Goal: Information Seeking & Learning: Learn about a topic

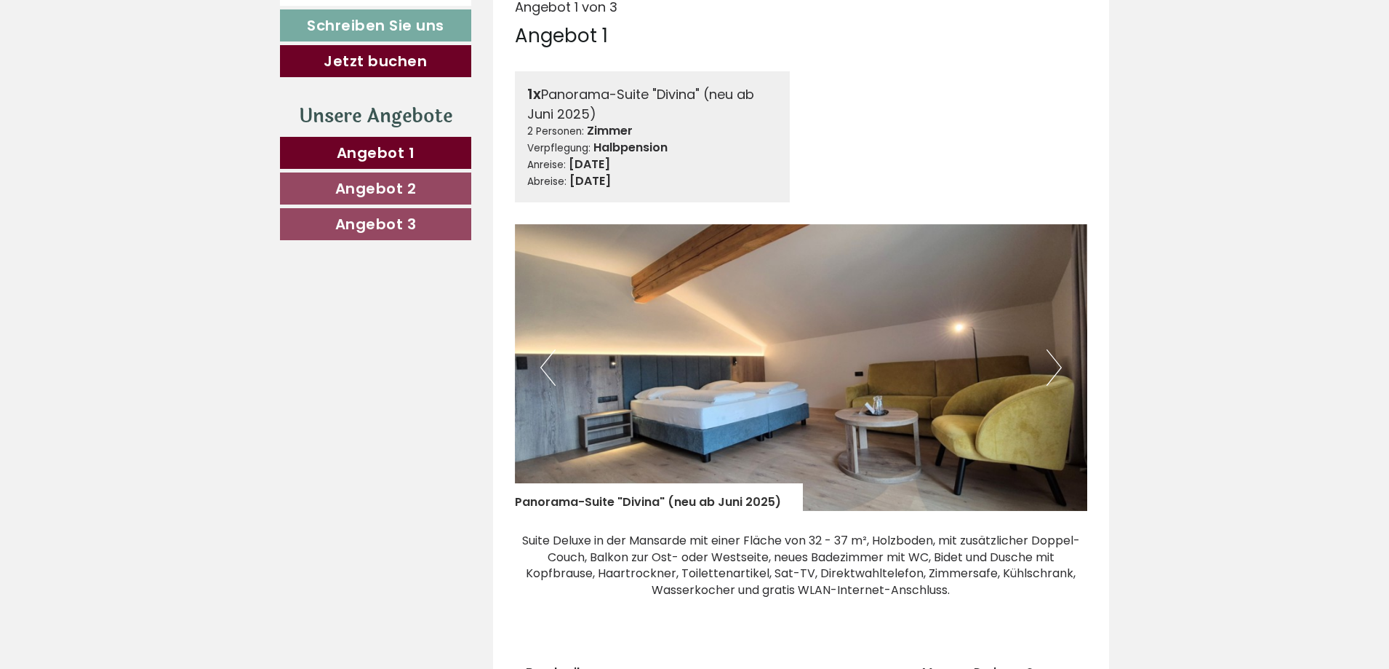
scroll to position [873, 0]
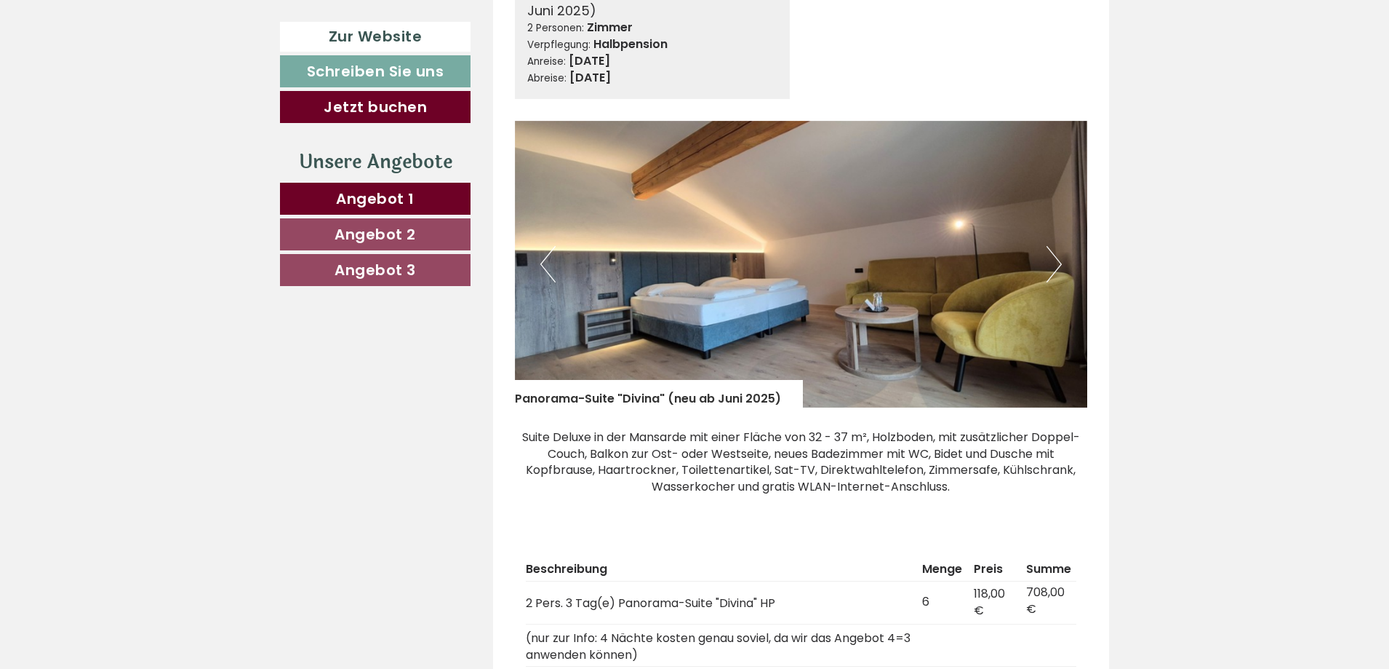
click at [1056, 266] on button "Next" at bounding box center [1054, 264] width 15 height 36
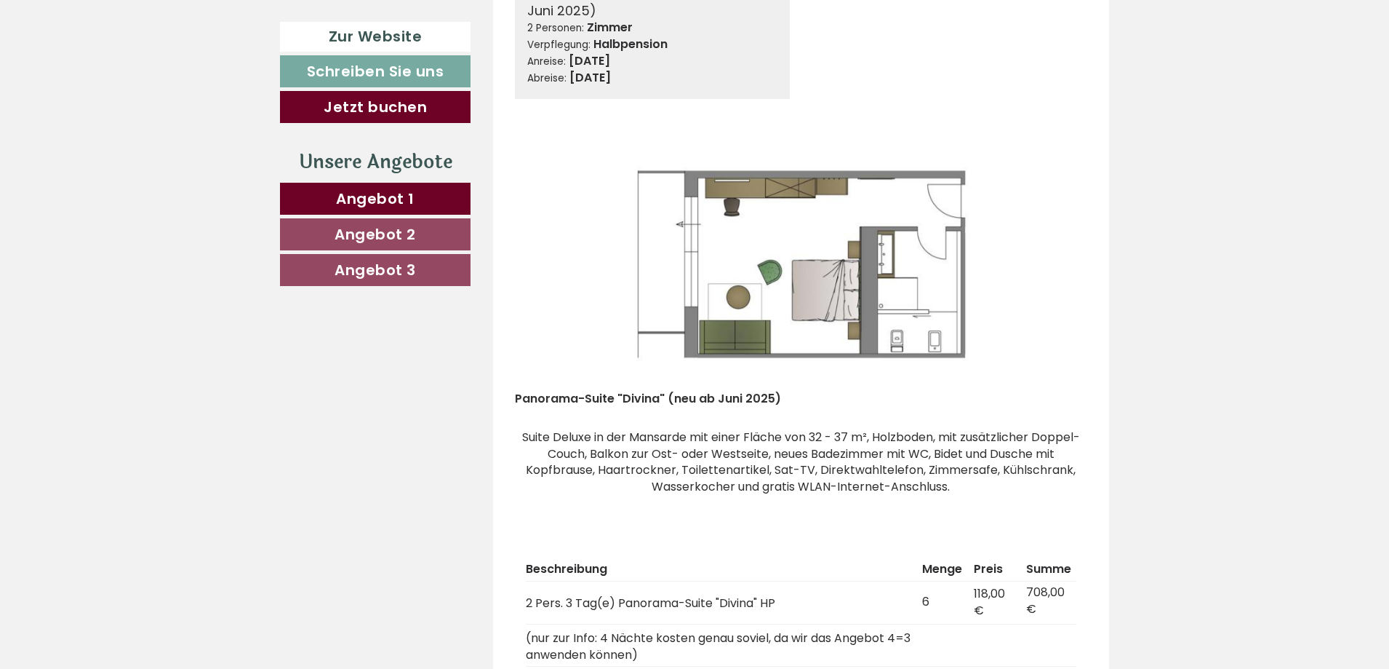
click at [1056, 266] on button "Next" at bounding box center [1054, 264] width 15 height 36
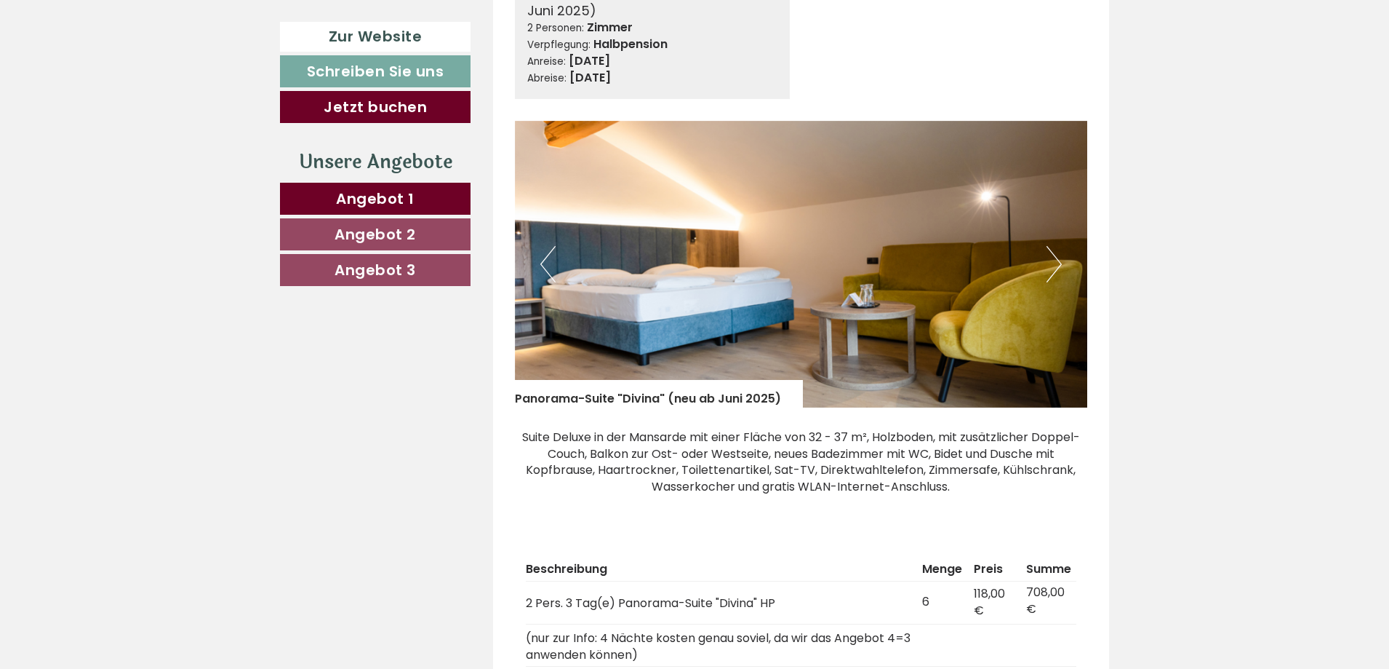
click at [1056, 266] on button "Next" at bounding box center [1054, 264] width 15 height 36
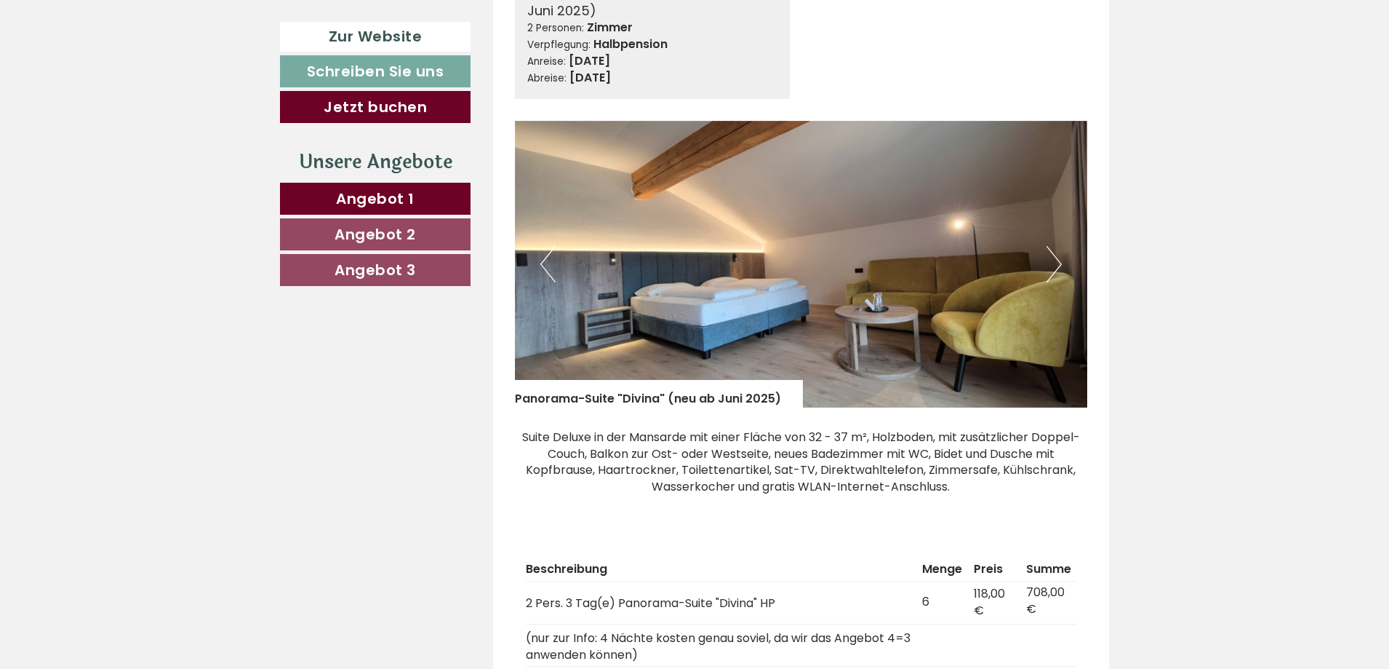
click at [1056, 266] on button "Next" at bounding box center [1054, 264] width 15 height 36
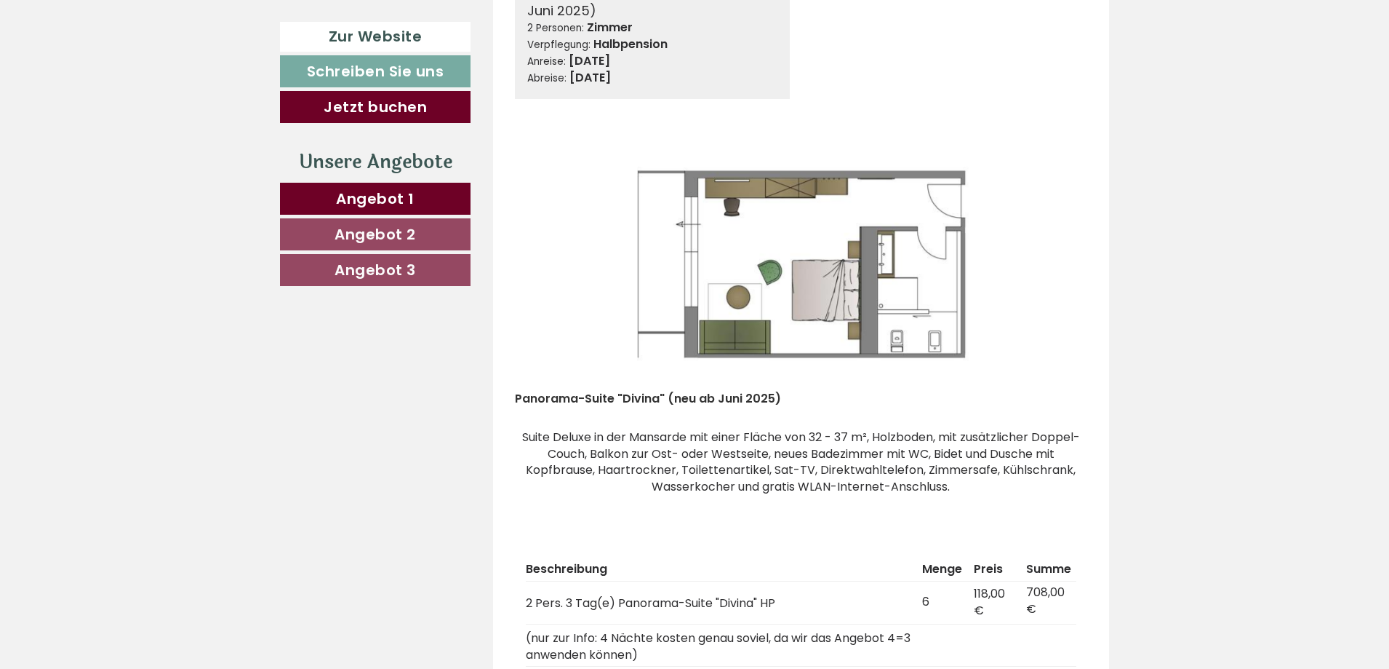
click at [1056, 266] on button "Next" at bounding box center [1054, 264] width 15 height 36
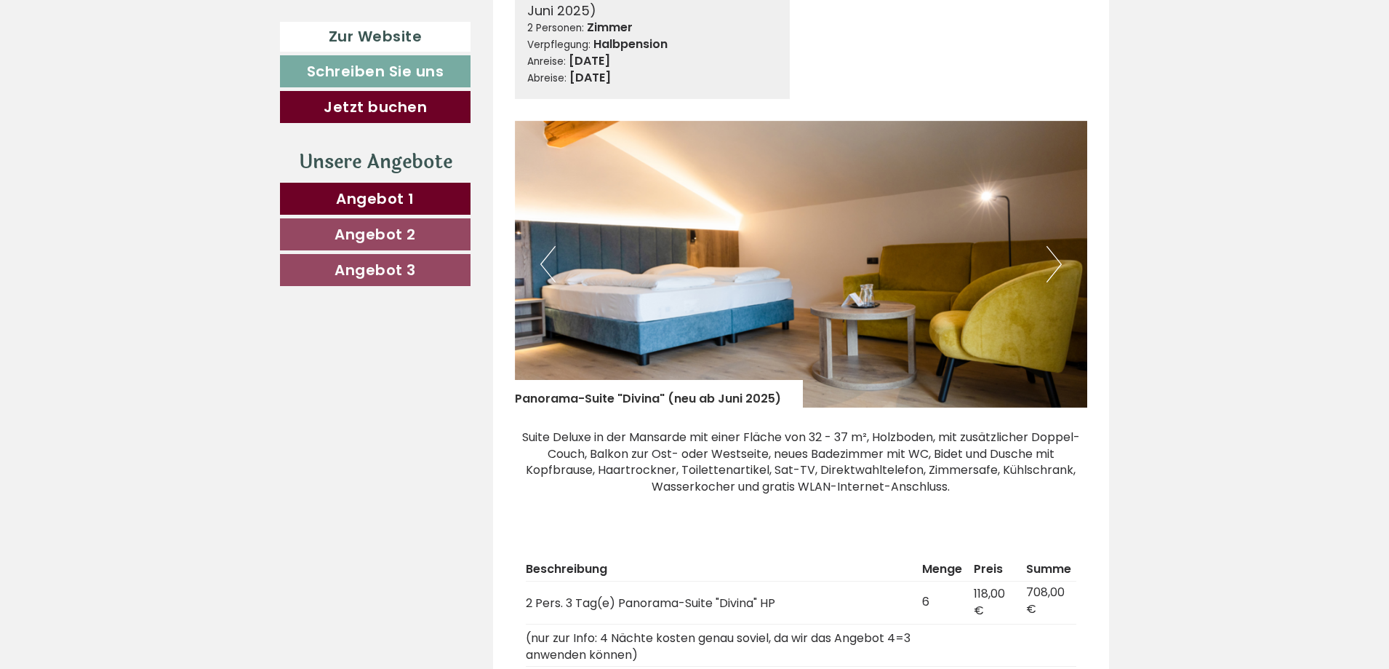
click at [1056, 266] on button "Next" at bounding box center [1054, 264] width 15 height 36
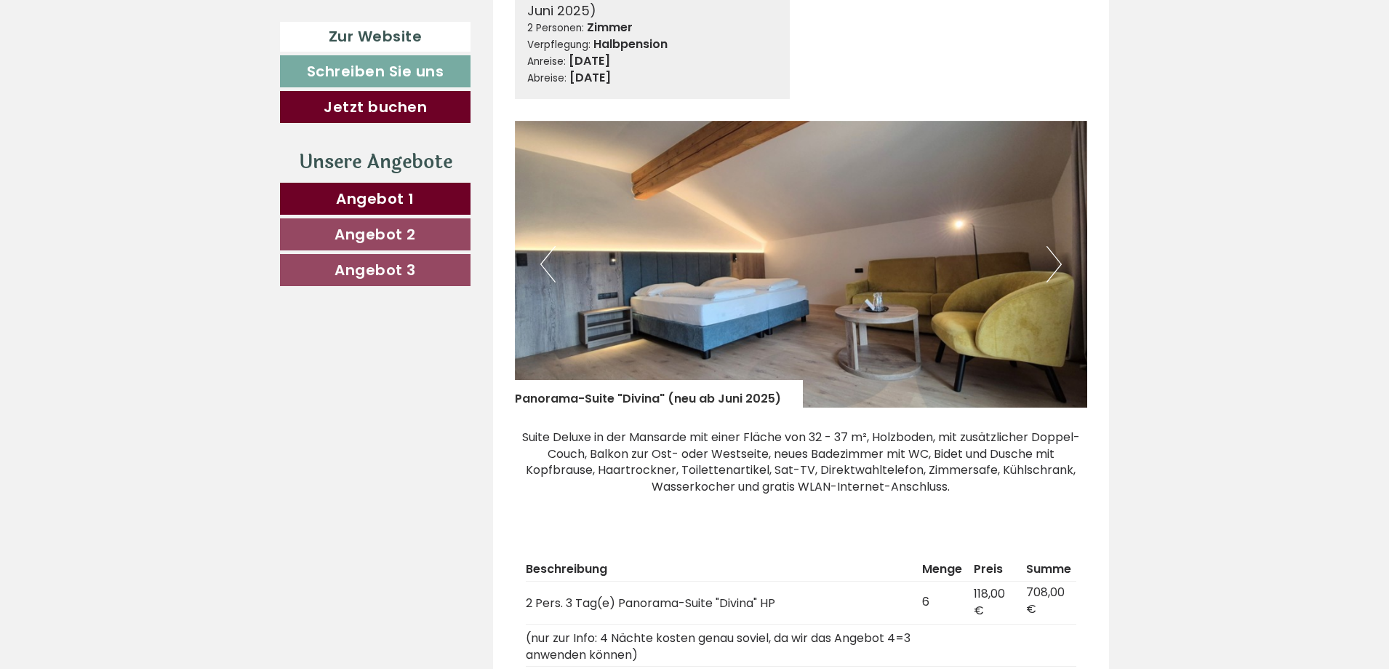
click at [1056, 266] on button "Next" at bounding box center [1054, 264] width 15 height 36
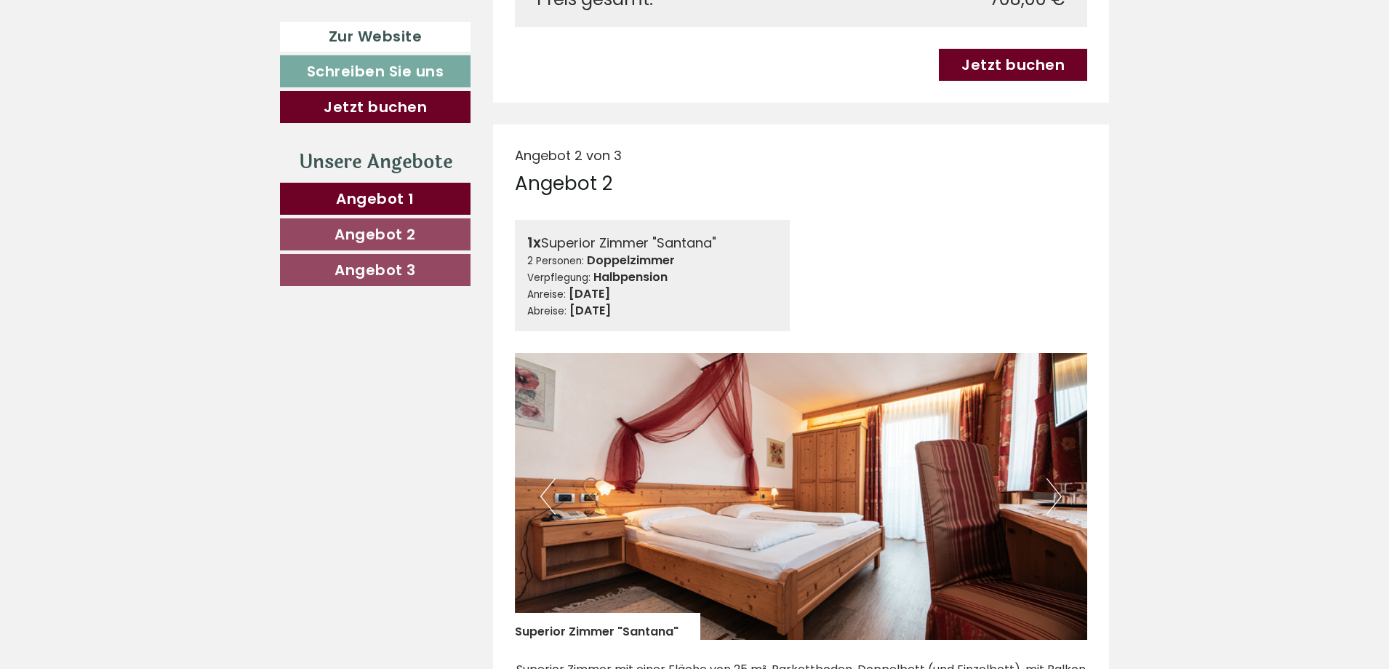
scroll to position [1746, 0]
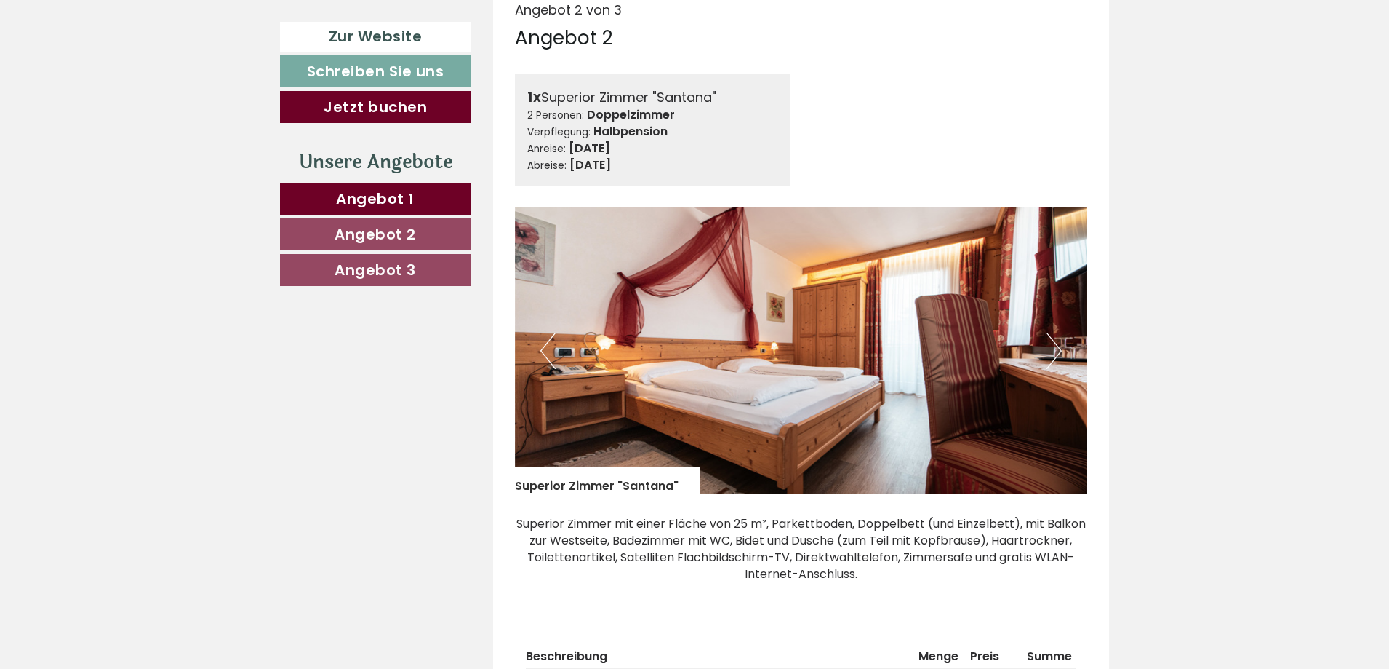
click at [1052, 335] on button "Next" at bounding box center [1054, 350] width 15 height 36
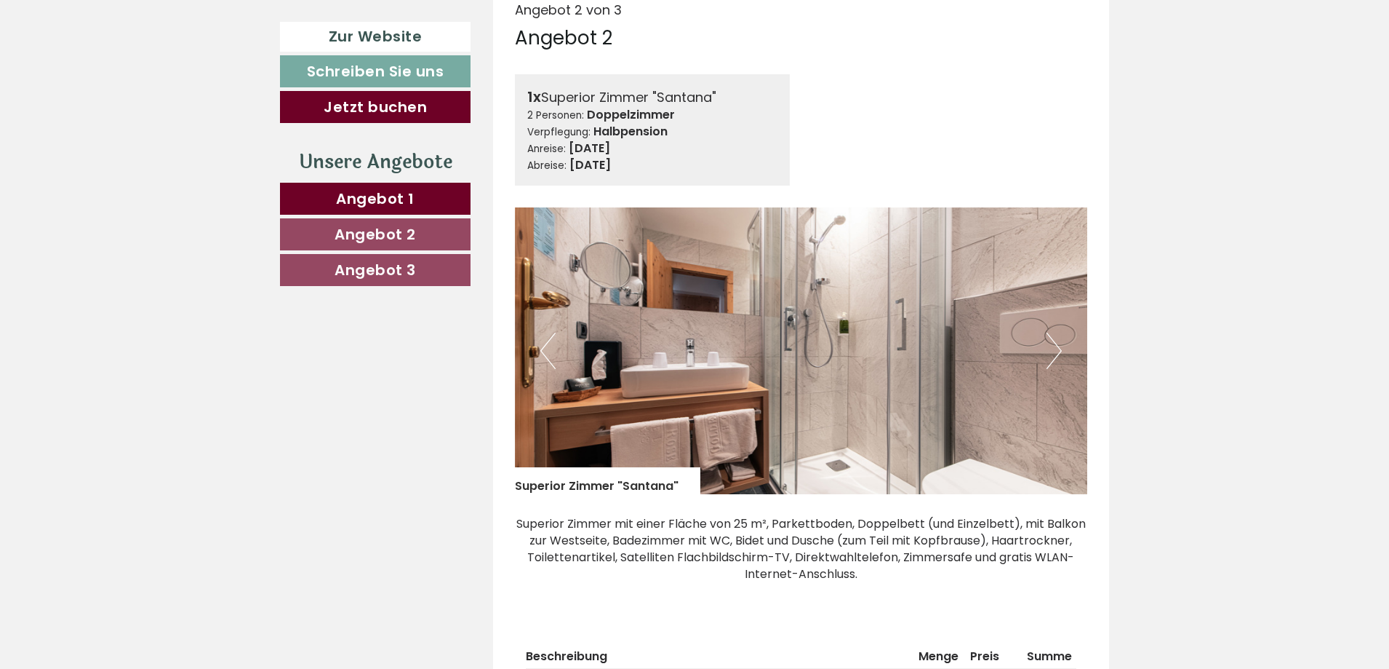
click at [1052, 335] on button "Next" at bounding box center [1054, 350] width 15 height 36
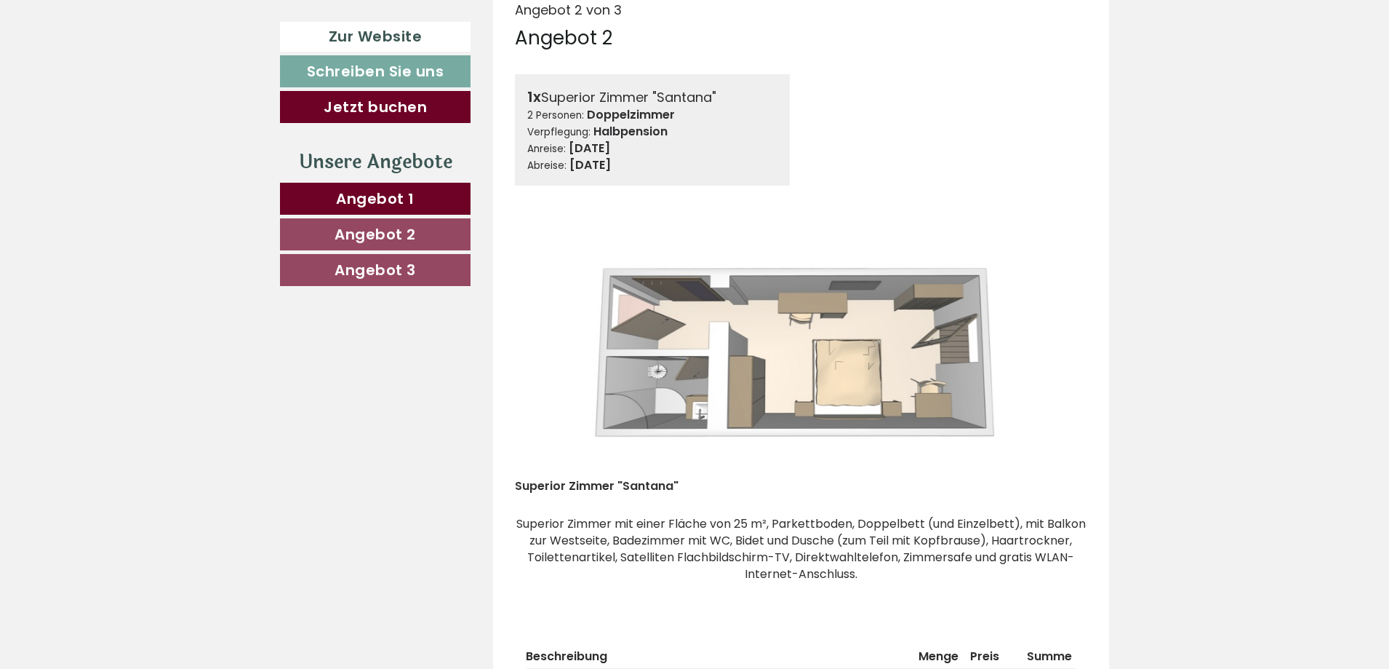
click at [1052, 335] on button "Next" at bounding box center [1054, 350] width 15 height 36
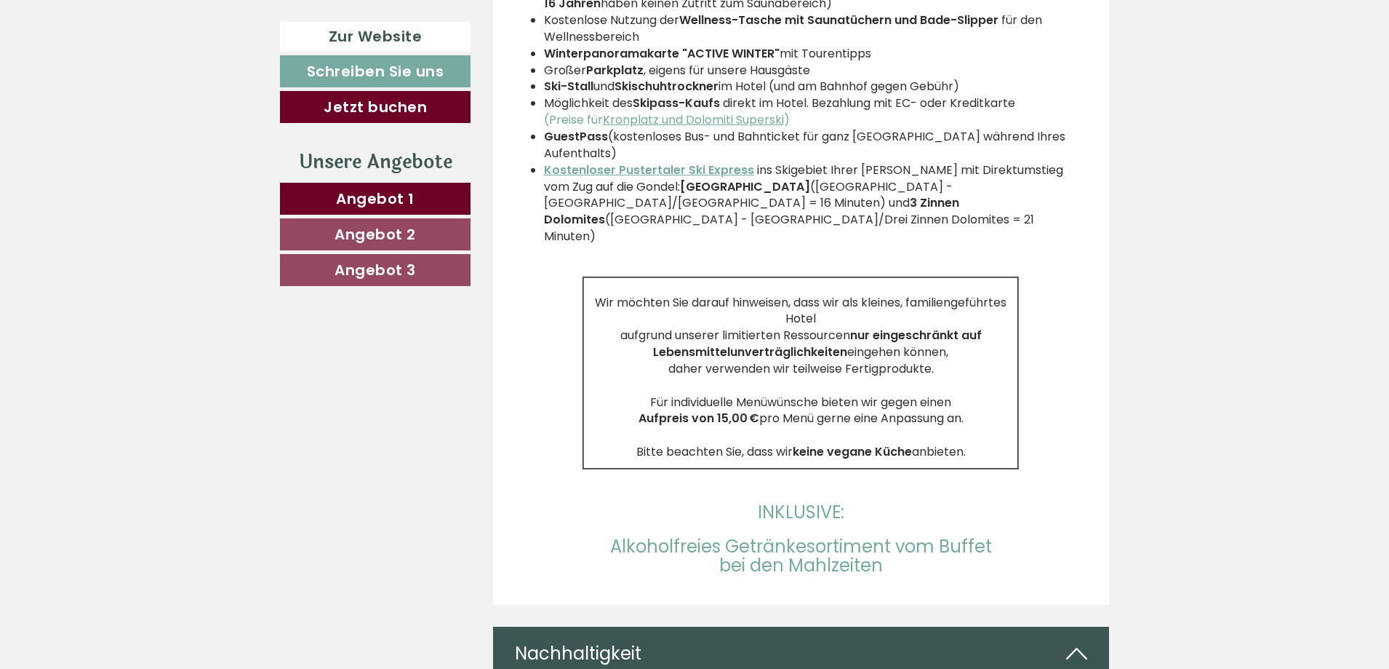
scroll to position [4219, 0]
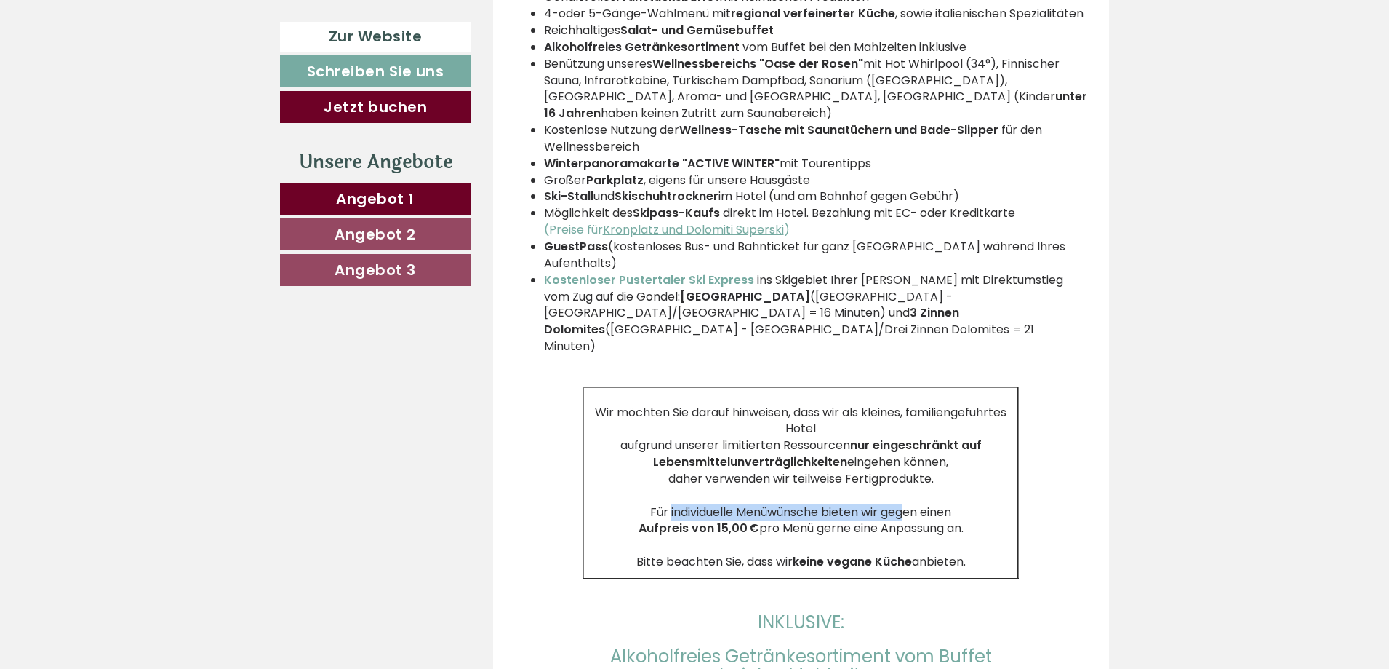
drag, startPoint x: 642, startPoint y: 461, endPoint x: 781, endPoint y: 442, distance: 140.2
click at [875, 458] on p "Wir möchten Sie darauf hinweisen, dass wir als kleines, familiengeführtes Hotel…" at bounding box center [801, 479] width 434 height 183
click at [757, 432] on p "Wir möchten Sie darauf hinweisen, dass wir als kleines, familiengeführtes Hotel…" at bounding box center [801, 479] width 434 height 183
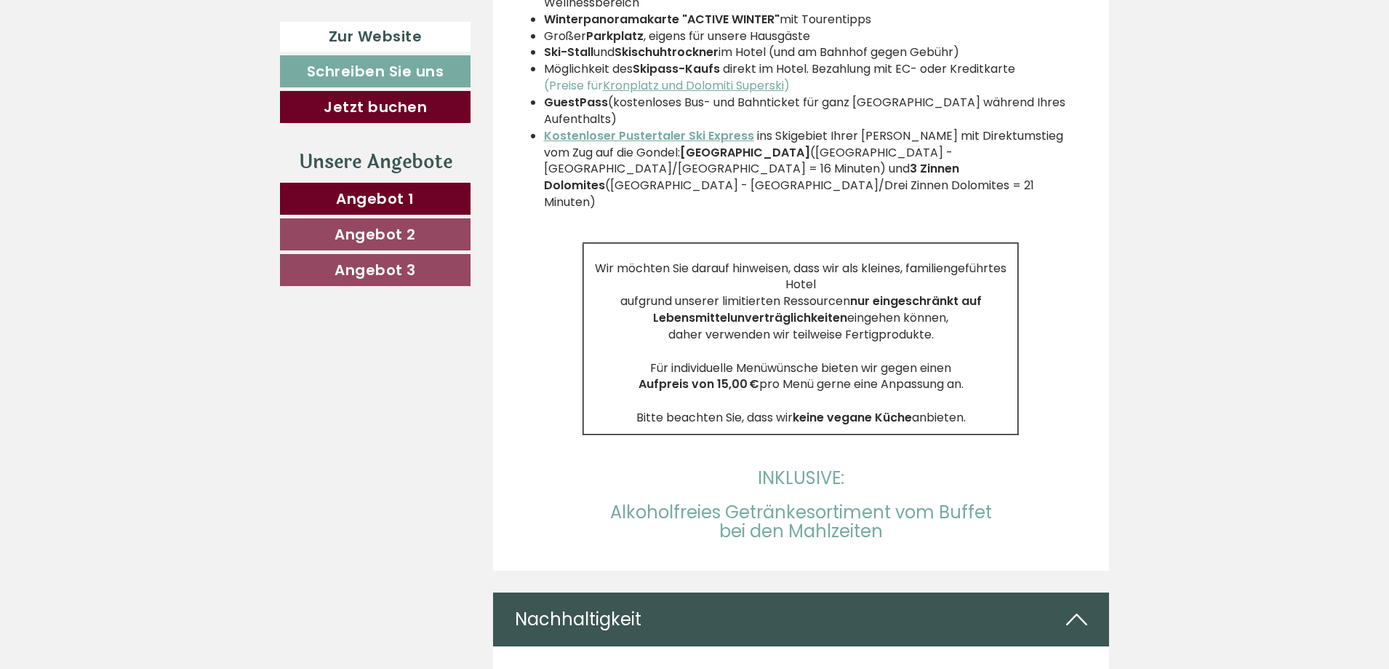
scroll to position [4365, 0]
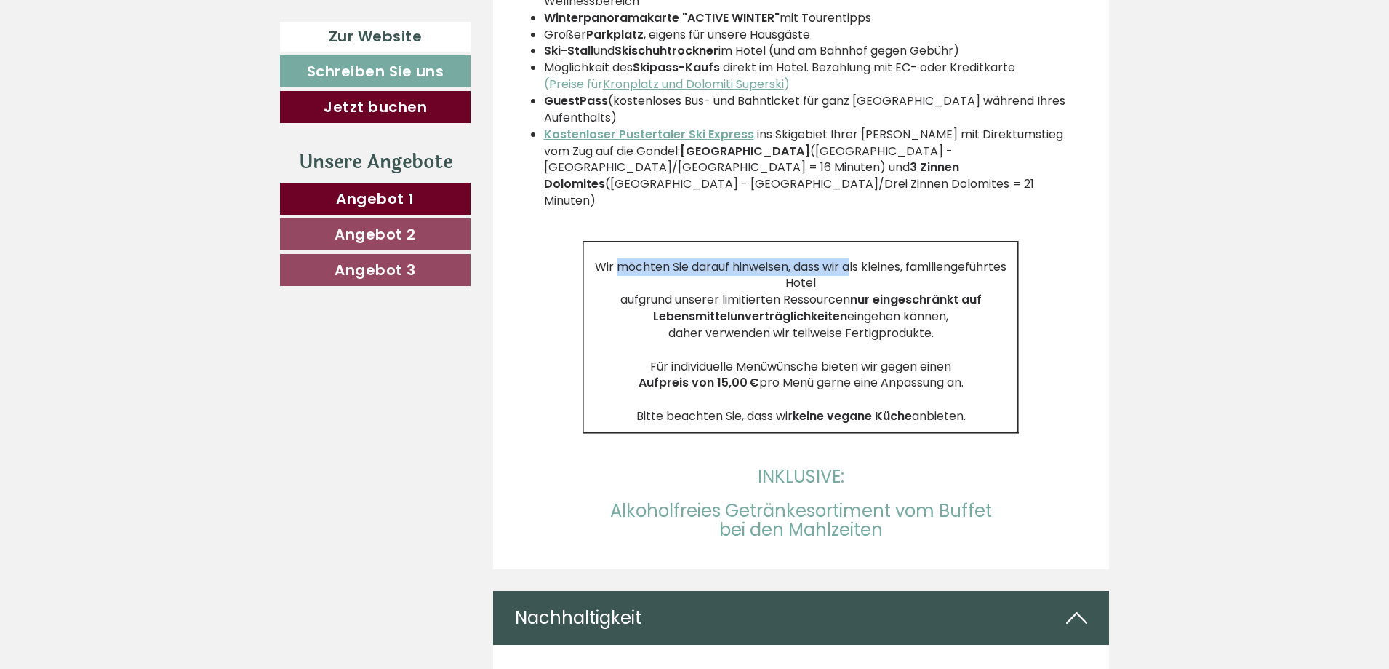
drag, startPoint x: 597, startPoint y: 220, endPoint x: 834, endPoint y: 223, distance: 237.2
click at [834, 242] on p "Wir möchten Sie darauf hinweisen, dass wir als kleines, familiengeführtes Hotel…" at bounding box center [801, 333] width 434 height 183
click at [821, 242] on p "Wir möchten Sie darauf hinweisen, dass wir als kleines, familiengeführtes Hotel…" at bounding box center [801, 333] width 434 height 183
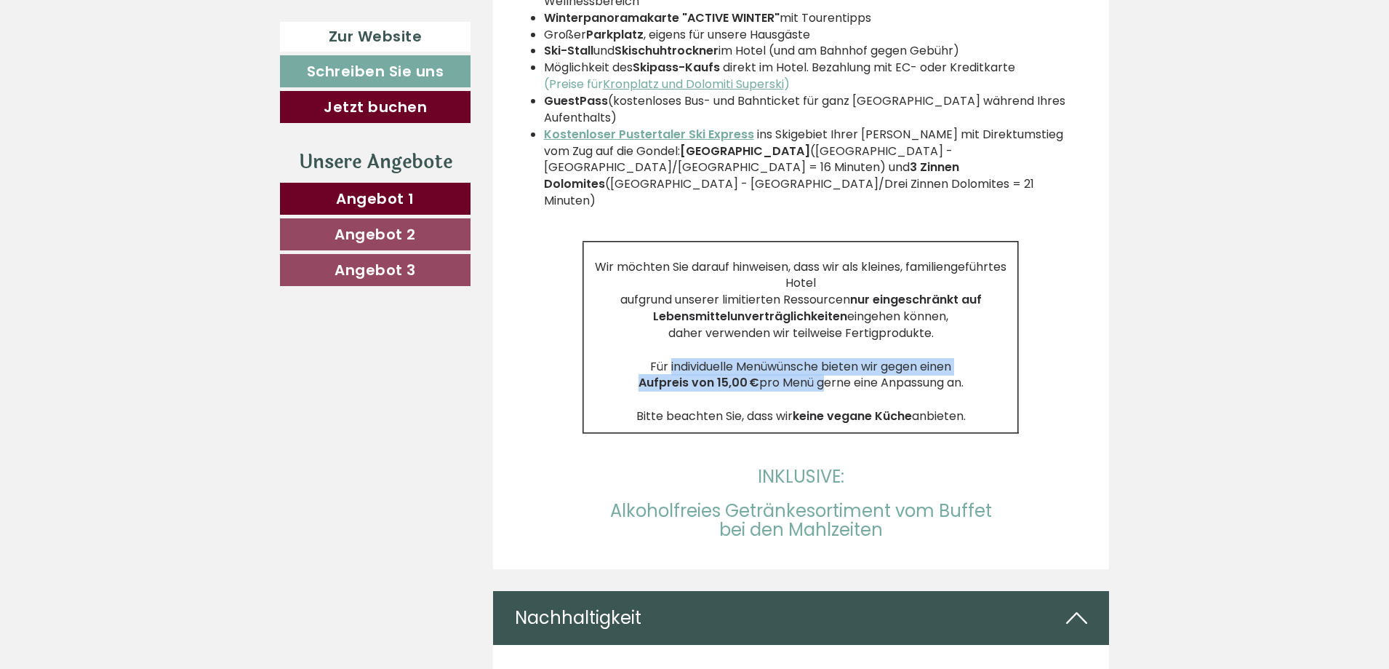
drag, startPoint x: 692, startPoint y: 326, endPoint x: 818, endPoint y: 330, distance: 125.9
click at [818, 330] on p "Wir möchten Sie darauf hinweisen, dass wir als kleines, familiengeführtes Hotel…" at bounding box center [801, 333] width 434 height 183
click at [832, 284] on p "Wir möchten Sie darauf hinweisen, dass wir als kleines, familiengeführtes Hotel…" at bounding box center [801, 333] width 434 height 183
drag, startPoint x: 638, startPoint y: 367, endPoint x: 984, endPoint y: 364, distance: 345.6
click at [984, 364] on p "Wir möchten Sie darauf hinweisen, dass wir als kleines, familiengeführtes Hotel…" at bounding box center [801, 333] width 434 height 183
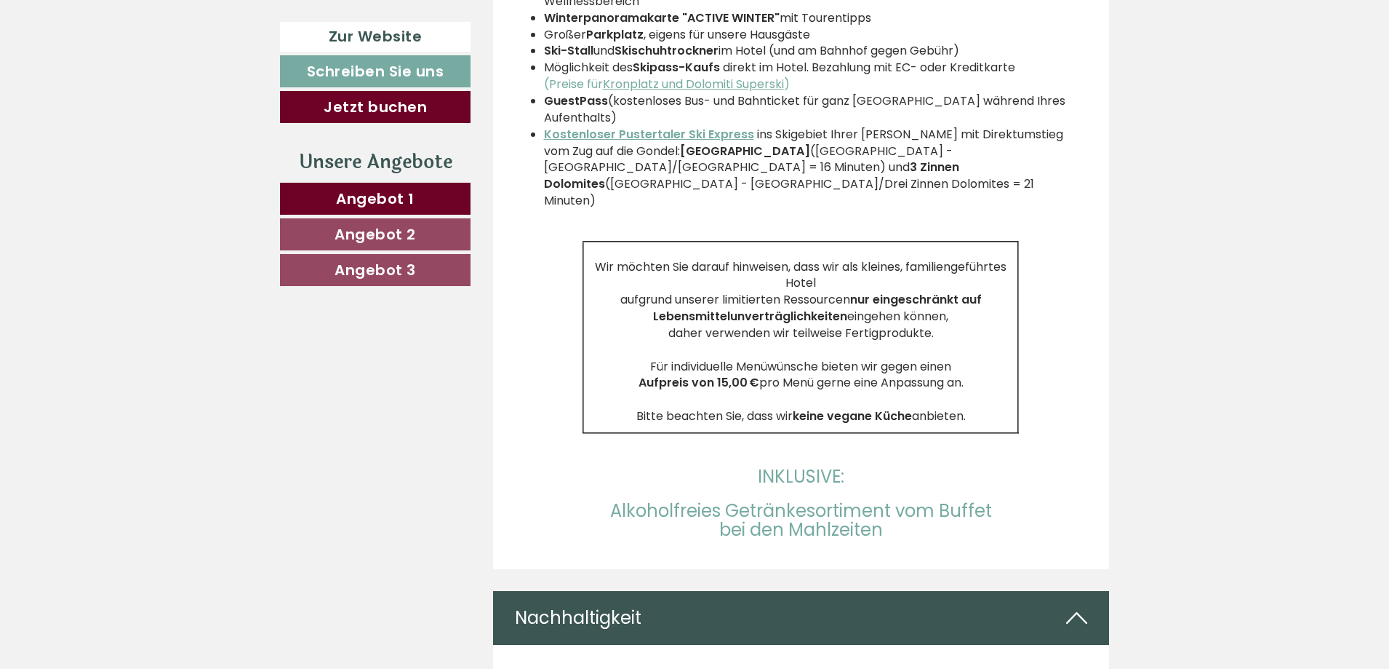
click at [984, 355] on p "Wir möchten Sie darauf hinweisen, dass wir als kleines, familiengeführtes Hotel…" at bounding box center [801, 333] width 434 height 183
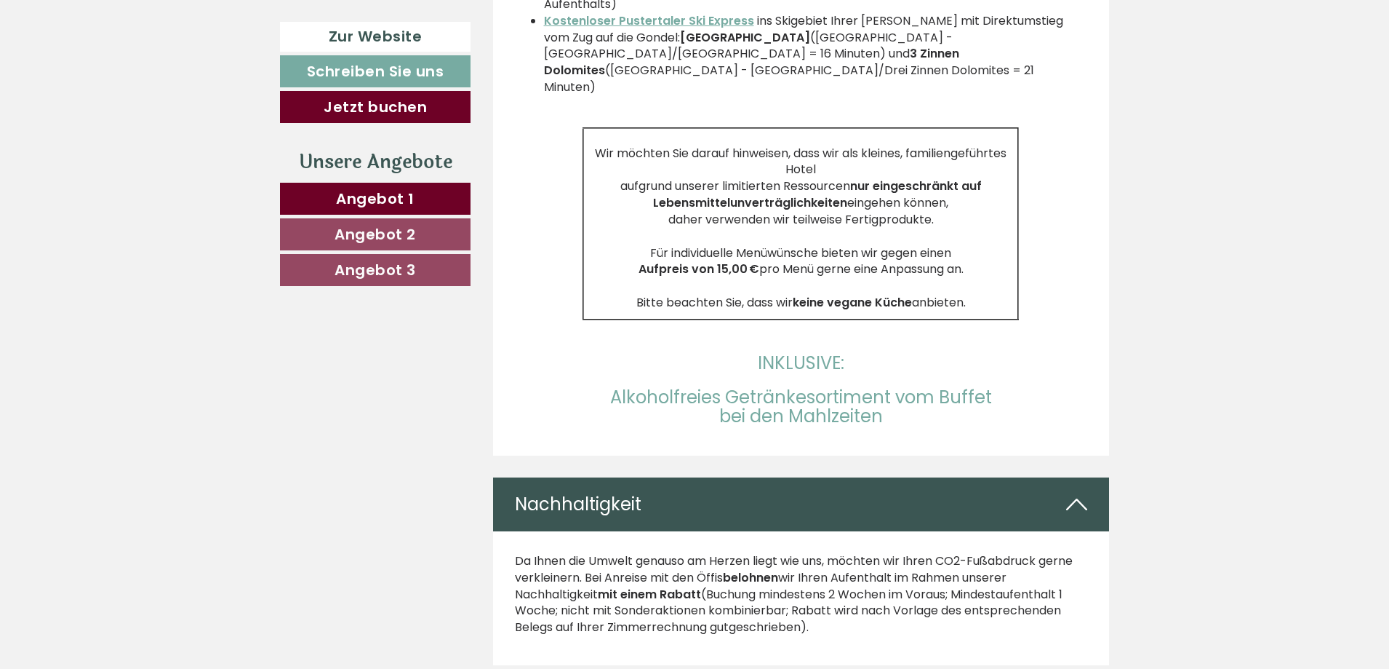
scroll to position [4510, 0]
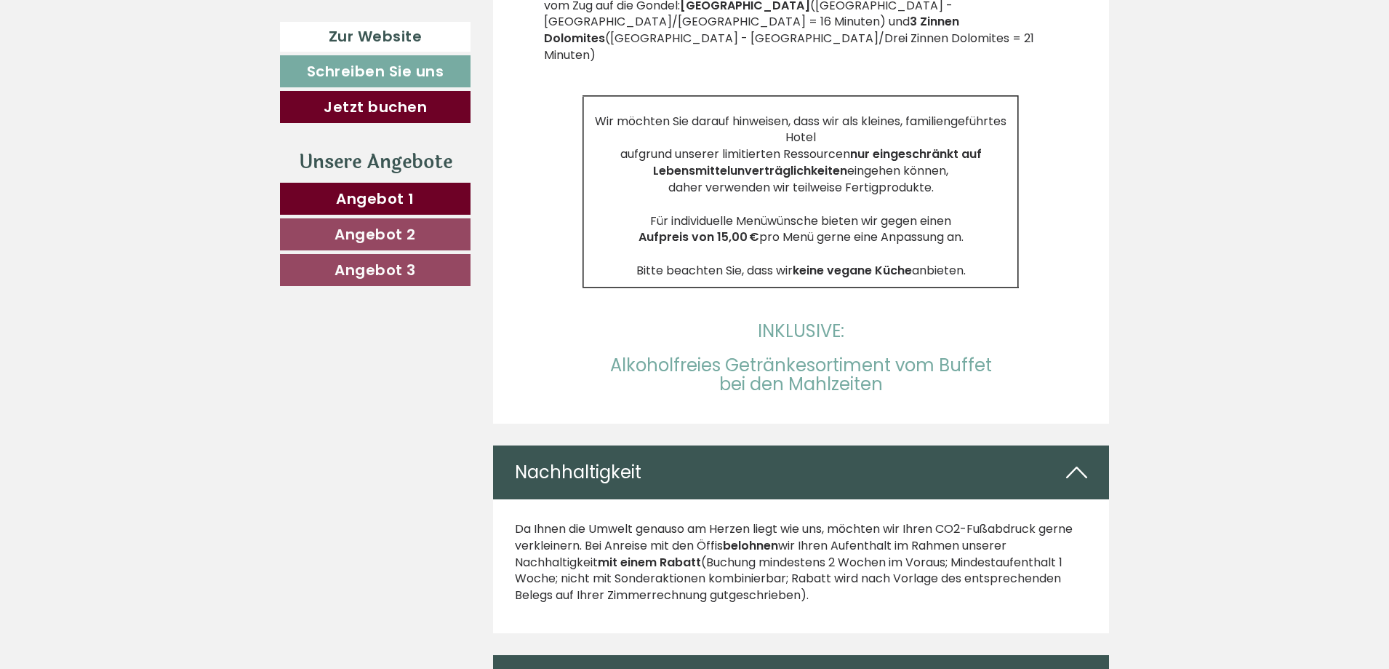
drag, startPoint x: 603, startPoint y: 310, endPoint x: 949, endPoint y: 369, distance: 351.3
click at [949, 369] on div "Das Hotel Goldene Rose steht für gelebte Gastfreundschaft, unbeschwertes Verwei…" at bounding box center [801, 13] width 617 height 821
click at [921, 345] on div "Das Hotel Goldene Rose steht für gelebte Gastfreundschaft, unbeschwertes Verwei…" at bounding box center [801, 13] width 617 height 821
click at [608, 303] on h3 "INKLUSIVE:" at bounding box center [801, 322] width 573 height 39
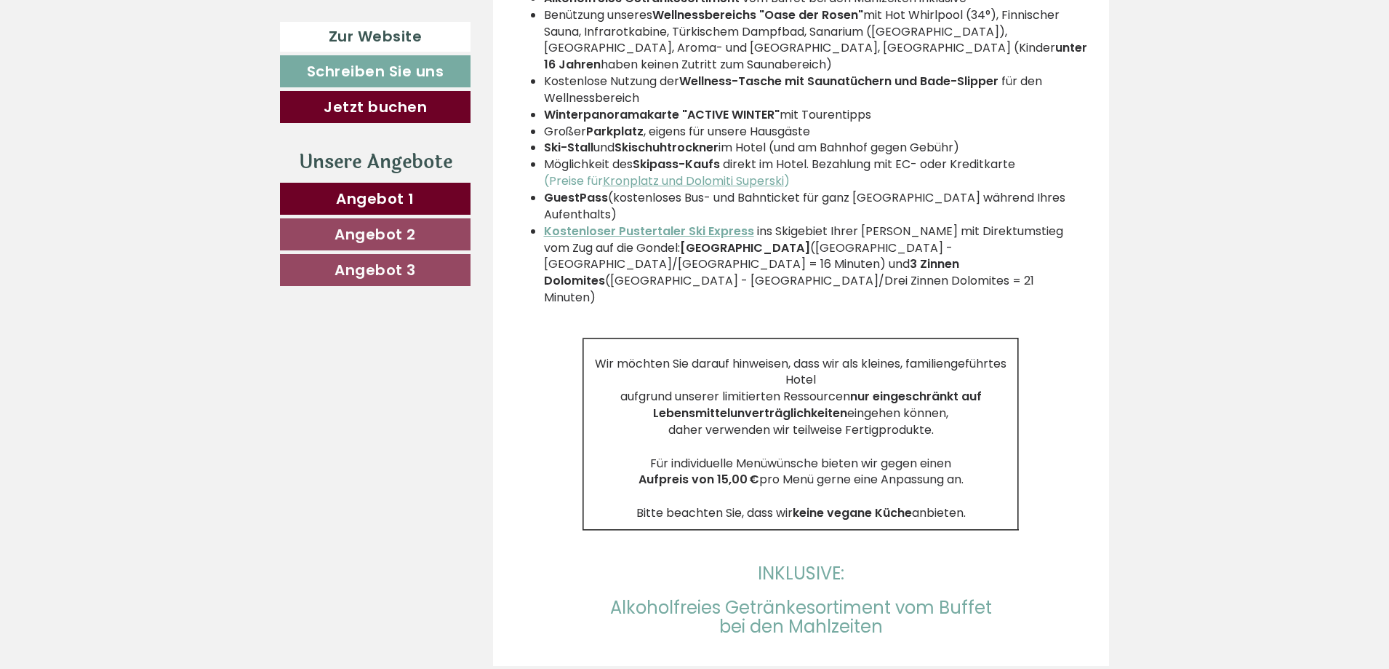
scroll to position [4365, 0]
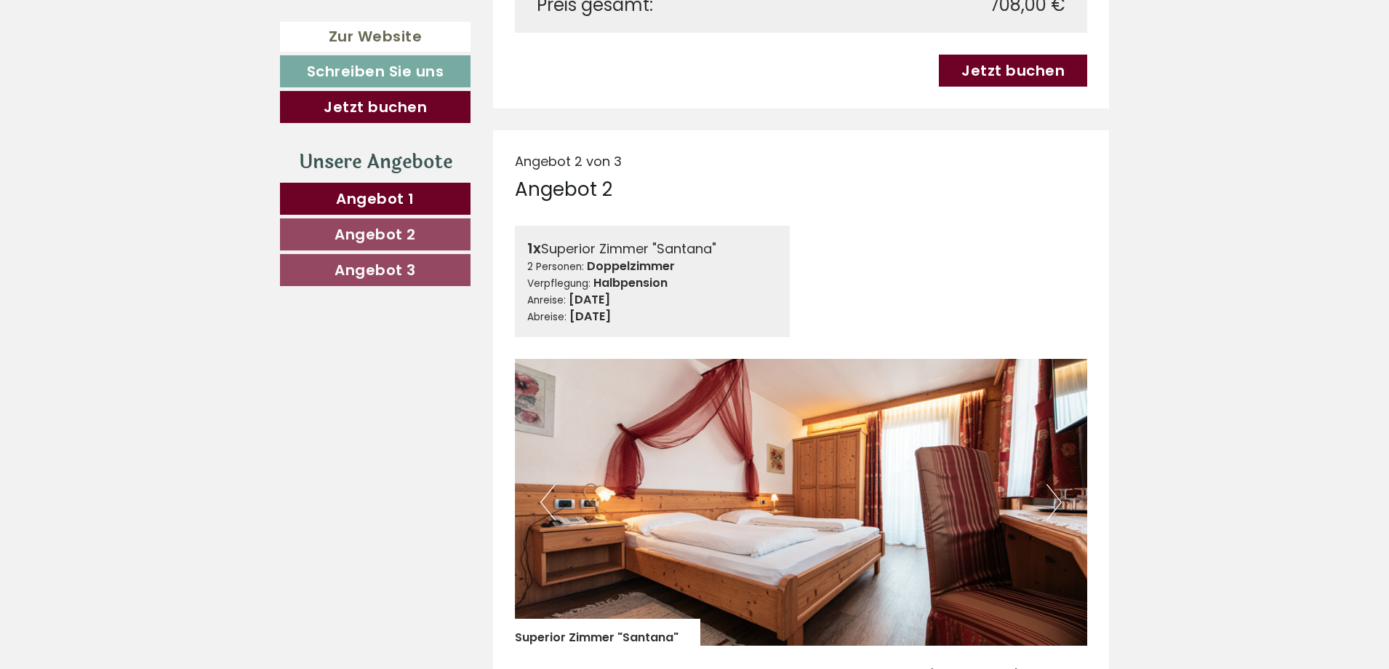
scroll to position [1600, 0]
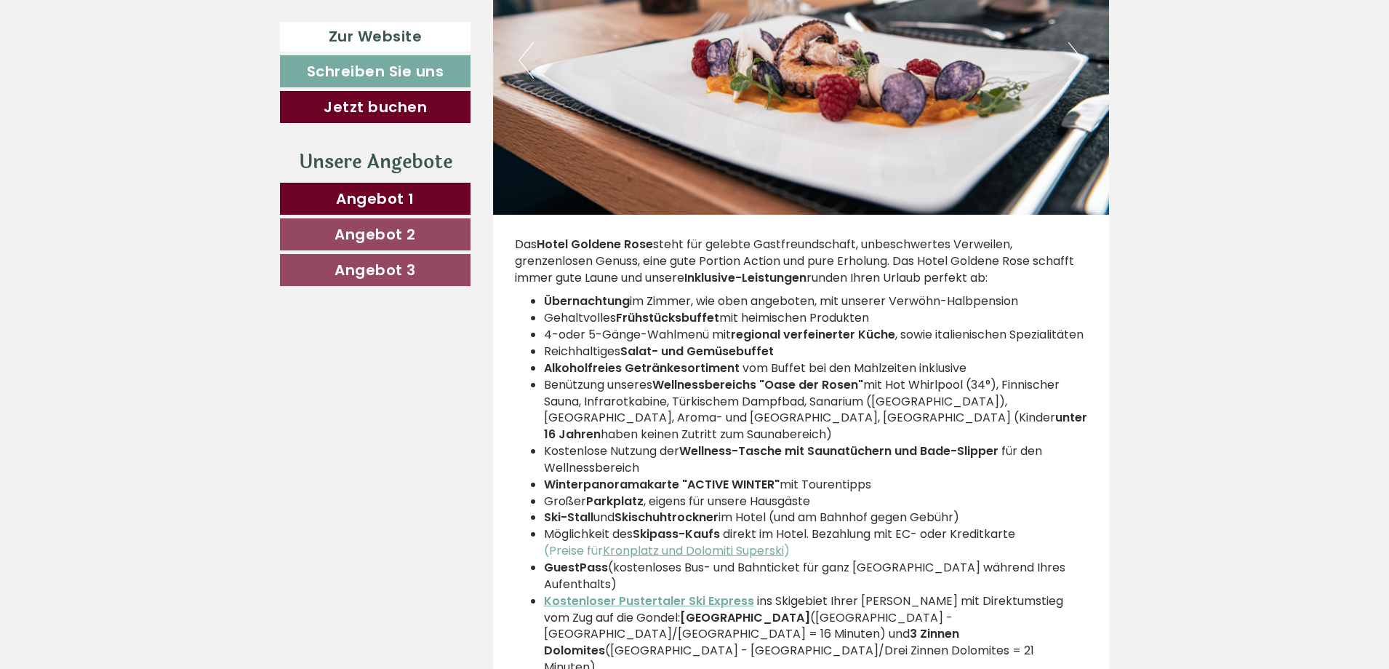
scroll to position [3928, 0]
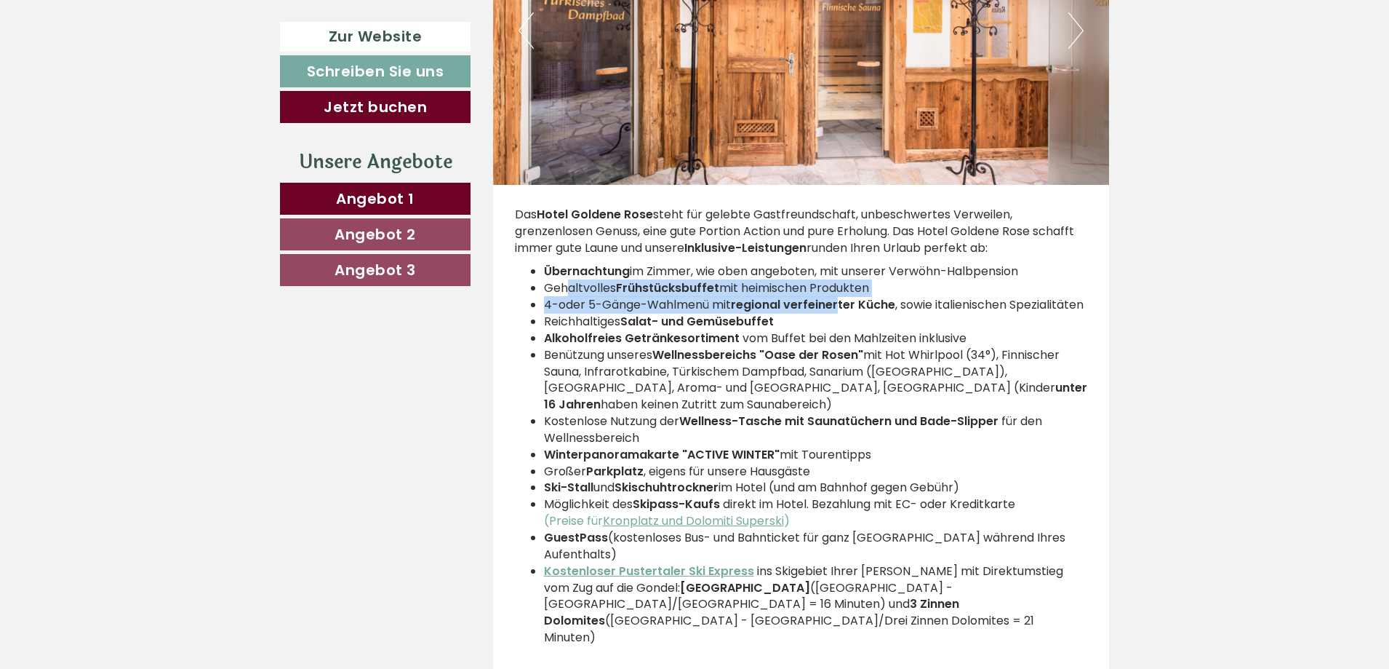
drag, startPoint x: 565, startPoint y: 289, endPoint x: 842, endPoint y: 298, distance: 277.3
click at [842, 298] on ul "Übernachtung im Zimmer, wie oben angeboten, mit unserer Verwöhn-Halbpension Geh…" at bounding box center [801, 454] width 573 height 382
click at [716, 314] on li "4-oder 5-Gänge-Wahlmenü mit regional verfeinerter Küche , sowie italienischen S…" at bounding box center [816, 305] width 544 height 17
drag, startPoint x: 743, startPoint y: 426, endPoint x: 885, endPoint y: 434, distance: 142.8
click at [885, 434] on li "Kostenlose Nutzung der Wellness-Tasche mit Saunatüchern und Bade-Slipper für de…" at bounding box center [816, 429] width 544 height 33
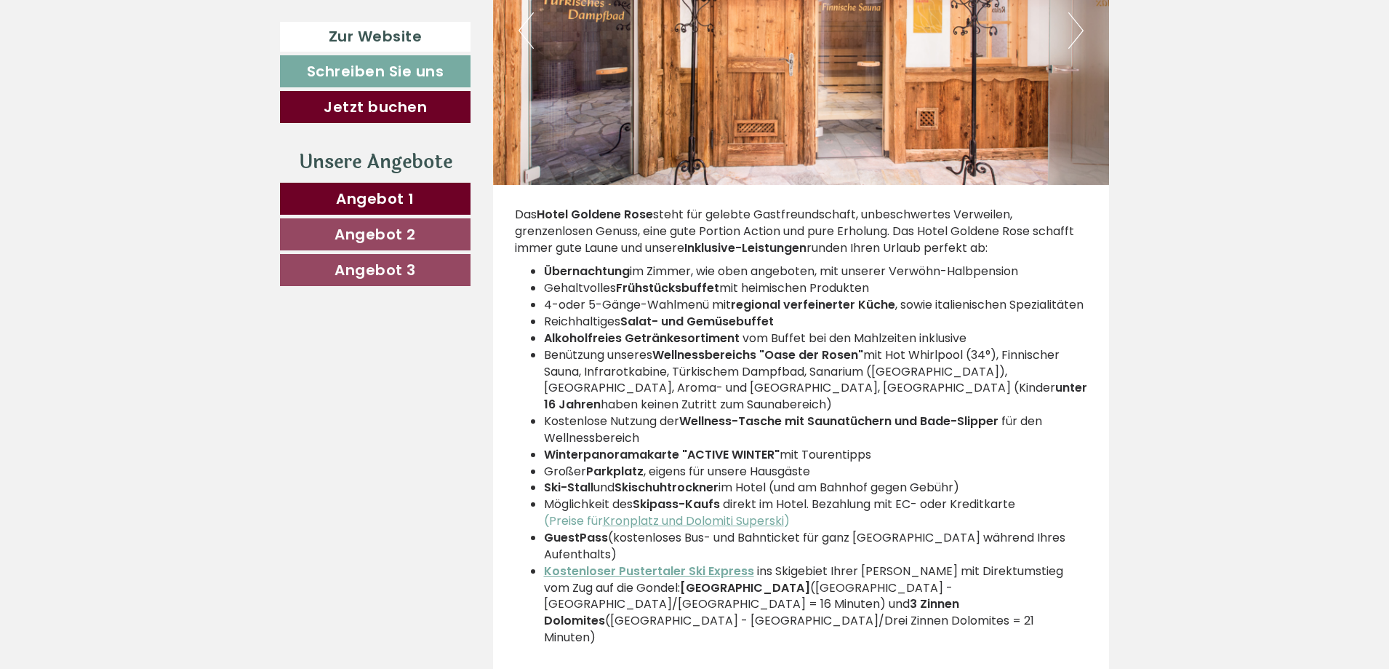
click at [873, 444] on li "Kostenlose Nutzung der Wellness-Tasche mit Saunatüchern und Bade-Slipper für de…" at bounding box center [816, 429] width 544 height 33
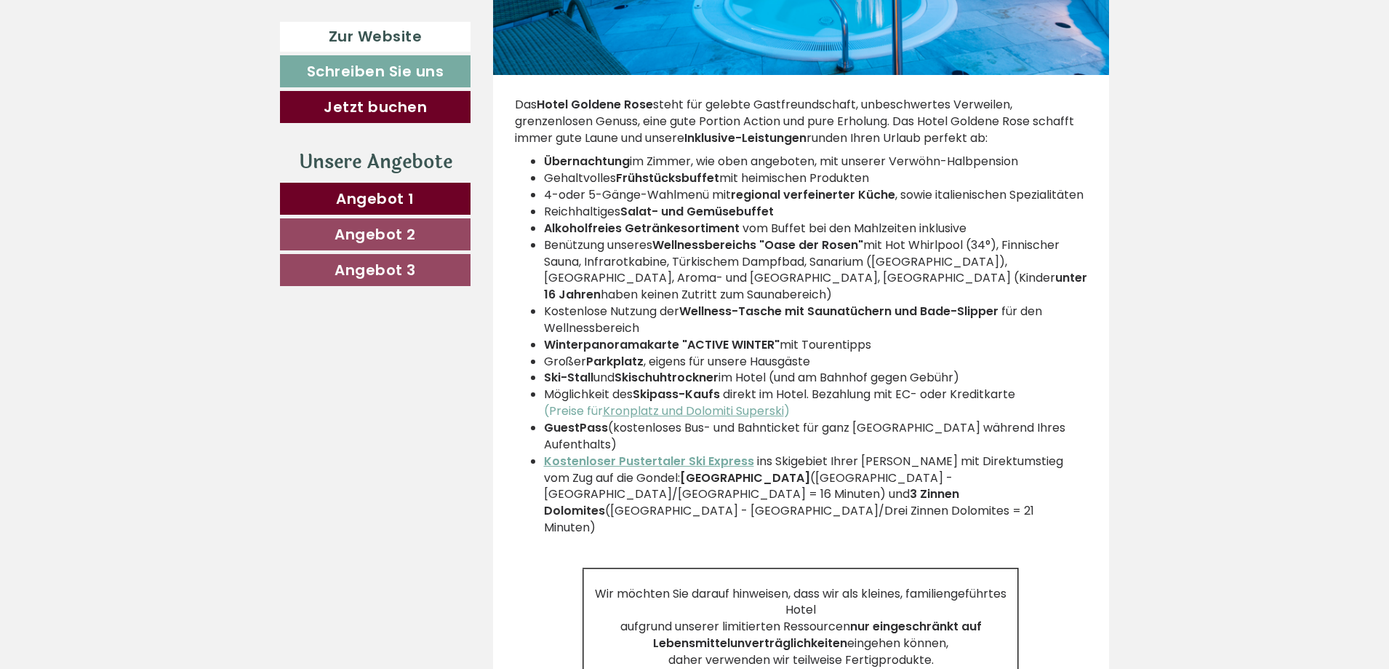
scroll to position [4074, 0]
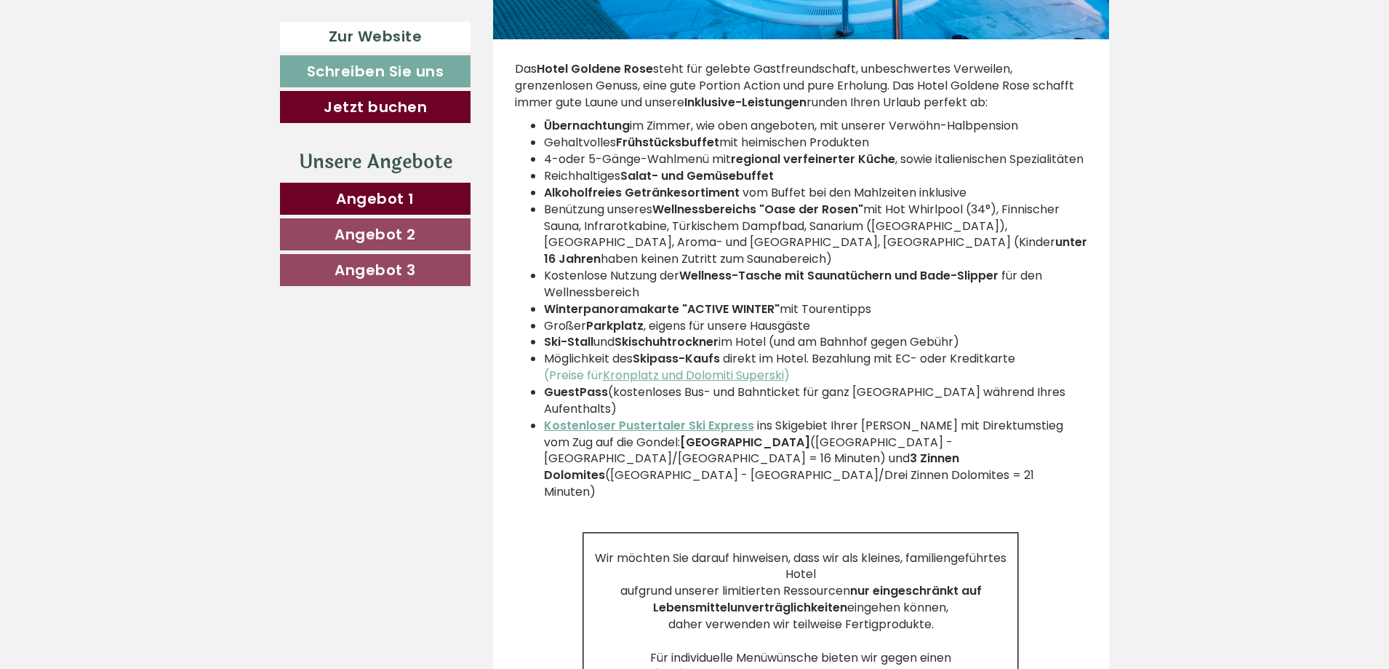
drag, startPoint x: 685, startPoint y: 277, endPoint x: 981, endPoint y: 290, distance: 297.1
click at [981, 290] on li "Kostenlose Nutzung der Wellness-Tasche mit Saunatüchern und Bade-Slipper für de…" at bounding box center [816, 284] width 544 height 33
click at [963, 303] on li "Winterpanoramakarte "ACTIVE WINTER" mit Tourentipps" at bounding box center [816, 309] width 544 height 17
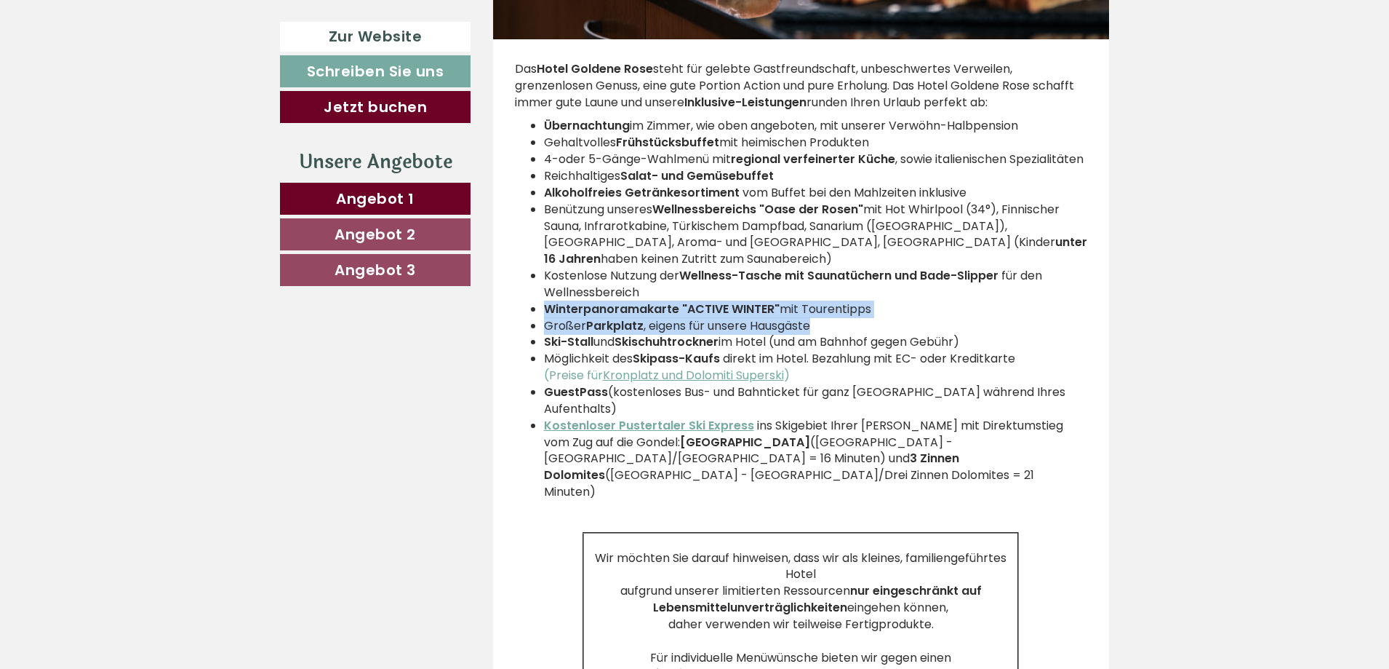
drag, startPoint x: 578, startPoint y: 316, endPoint x: 906, endPoint y: 322, distance: 328.9
click at [906, 322] on ul "Übernachtung im Zimmer, wie oben angeboten, mit unserer Verwöhn-Halbpension Geh…" at bounding box center [801, 309] width 573 height 382
click at [906, 322] on li "Großer Parkplatz , eigens für unsere Hausgäste" at bounding box center [816, 326] width 544 height 17
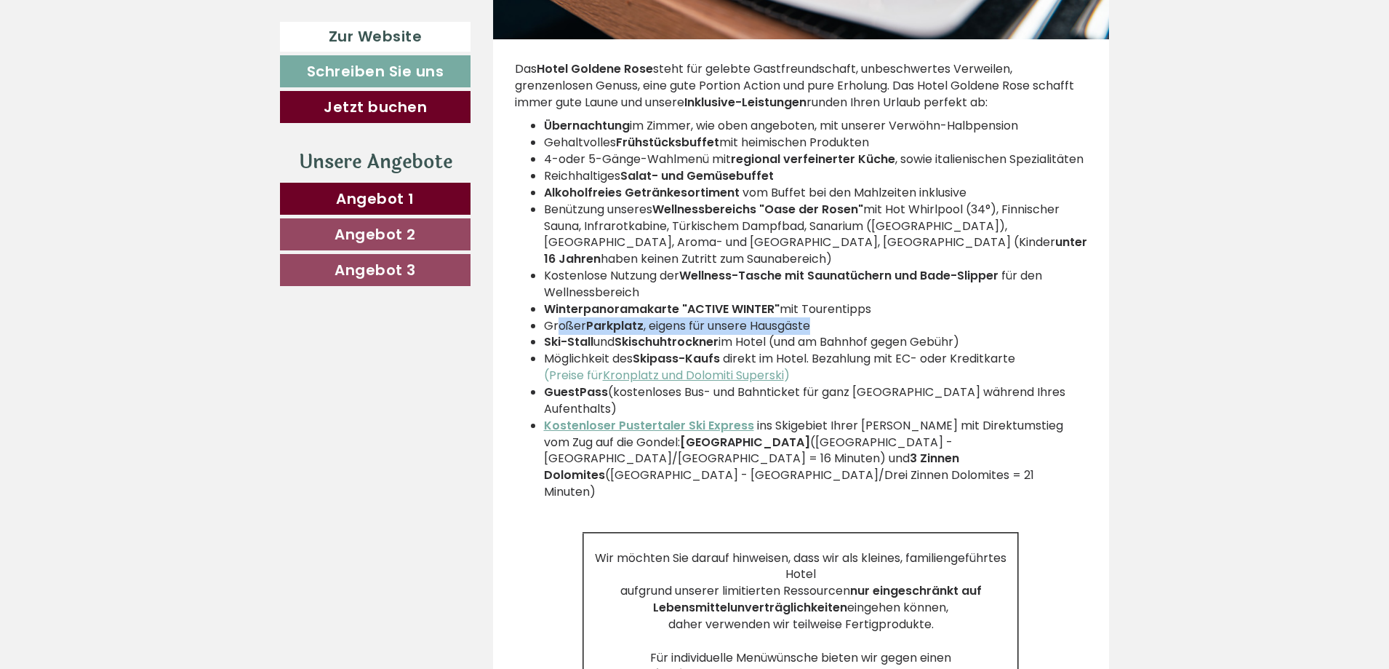
drag, startPoint x: 560, startPoint y: 327, endPoint x: 837, endPoint y: 324, distance: 276.5
click at [837, 324] on li "Großer Parkplatz , eigens für unsere Hausgäste" at bounding box center [816, 326] width 544 height 17
click at [661, 346] on strong "Skischuhtrockner" at bounding box center [667, 341] width 104 height 17
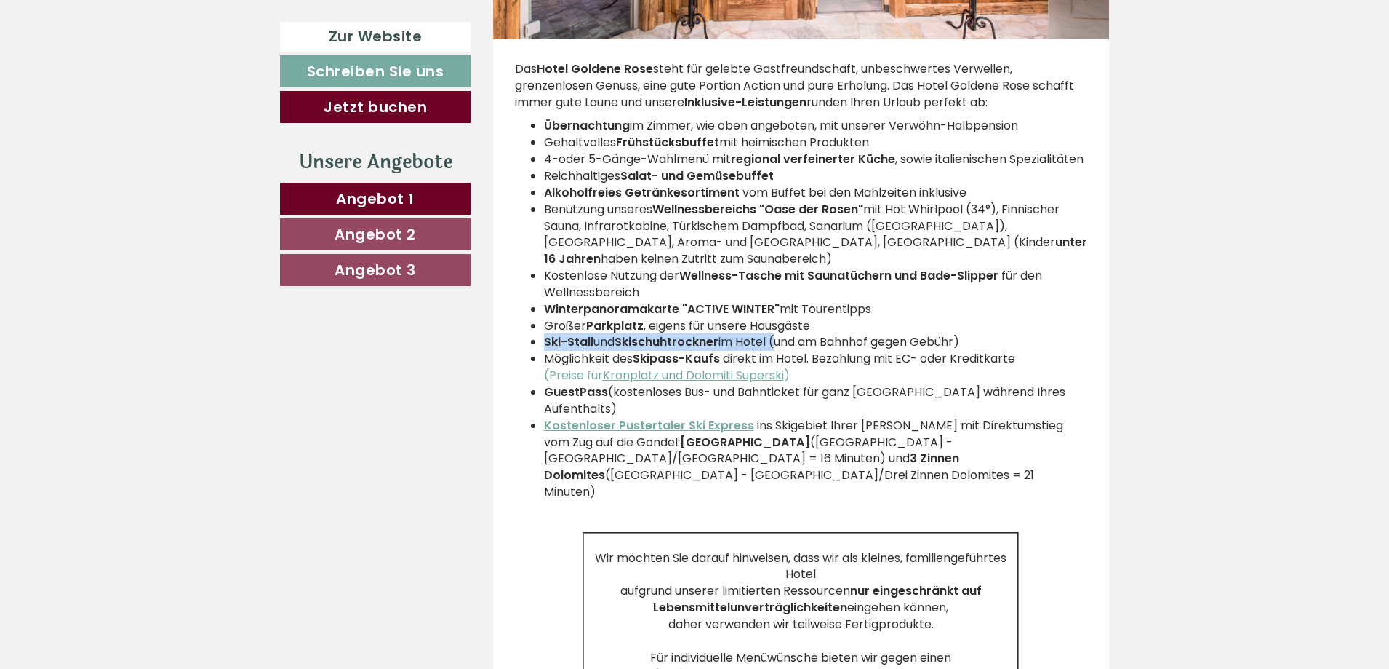
drag, startPoint x: 546, startPoint y: 338, endPoint x: 783, endPoint y: 336, distance: 236.4
click at [783, 336] on li "Ski-Stall und Skischuhtrockner im Hotel (und am Bahnhof gegen Gebühr)" at bounding box center [816, 342] width 544 height 17
click at [551, 352] on li "Möglichkeit des Skipass-Kaufs direkt im Hotel. Bezahlung mit EC- oder Kreditkar…" at bounding box center [816, 367] width 544 height 33
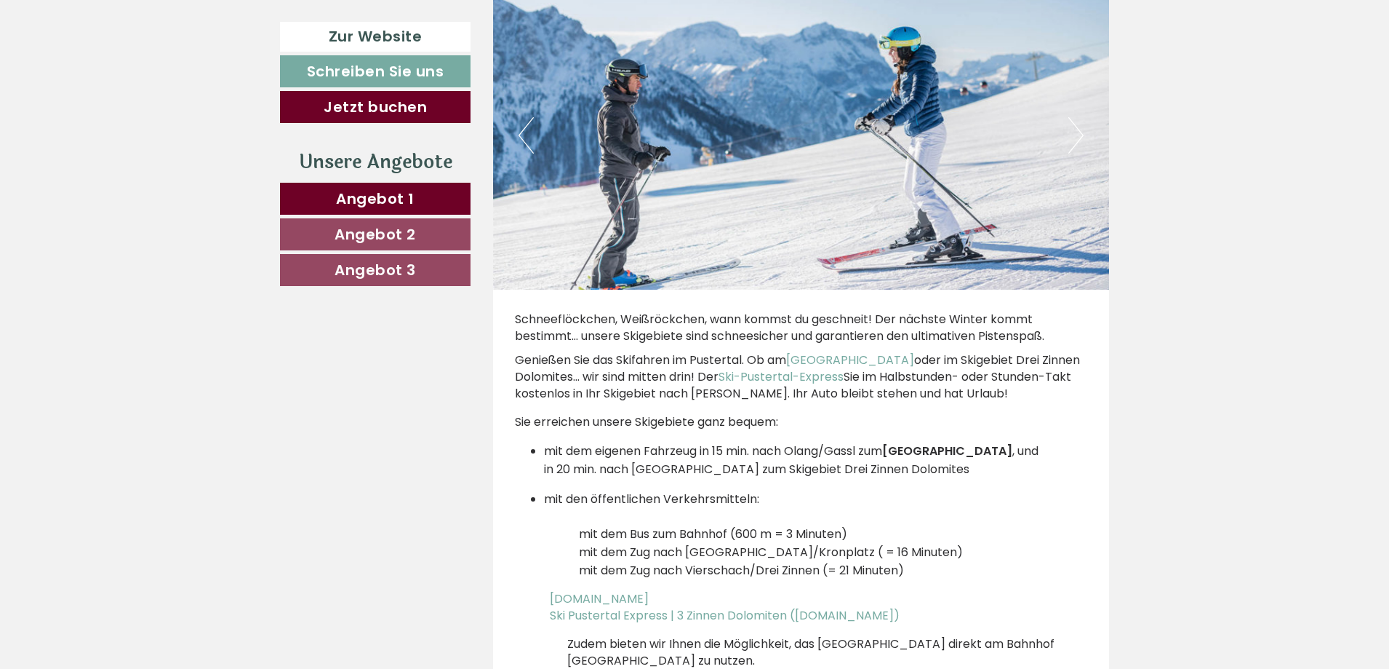
scroll to position [5383, 0]
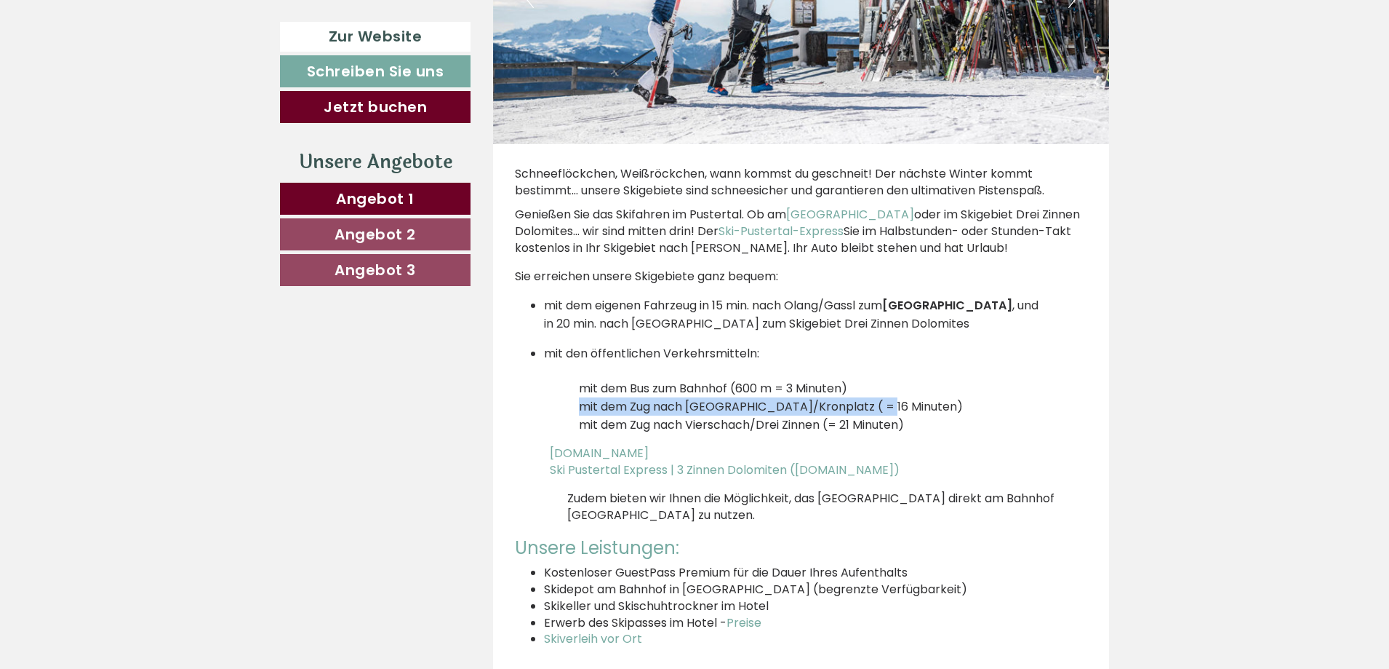
drag, startPoint x: 600, startPoint y: 362, endPoint x: 923, endPoint y: 356, distance: 323.0
click at [923, 356] on li "mit den öffentlichen Verkehrsmitteln: mit dem Bus zum Bahnhof (600 m = 3 Minute…" at bounding box center [816, 388] width 544 height 89
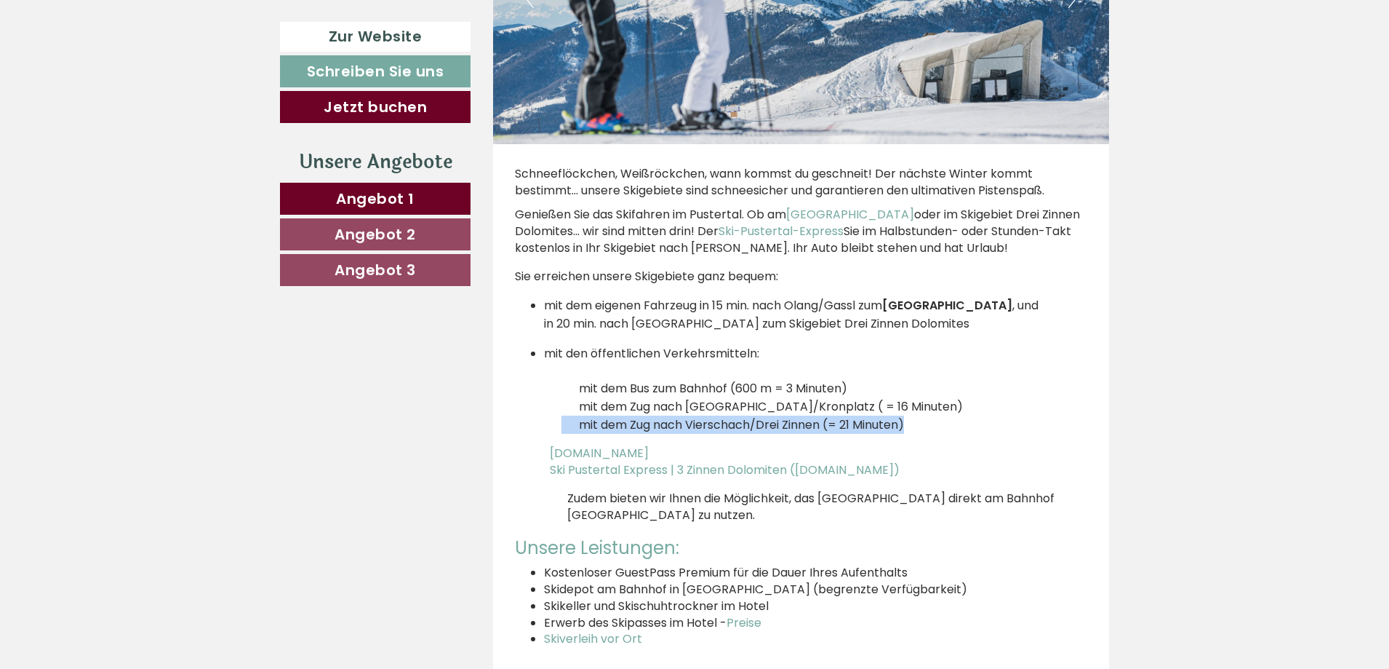
drag, startPoint x: 563, startPoint y: 378, endPoint x: 957, endPoint y: 367, distance: 394.5
click at [957, 367] on li "mit den öffentlichen Verkehrsmitteln: mit dem Bus zum Bahnhof (600 m = 3 Minute…" at bounding box center [816, 388] width 544 height 89
click at [963, 367] on li "mit den öffentlichen Verkehrsmitteln: mit dem Bus zum Bahnhof (600 m = 3 Minute…" at bounding box center [816, 388] width 544 height 89
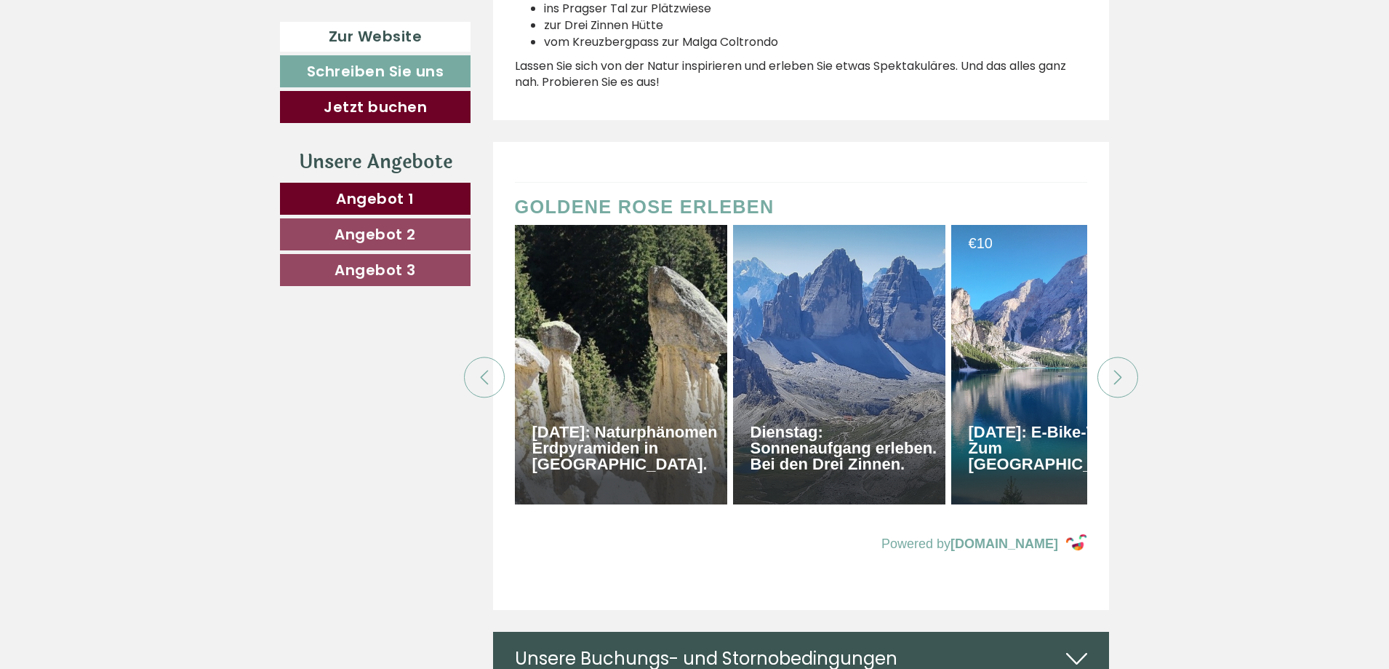
scroll to position [7566, 0]
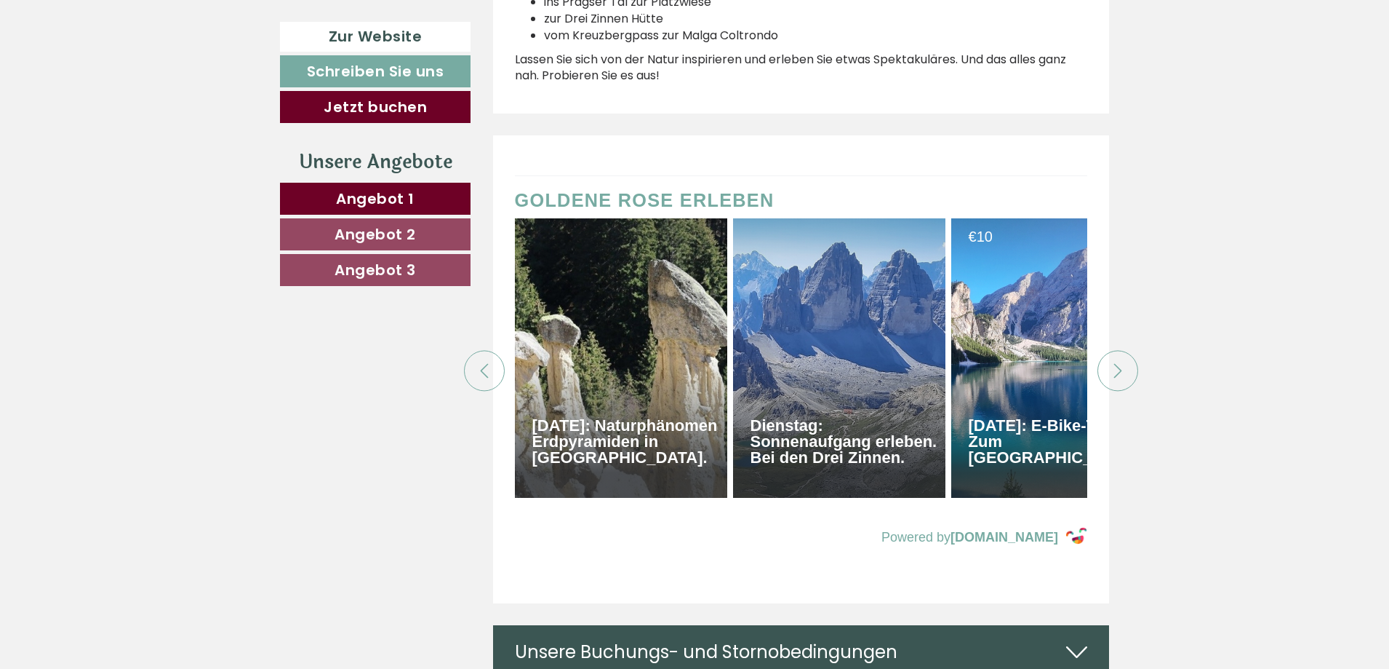
click at [1111, 364] on icon at bounding box center [1118, 371] width 15 height 15
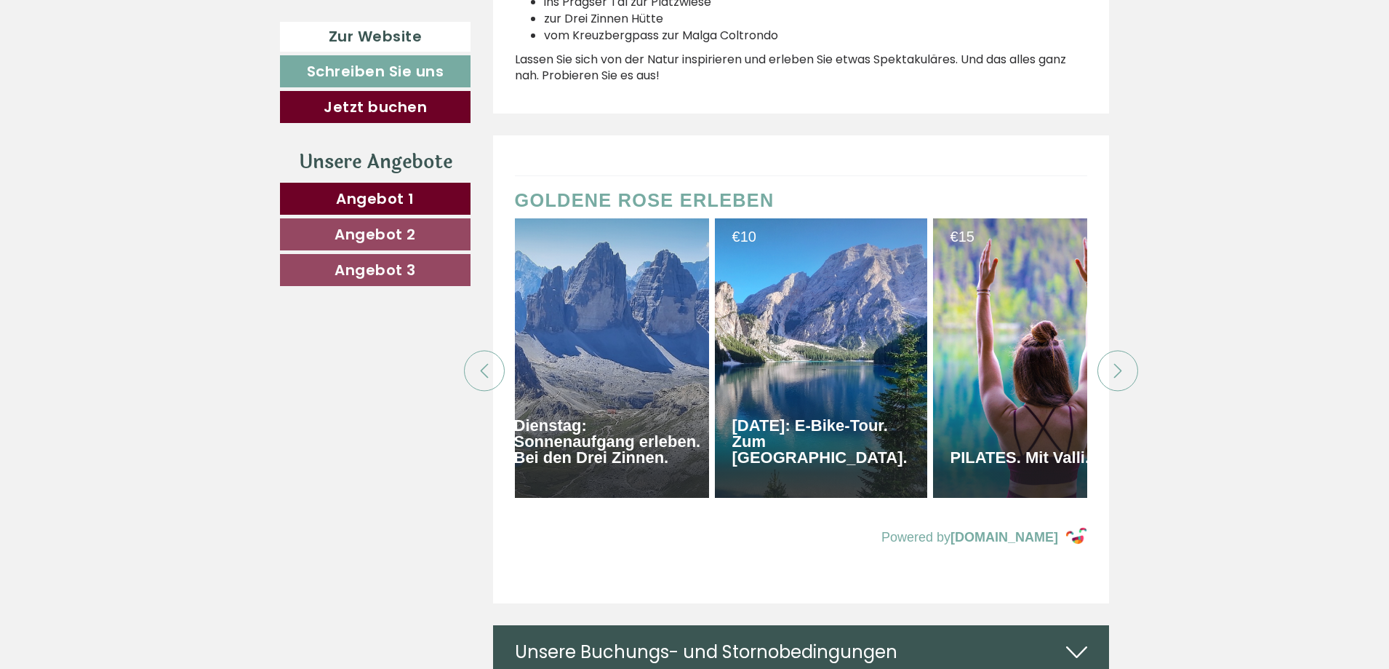
scroll to position [0, 509]
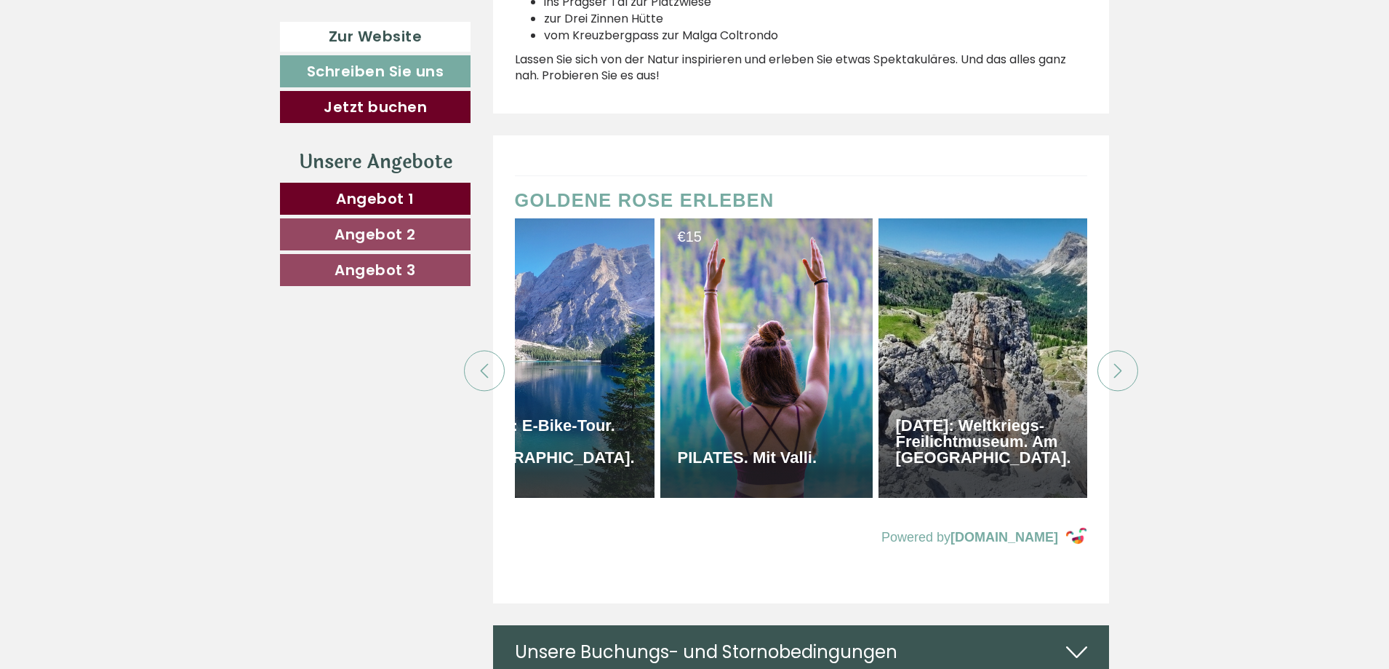
click at [767, 348] on div at bounding box center [767, 357] width 212 height 279
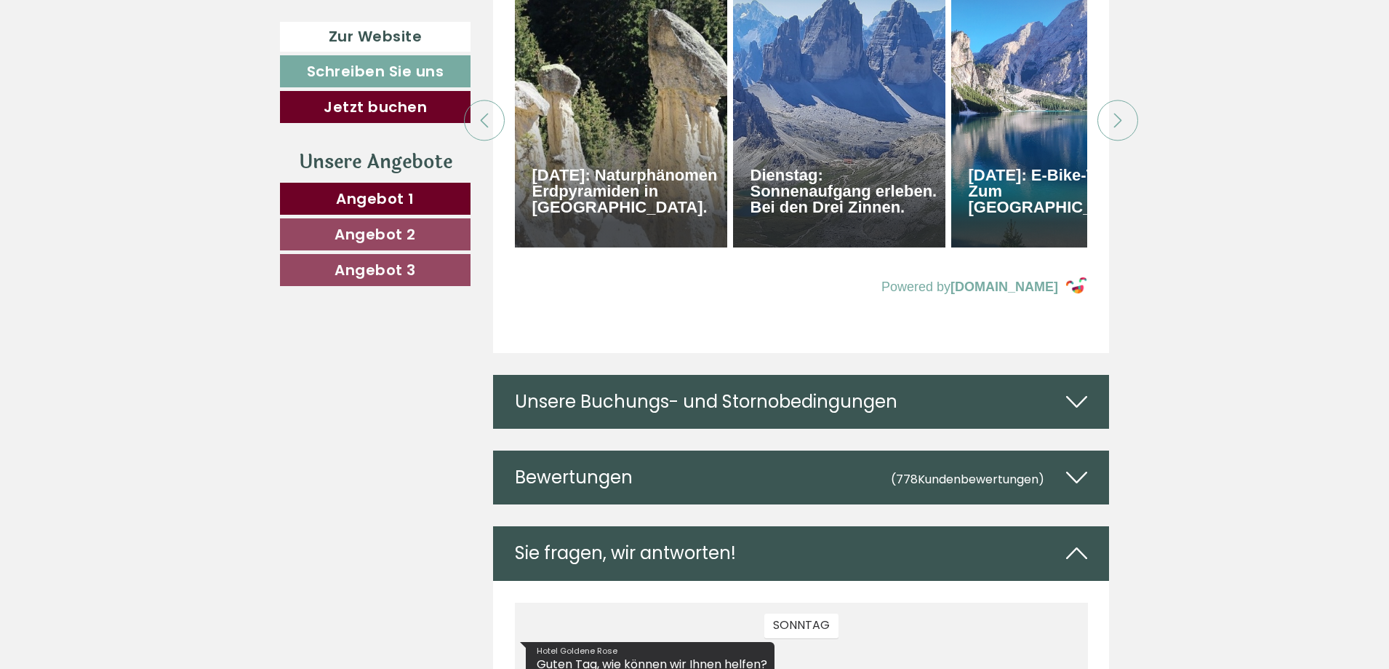
scroll to position [7670, 0]
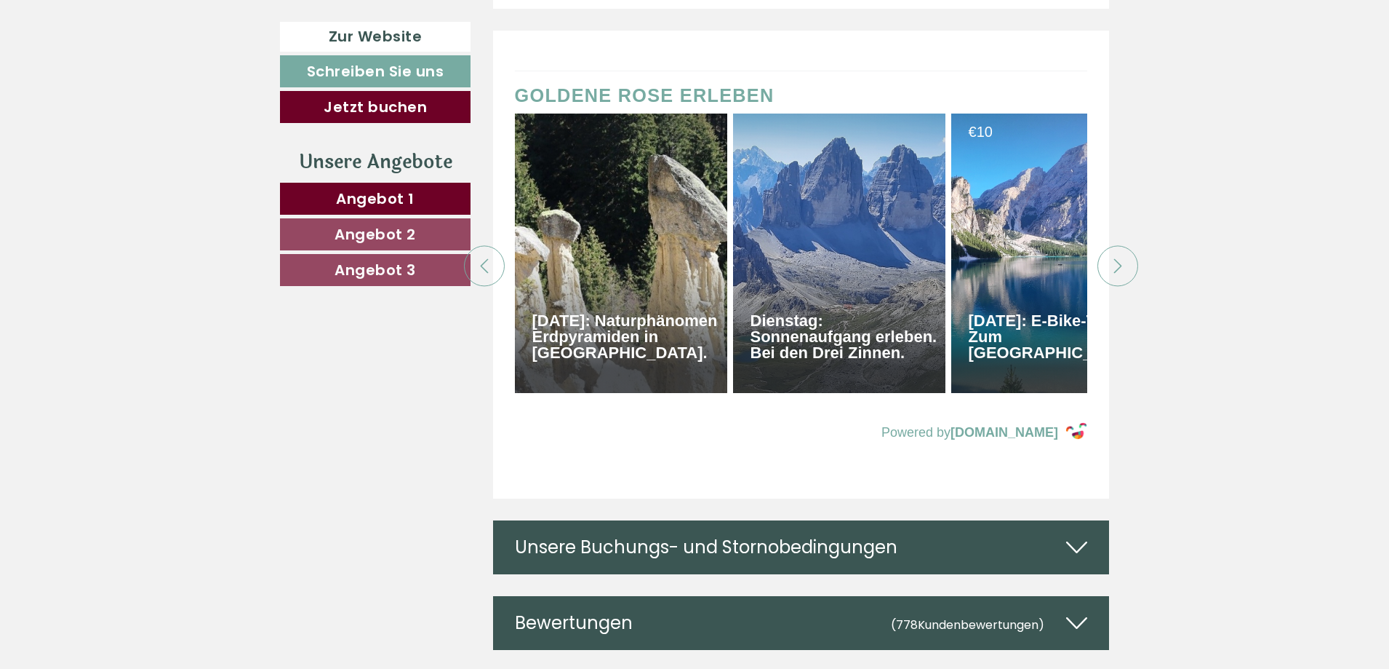
click at [1132, 246] on div at bounding box center [1118, 266] width 41 height 41
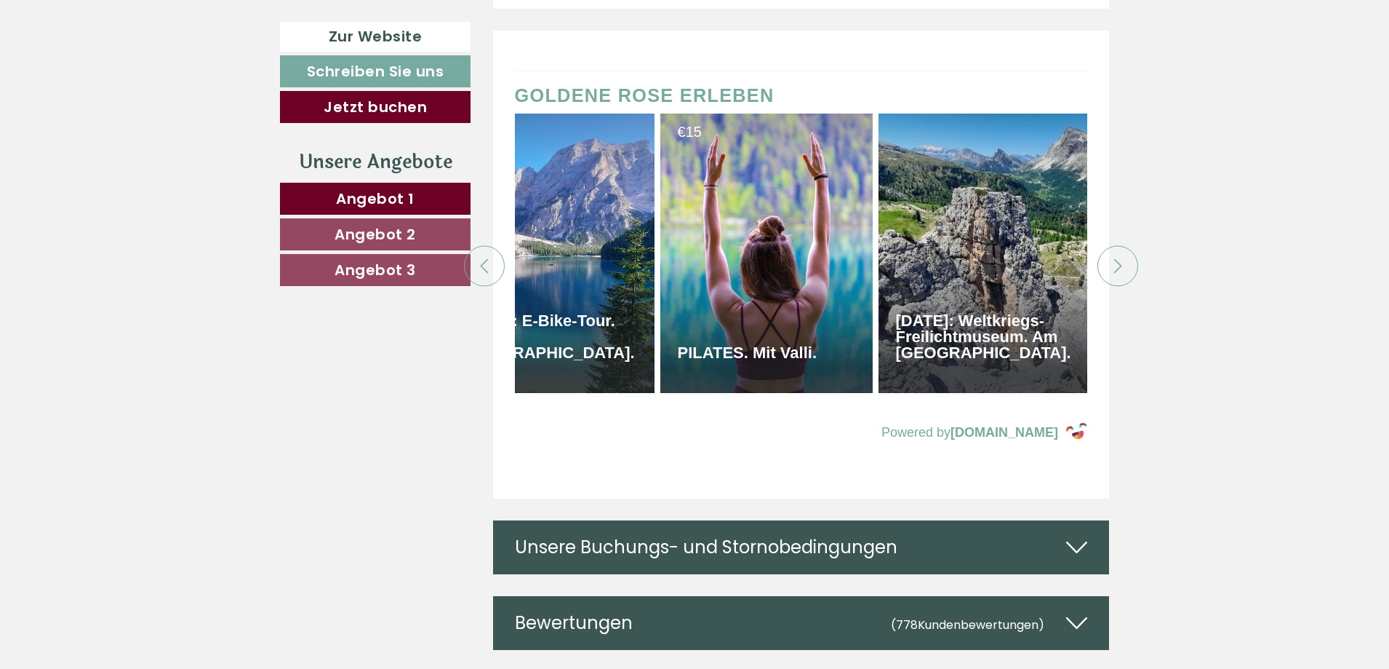
click at [1129, 246] on div at bounding box center [1118, 266] width 41 height 41
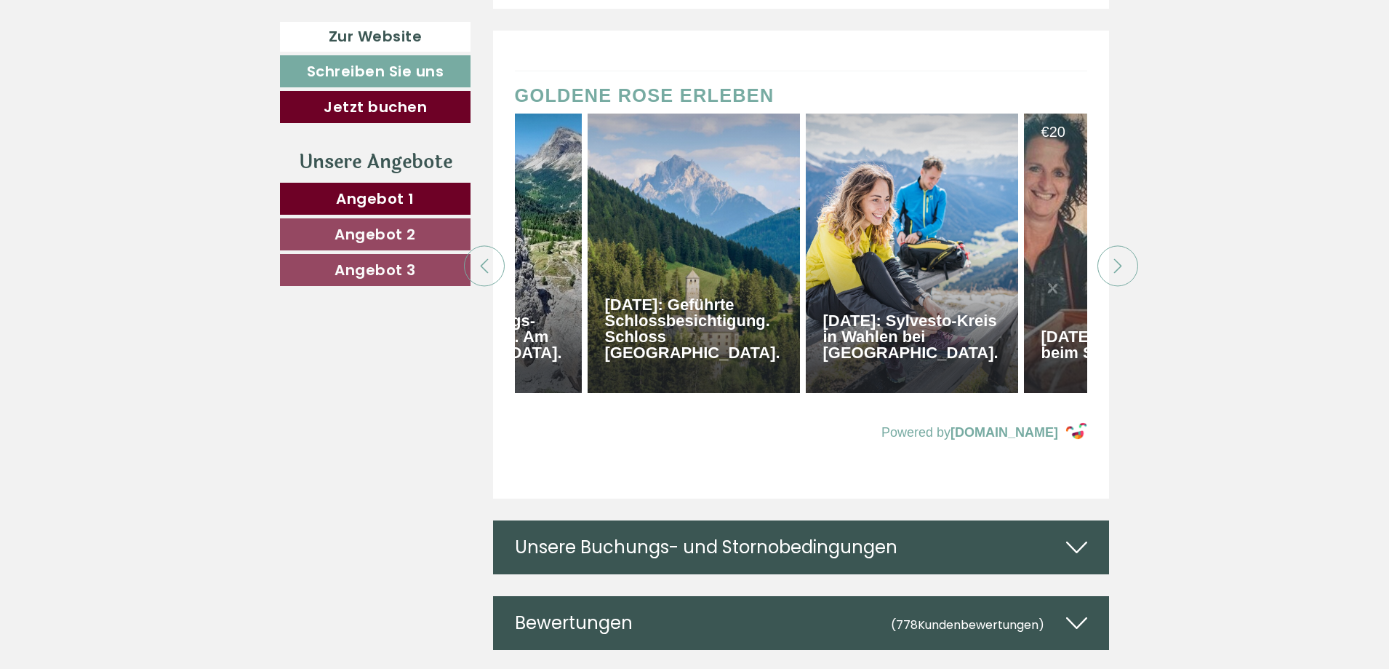
click at [502, 246] on div at bounding box center [484, 266] width 41 height 41
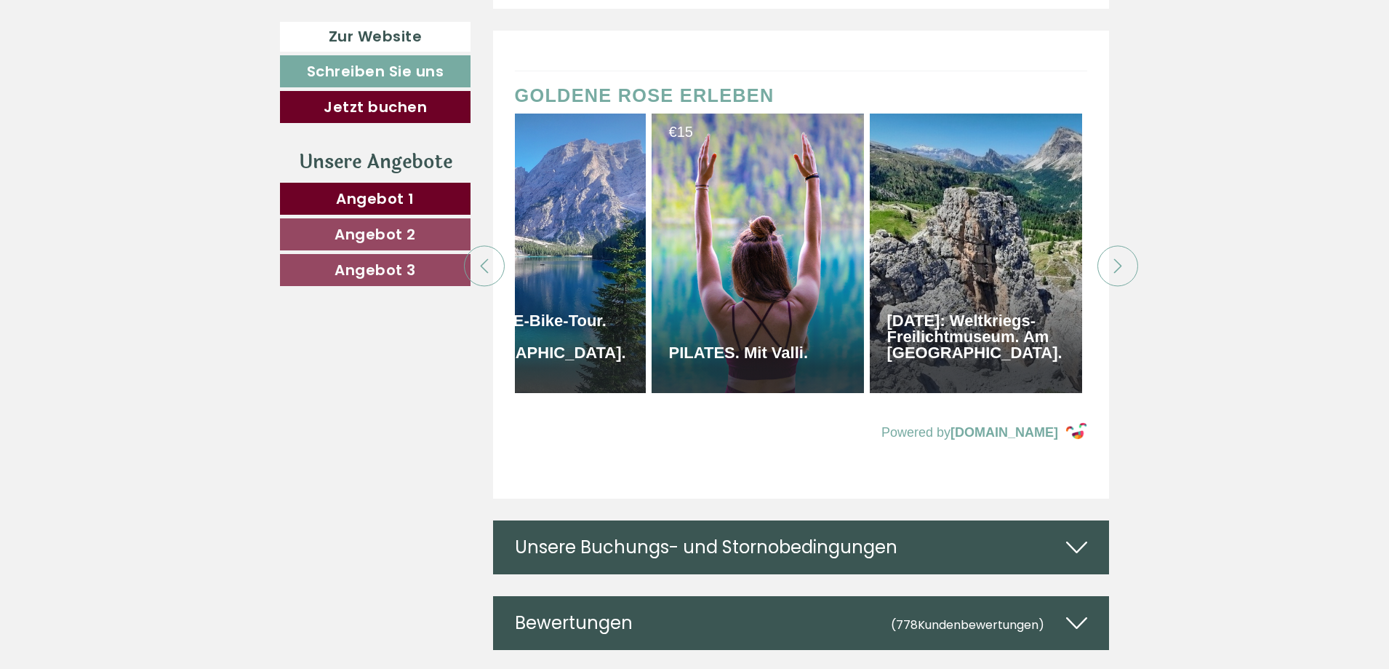
scroll to position [0, 509]
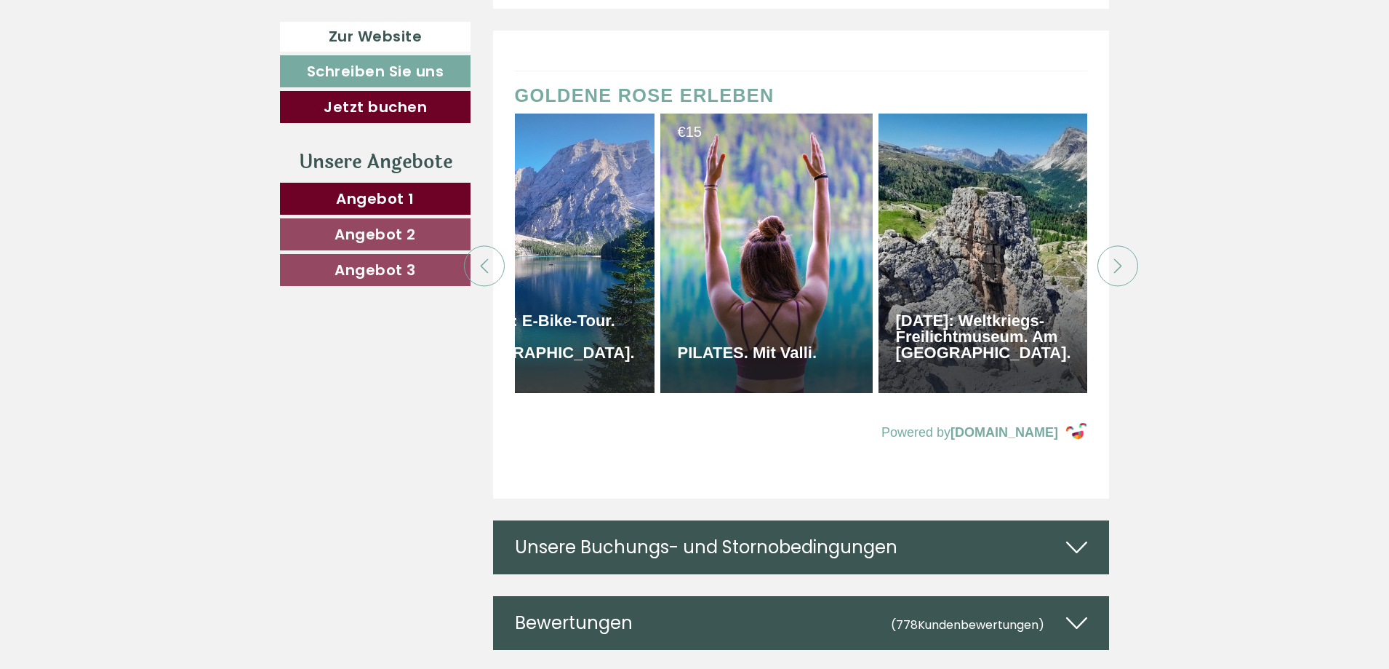
click at [759, 199] on div at bounding box center [767, 252] width 212 height 279
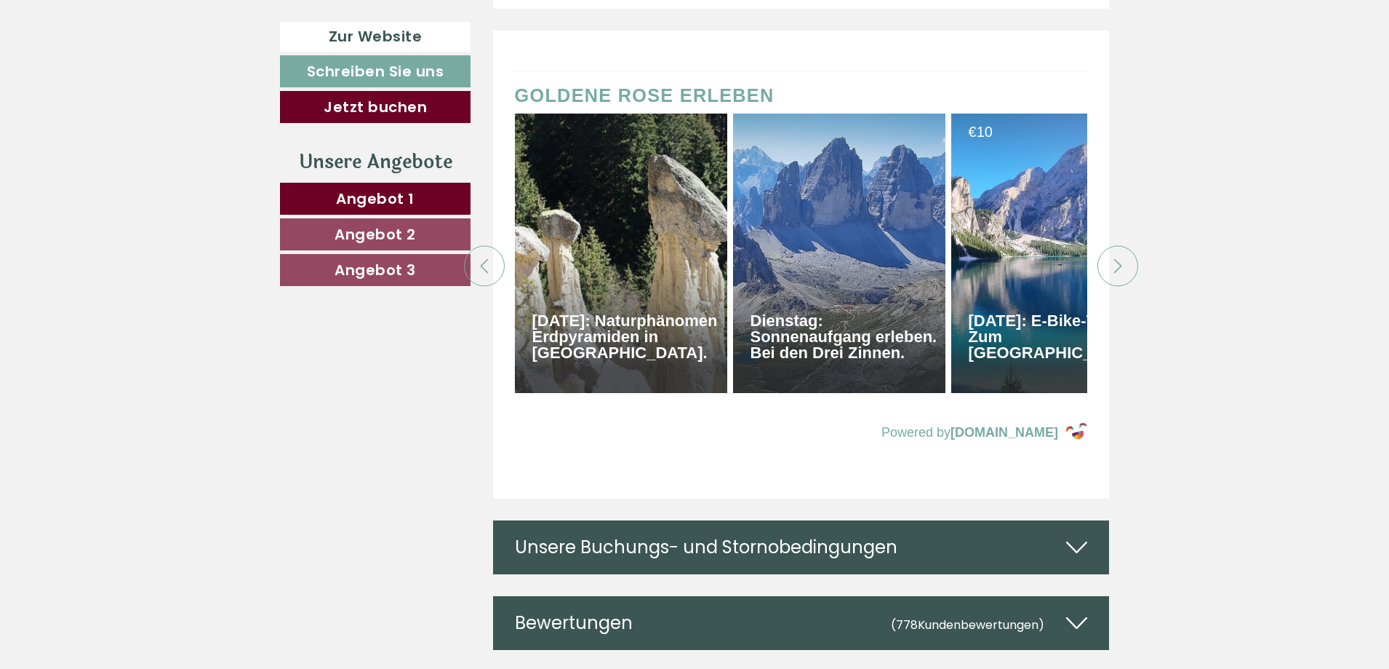
click at [837, 210] on div at bounding box center [839, 252] width 212 height 279
click at [1125, 259] on icon at bounding box center [1118, 266] width 15 height 15
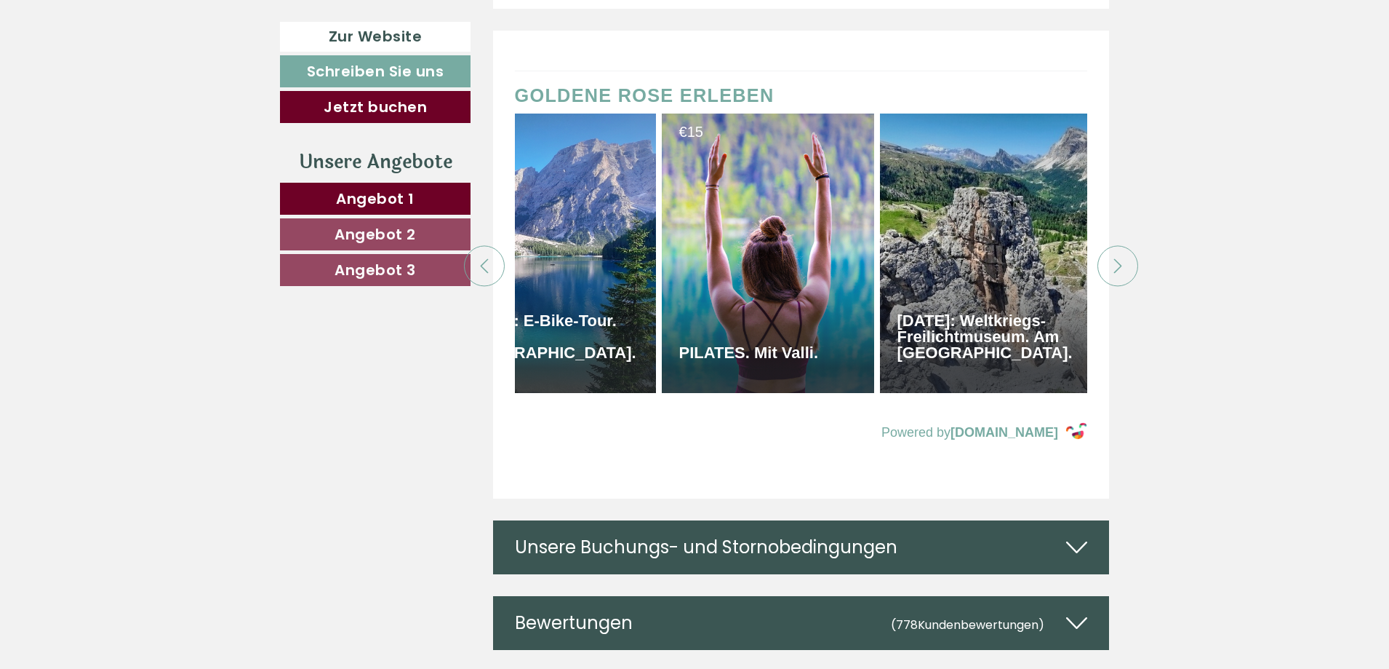
scroll to position [0, 509]
click at [1125, 259] on icon at bounding box center [1118, 266] width 15 height 15
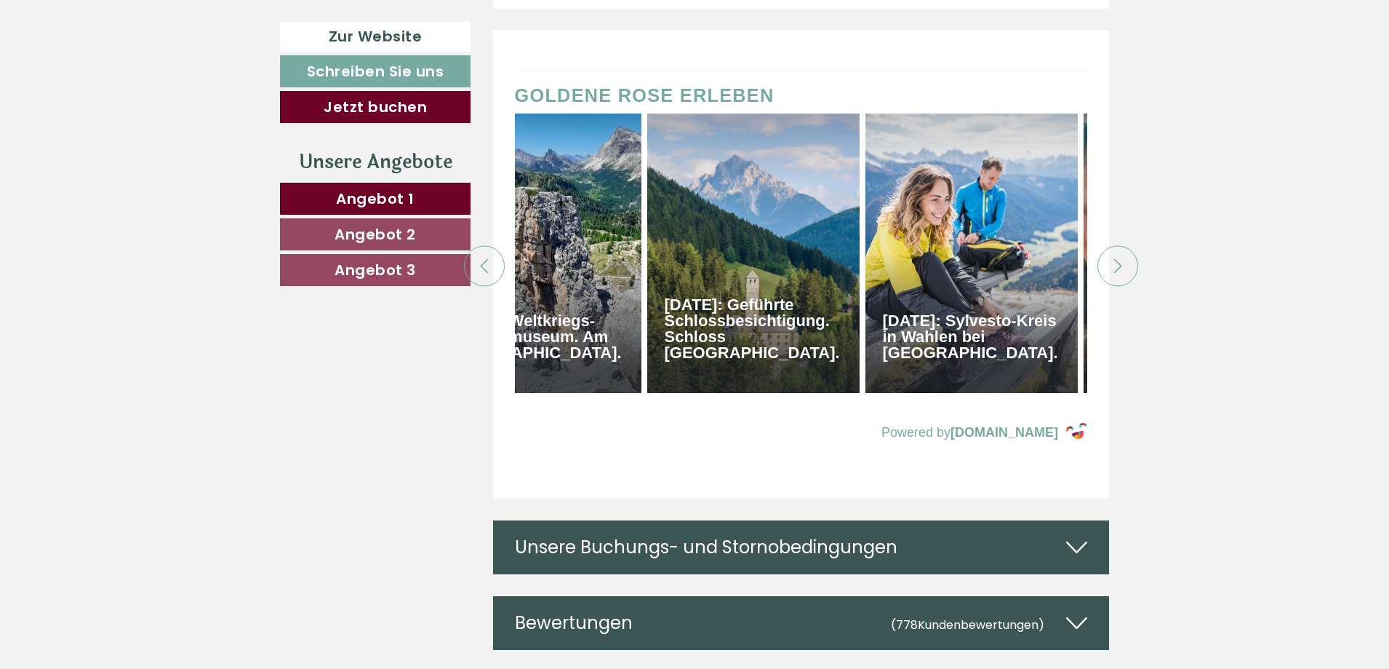
scroll to position [0, 1018]
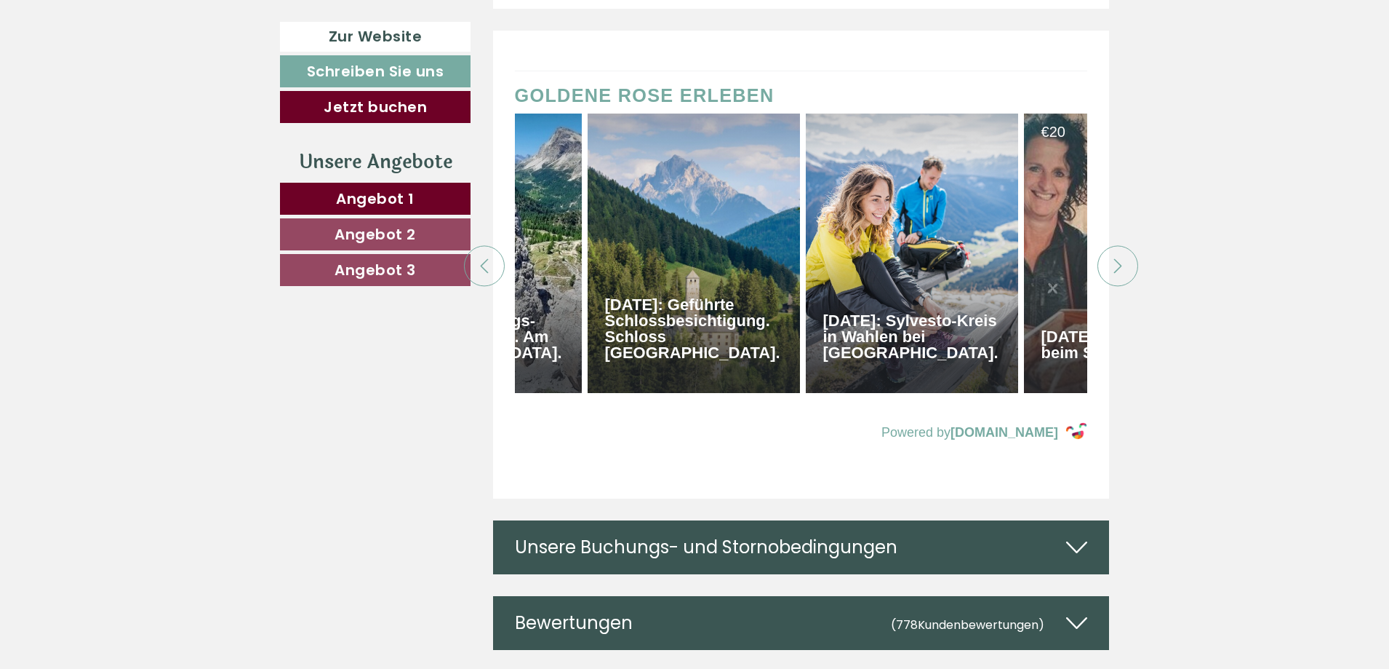
click at [1125, 259] on icon at bounding box center [1118, 266] width 15 height 15
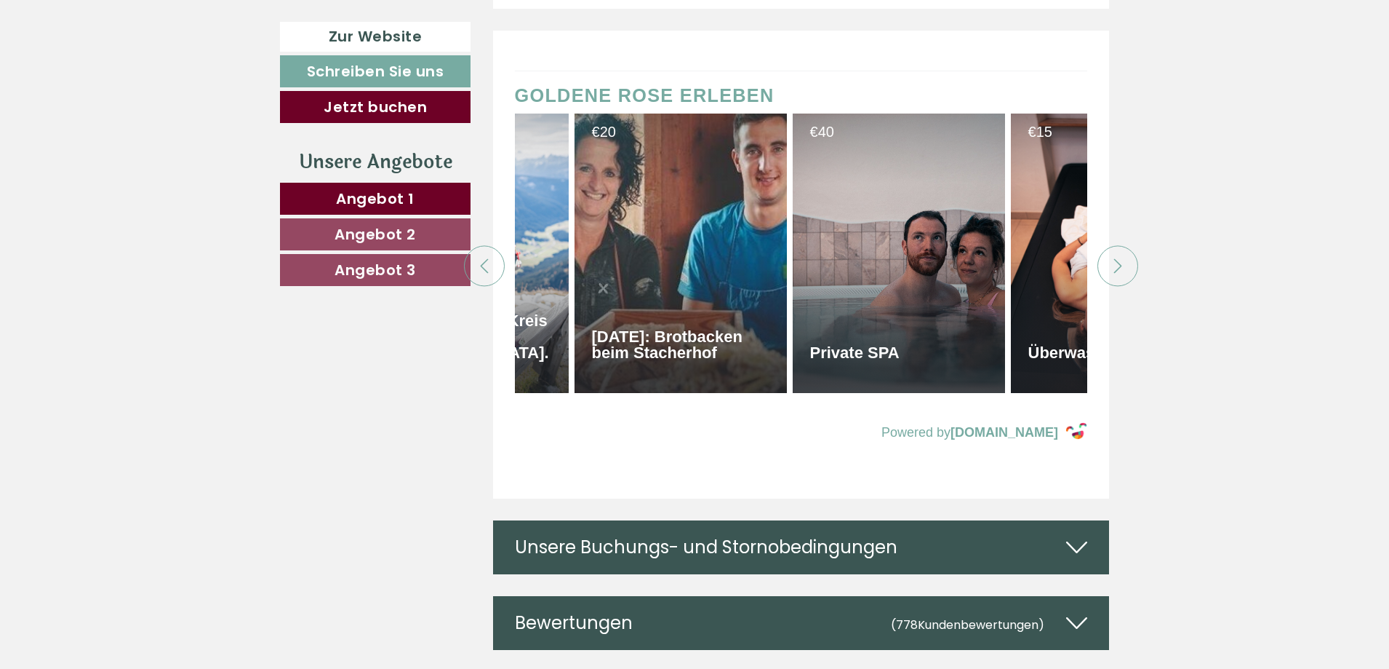
scroll to position [0, 1528]
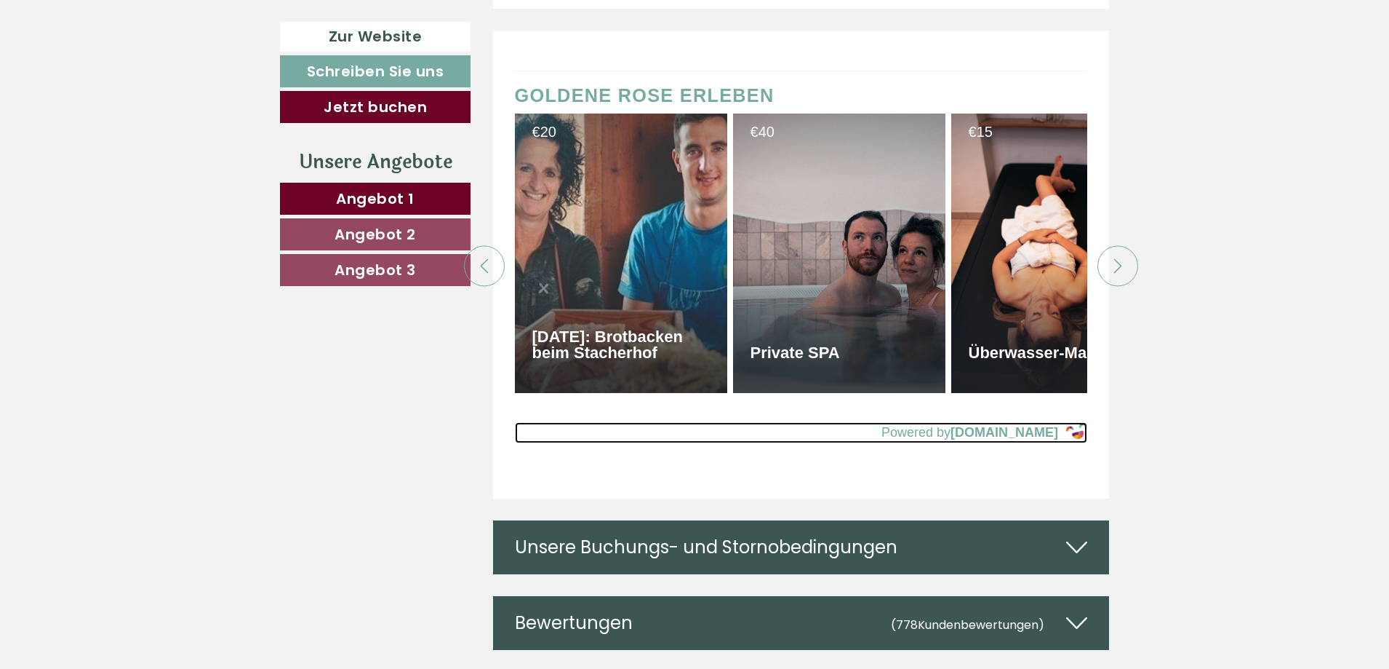
click at [1013, 425] on strong "[DOMAIN_NAME]" at bounding box center [1005, 432] width 108 height 15
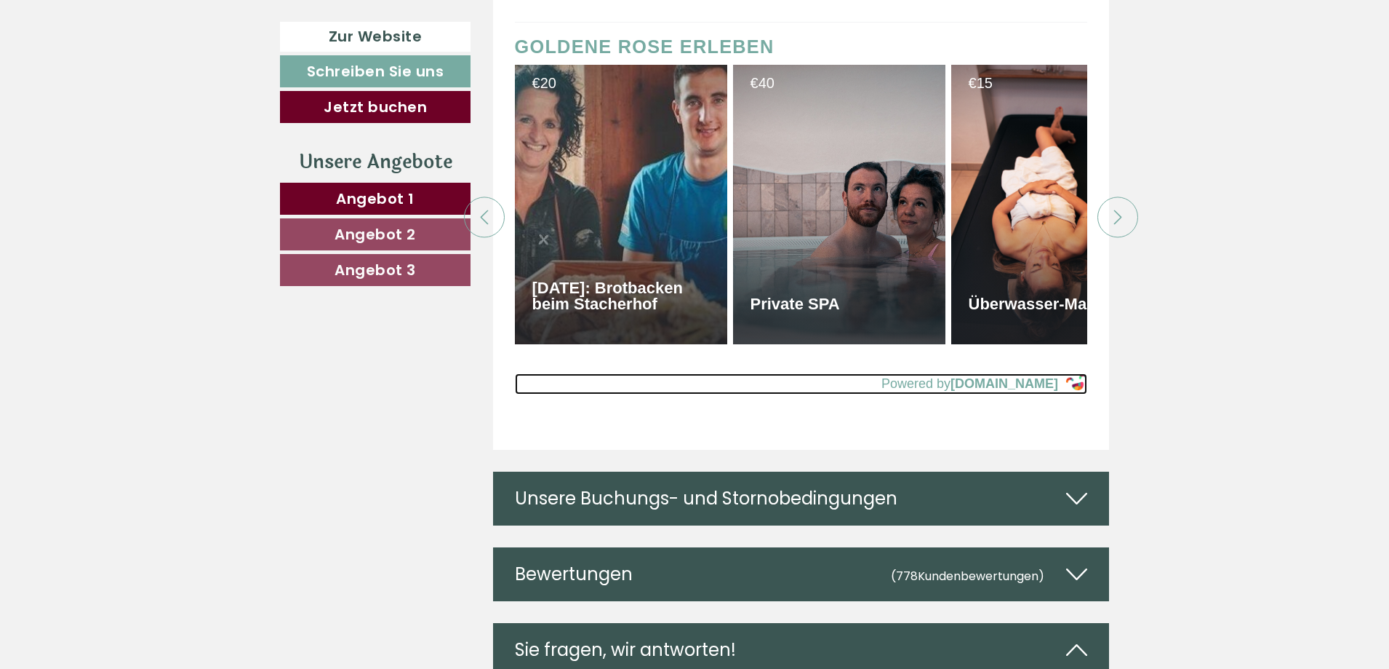
scroll to position [7816, 0]
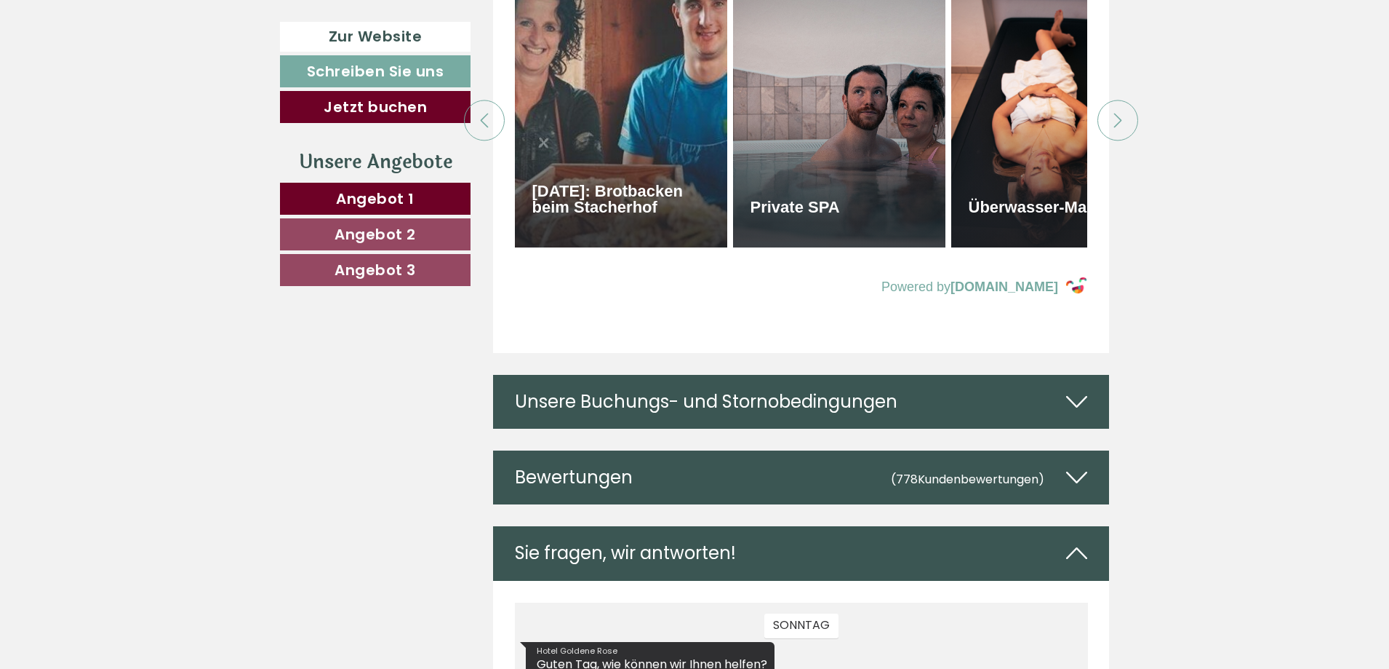
click at [736, 375] on div "Unsere Buchungs- und Stornobedingungen" at bounding box center [801, 402] width 617 height 54
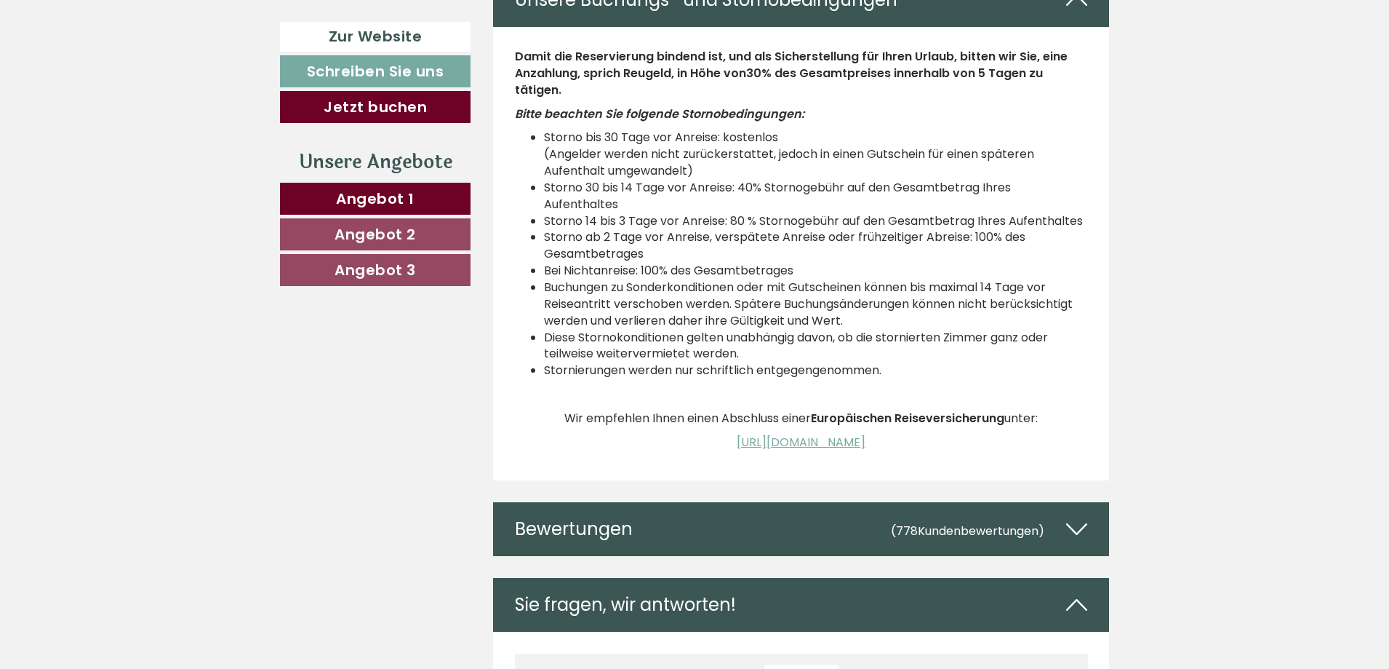
scroll to position [8252, 0]
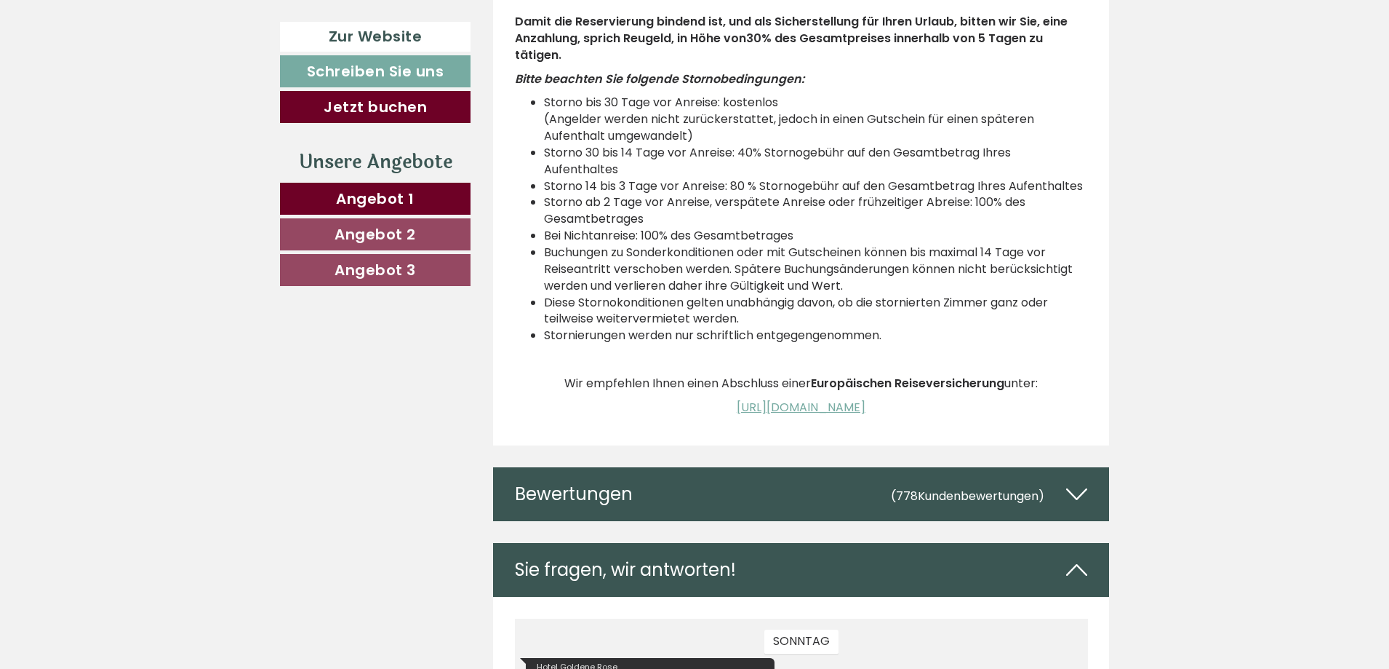
click at [700, 467] on div "Bewertungen (778 Kundenbewertungen )" at bounding box center [801, 494] width 617 height 54
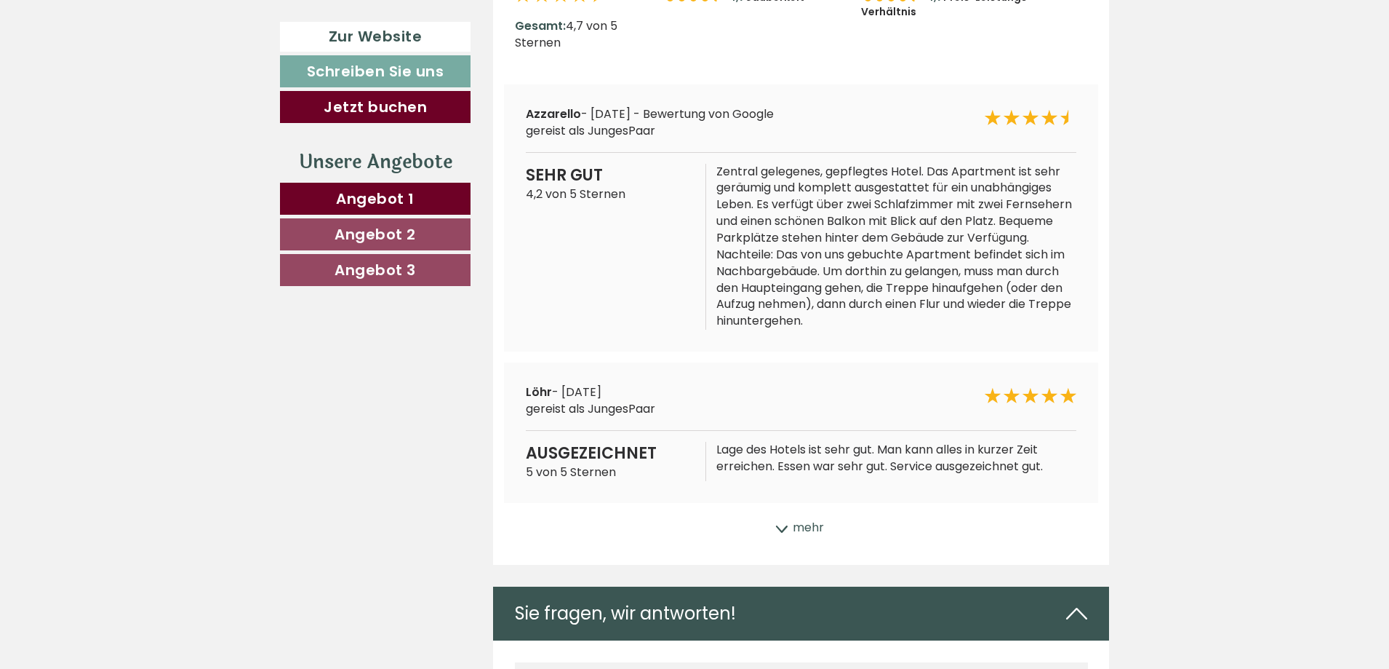
scroll to position [8980, 0]
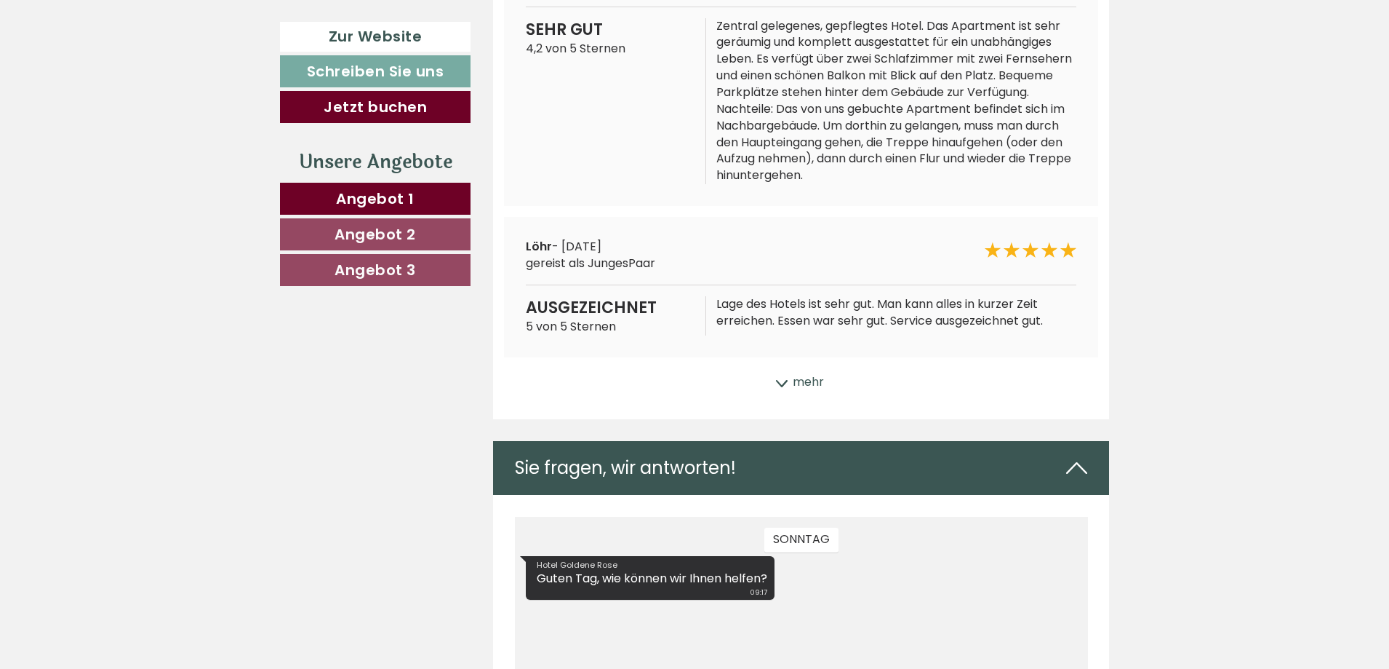
click at [697, 441] on div "Sie fragen, wir antworten!" at bounding box center [801, 468] width 617 height 54
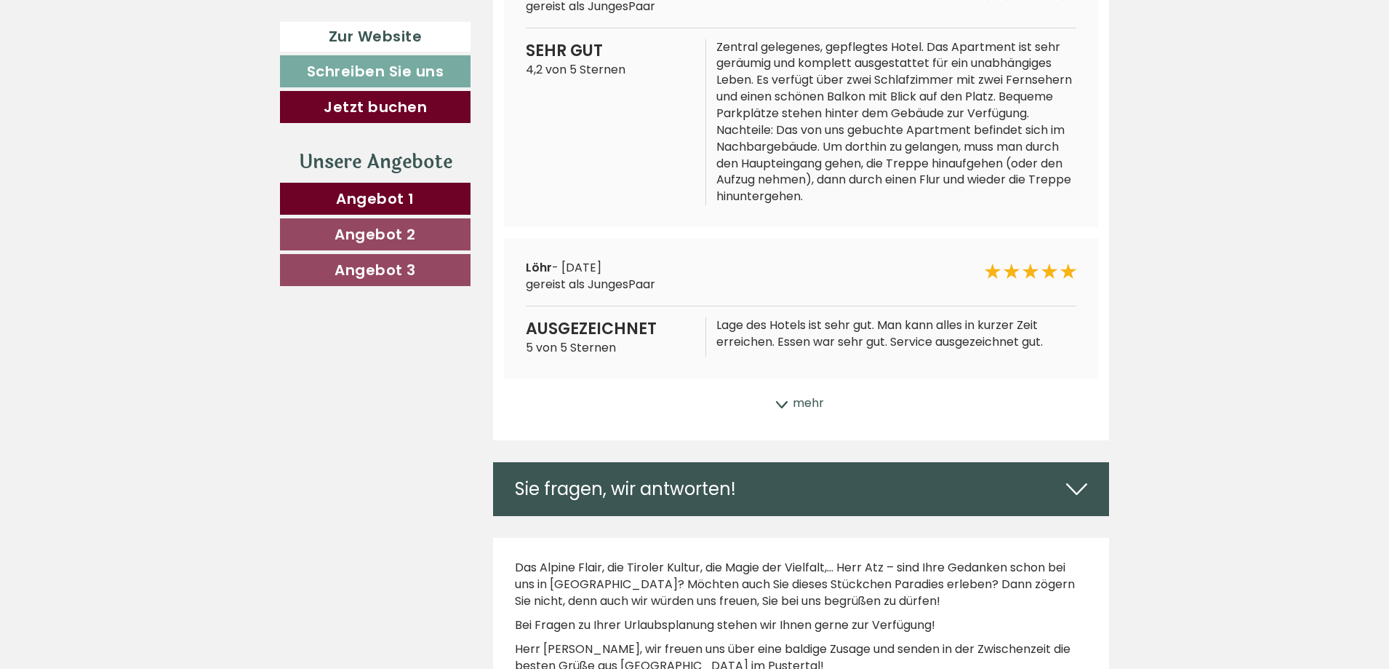
scroll to position [9552, 0]
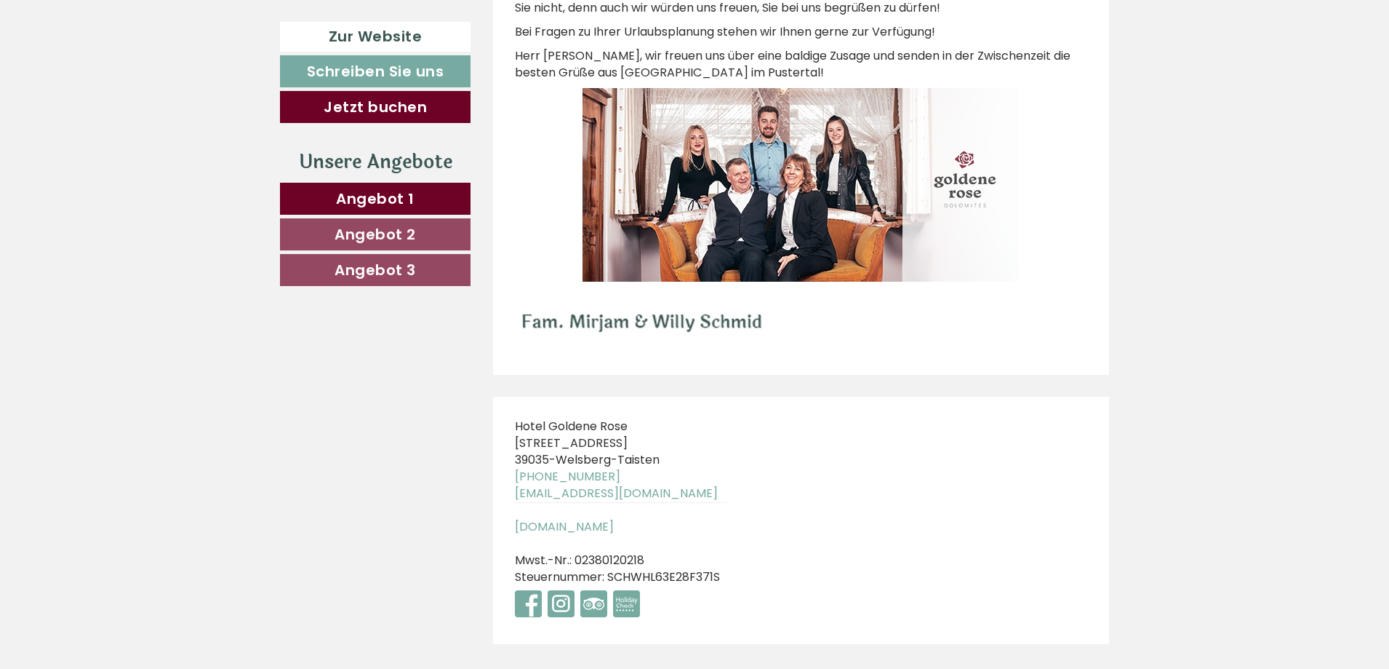
click at [443, 228] on link "Angebot 2" at bounding box center [375, 234] width 191 height 32
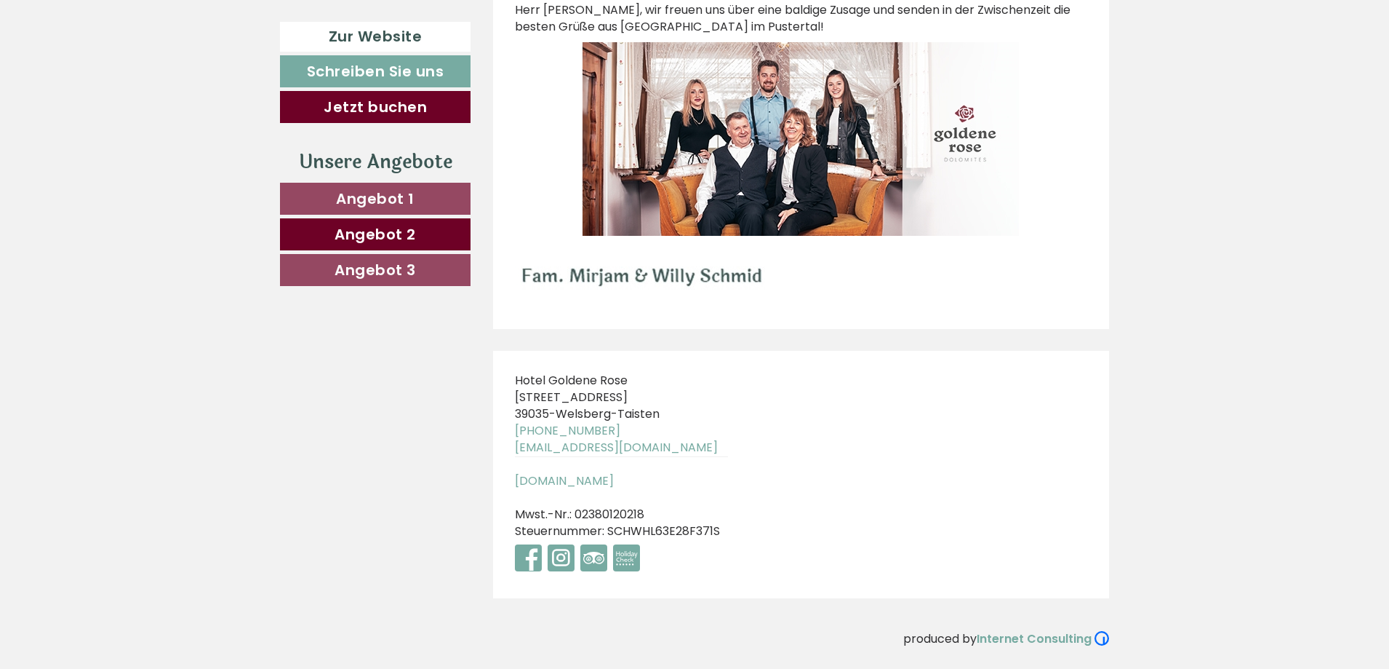
scroll to position [746, 0]
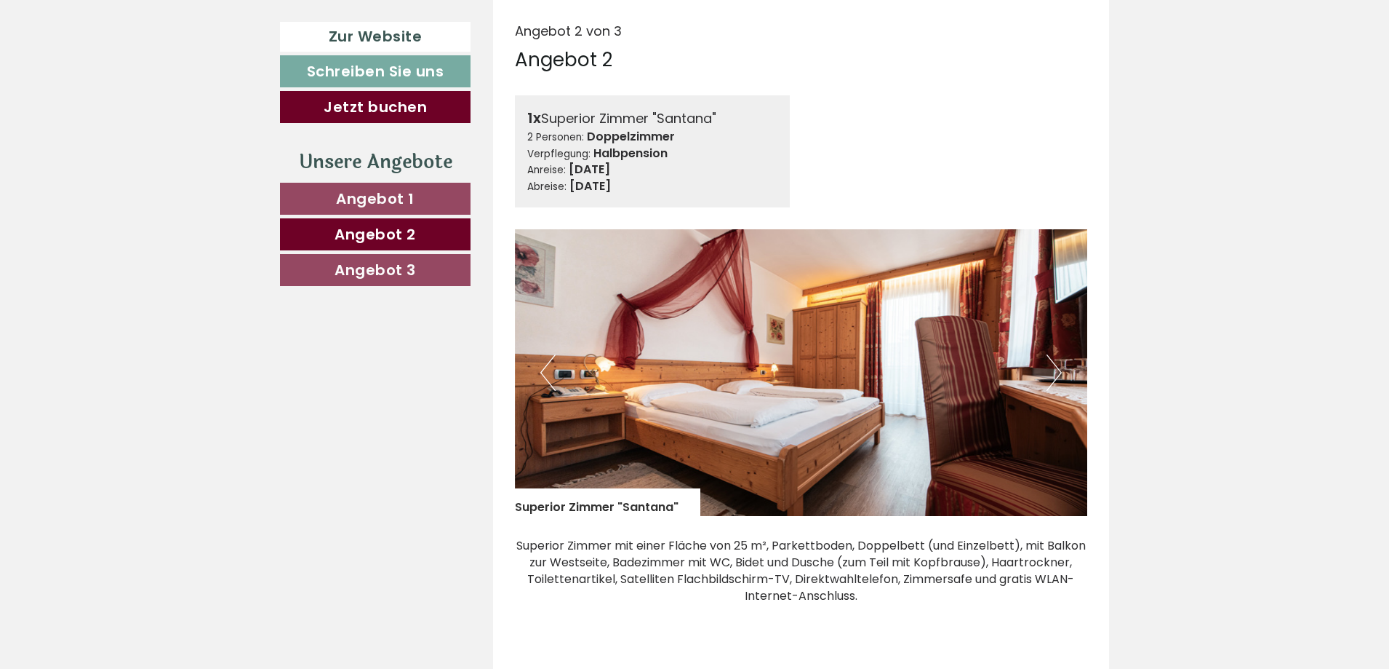
click at [426, 277] on link "Angebot 3" at bounding box center [375, 270] width 191 height 32
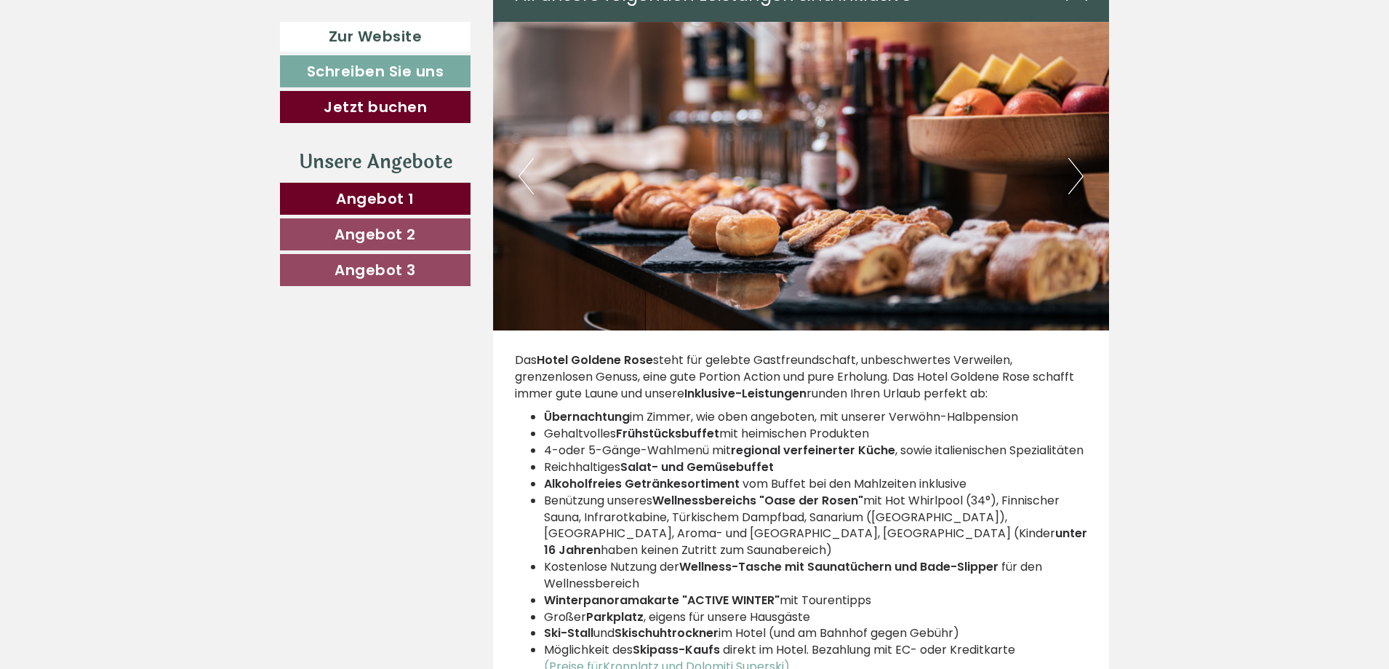
scroll to position [3637, 0]
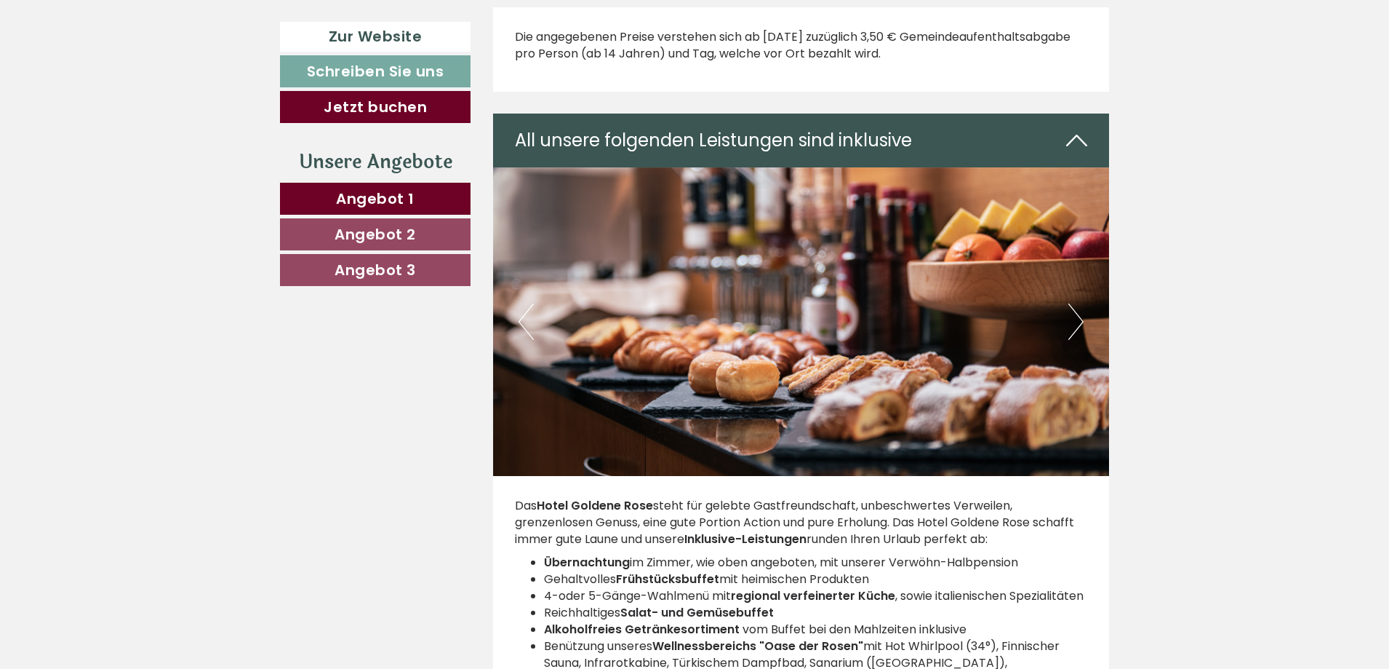
click at [938, 137] on div "All unsere folgenden Leistungen sind inklusive" at bounding box center [801, 140] width 617 height 54
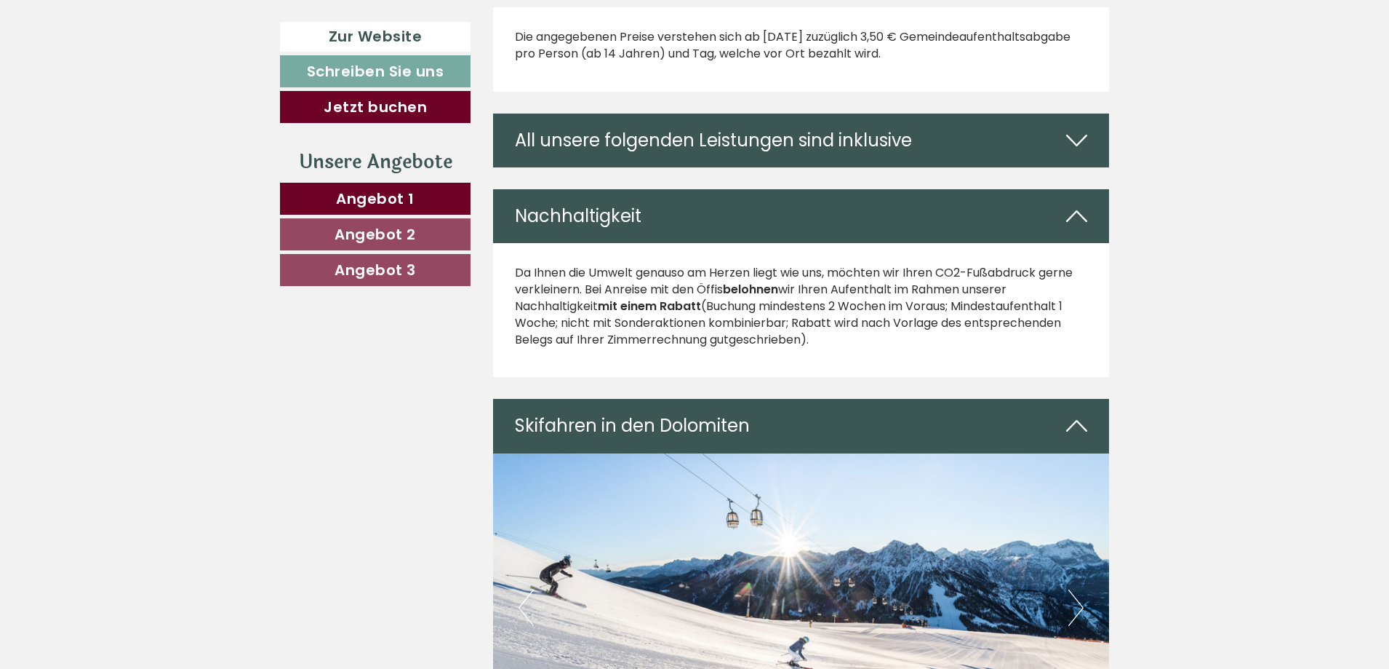
click at [938, 137] on div "All unsere folgenden Leistungen sind inklusive" at bounding box center [801, 140] width 617 height 54
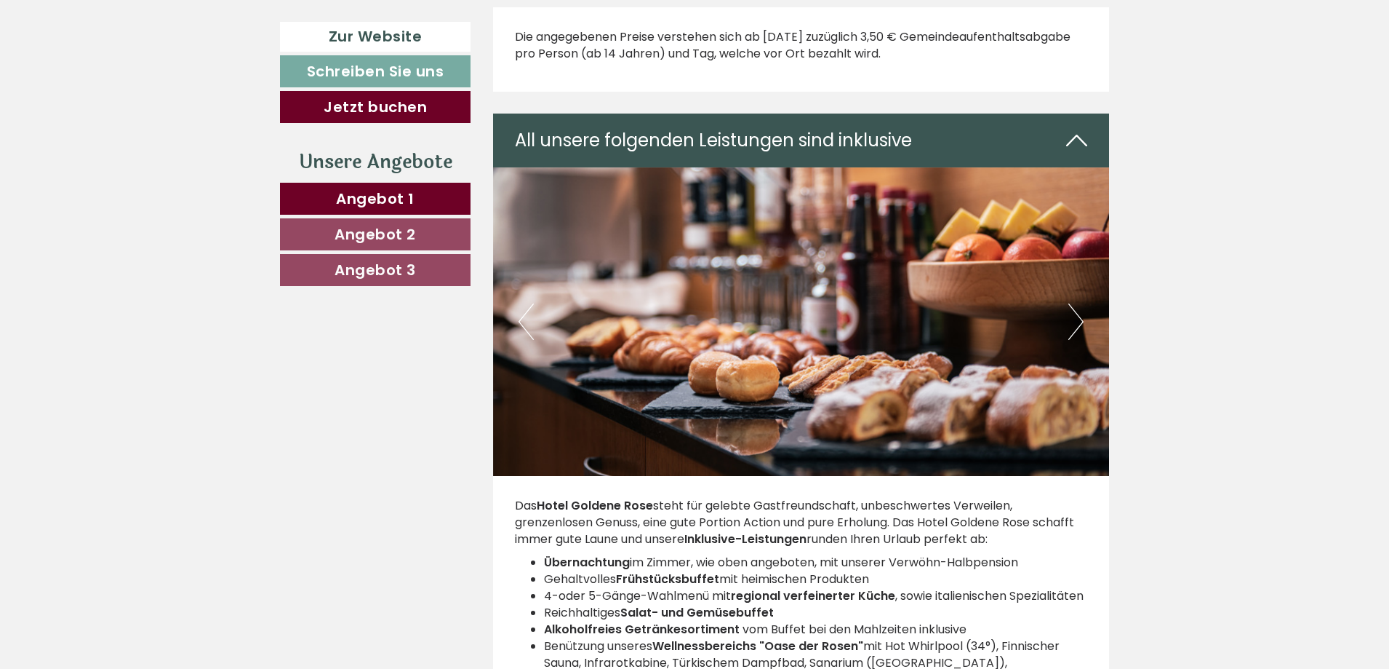
click at [1072, 310] on button "Next" at bounding box center [1076, 321] width 15 height 36
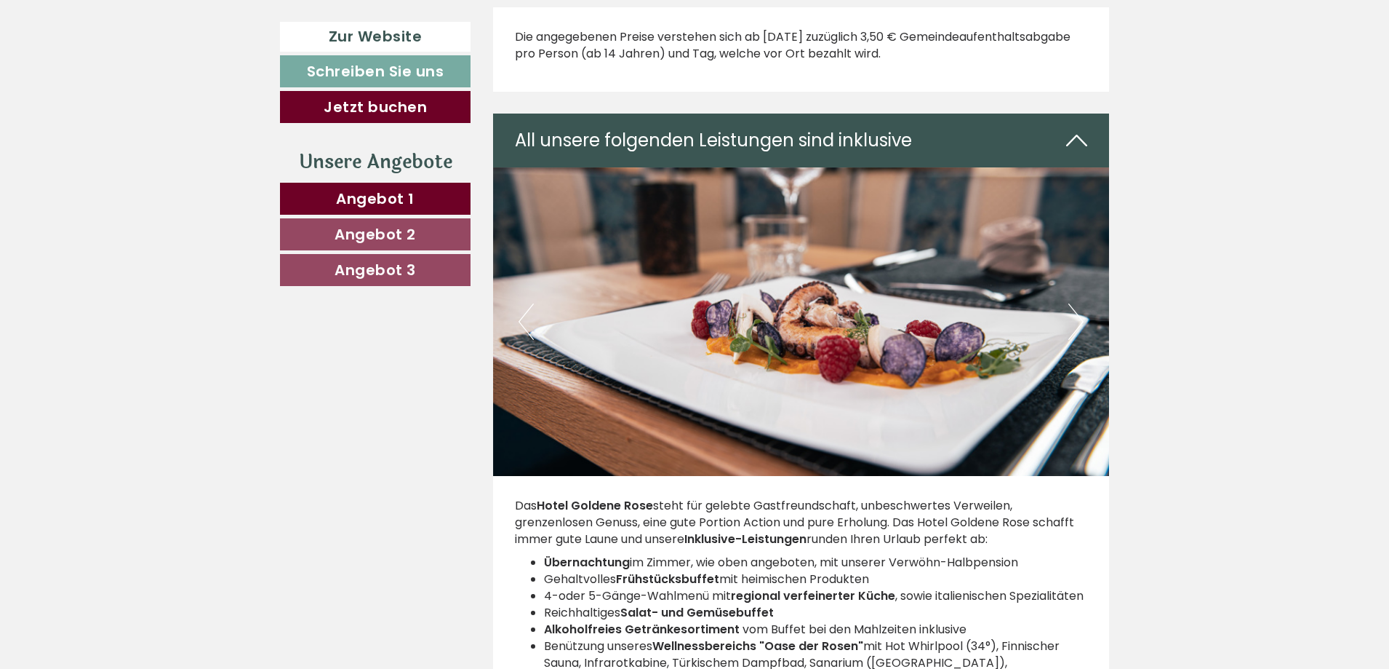
click at [1072, 310] on button "Next" at bounding box center [1076, 321] width 15 height 36
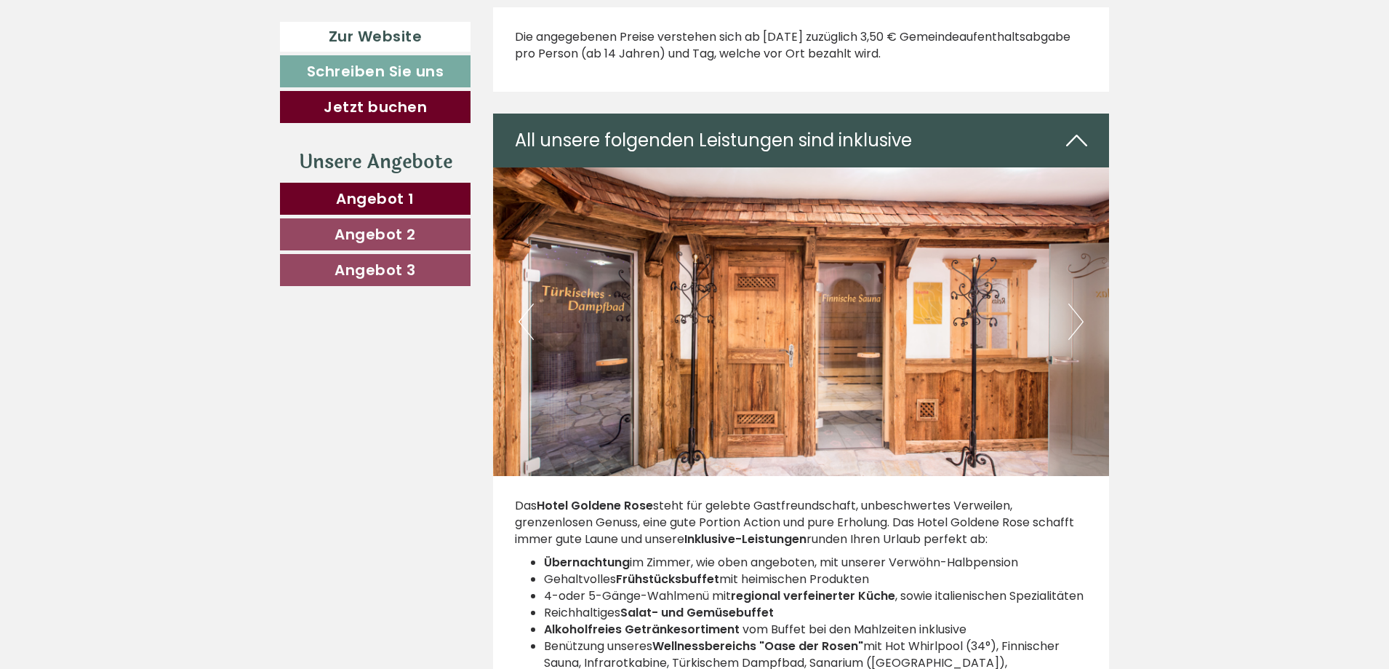
click at [1072, 310] on button "Next" at bounding box center [1076, 321] width 15 height 36
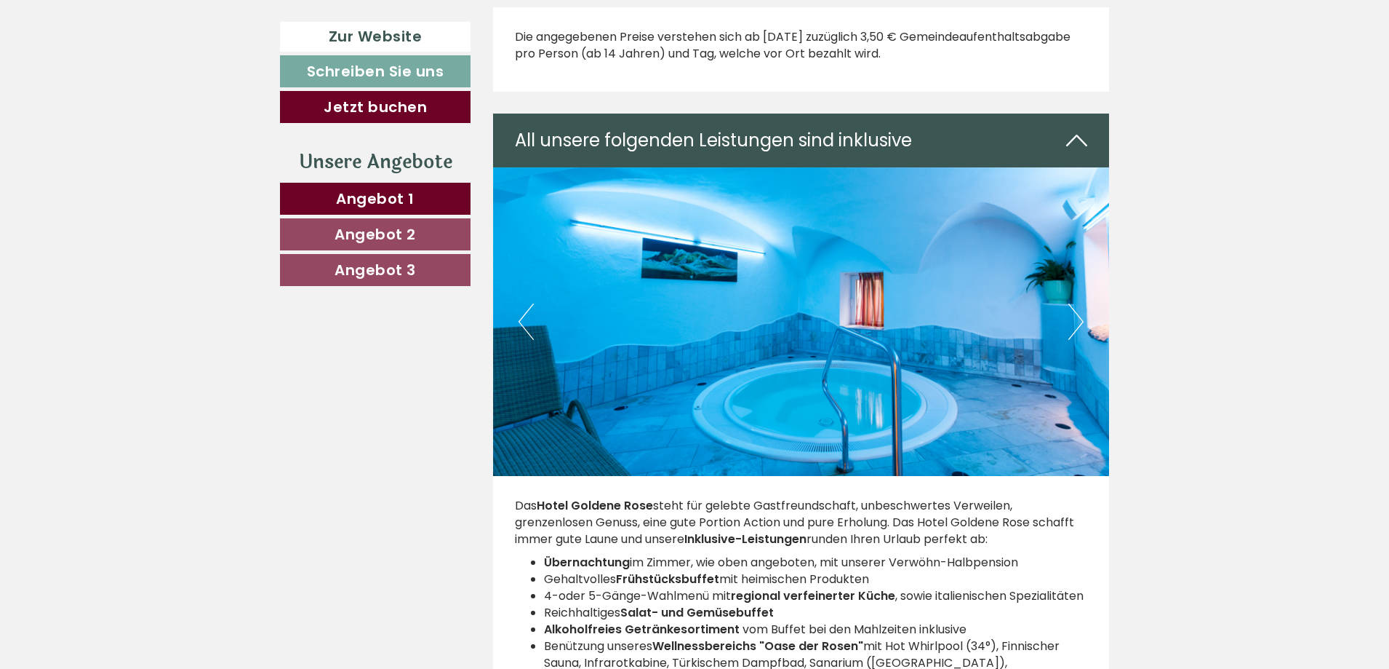
click at [1072, 310] on button "Next" at bounding box center [1076, 321] width 15 height 36
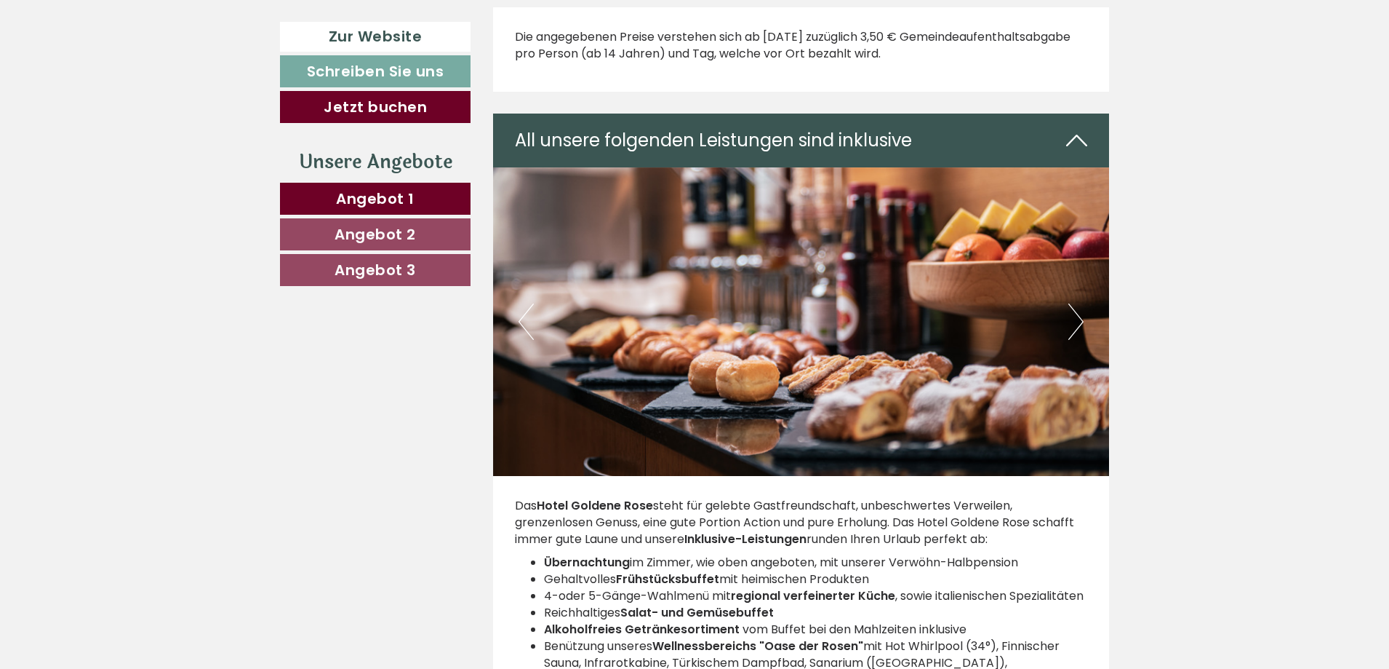
click at [1072, 310] on button "Next" at bounding box center [1076, 321] width 15 height 36
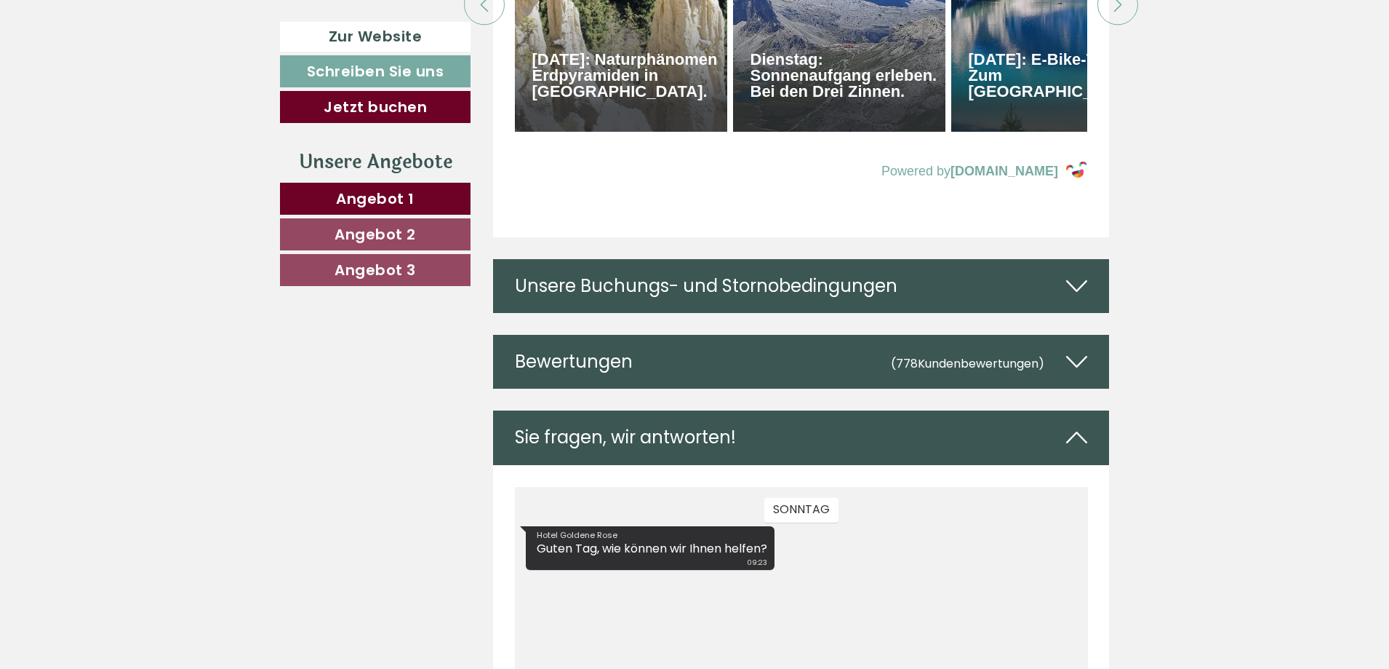
scroll to position [8002, 0]
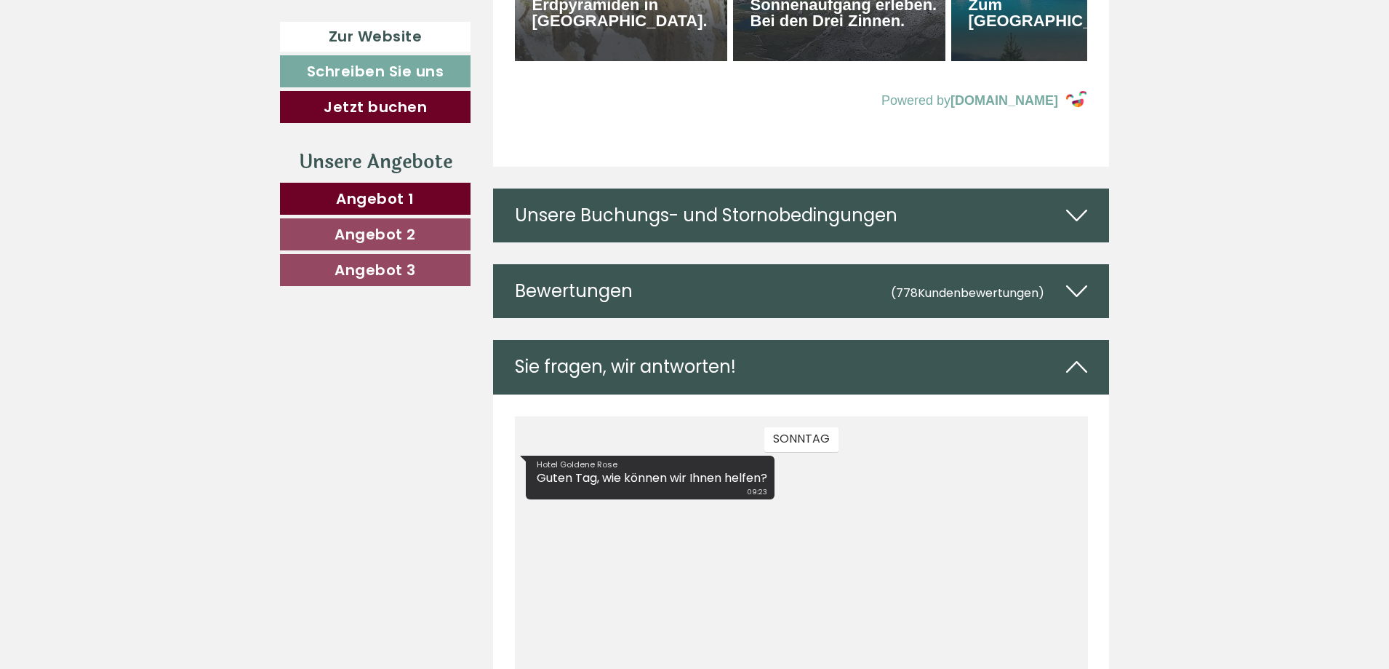
click at [934, 188] on div "Unsere Buchungs- und Stornobedingungen" at bounding box center [801, 215] width 617 height 54
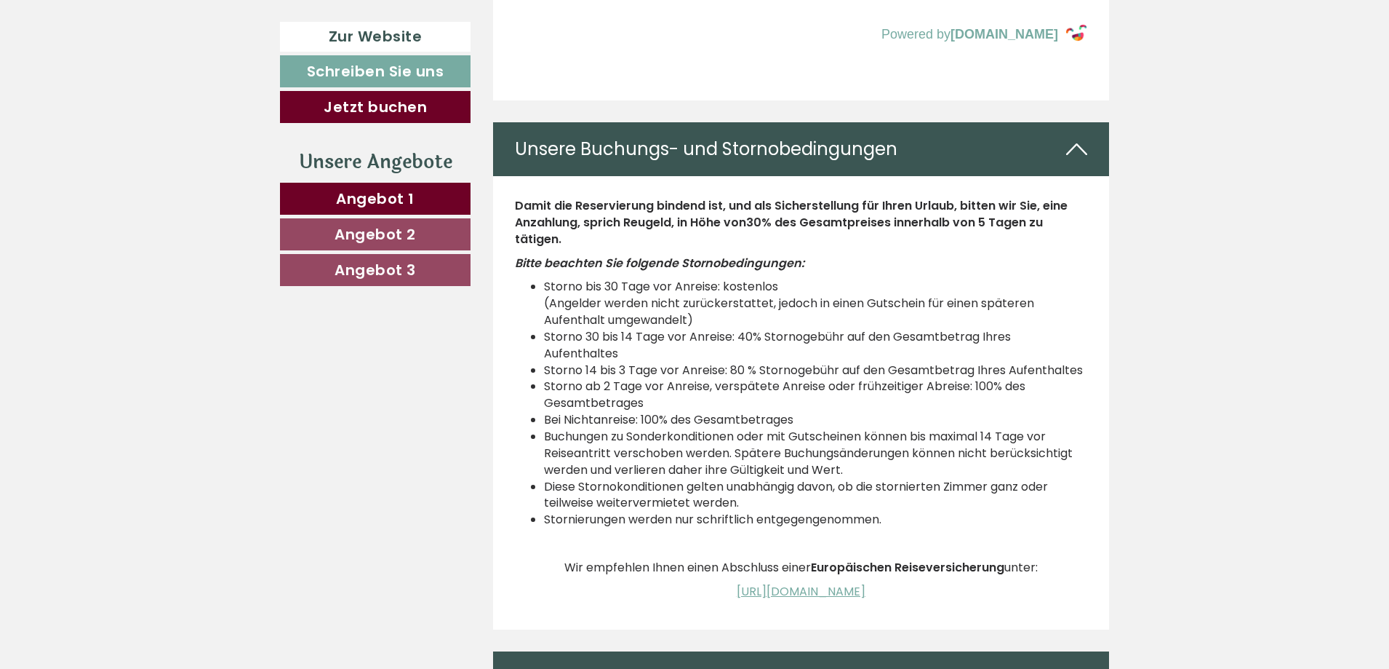
scroll to position [8148, 0]
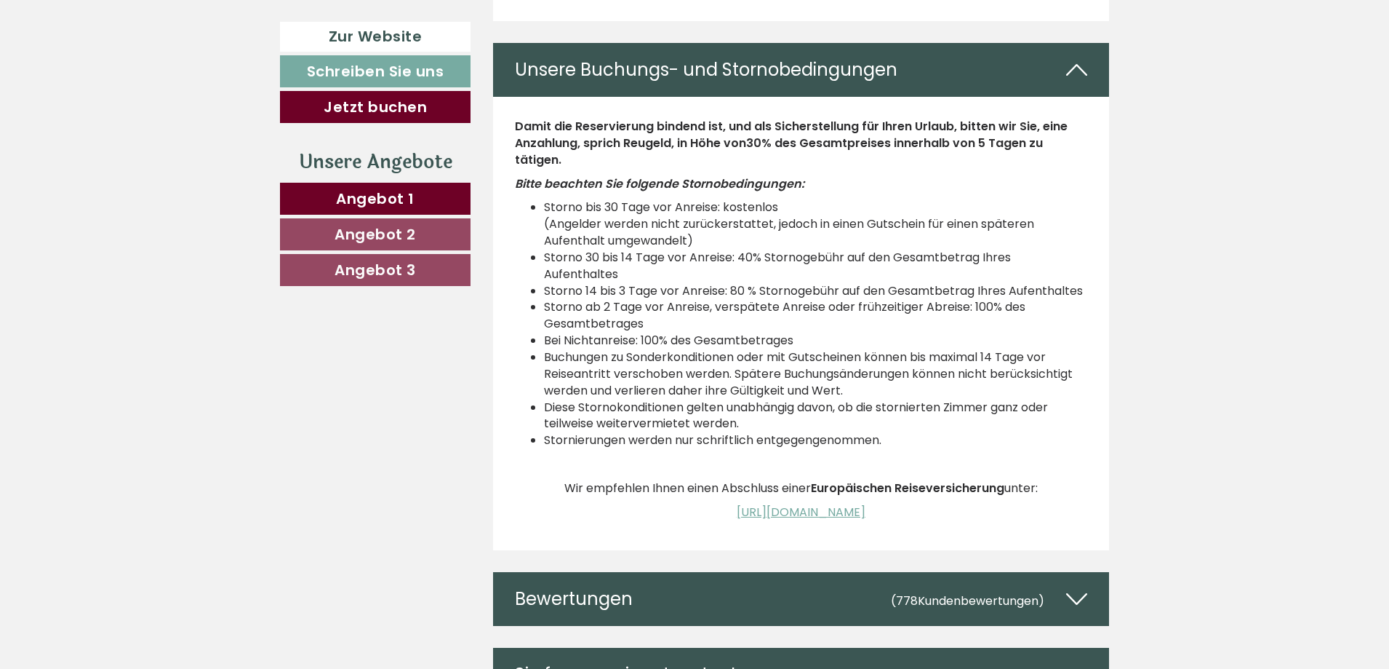
click at [746, 43] on div "Unsere Buchungs- und Stornobedingungen" at bounding box center [801, 70] width 617 height 54
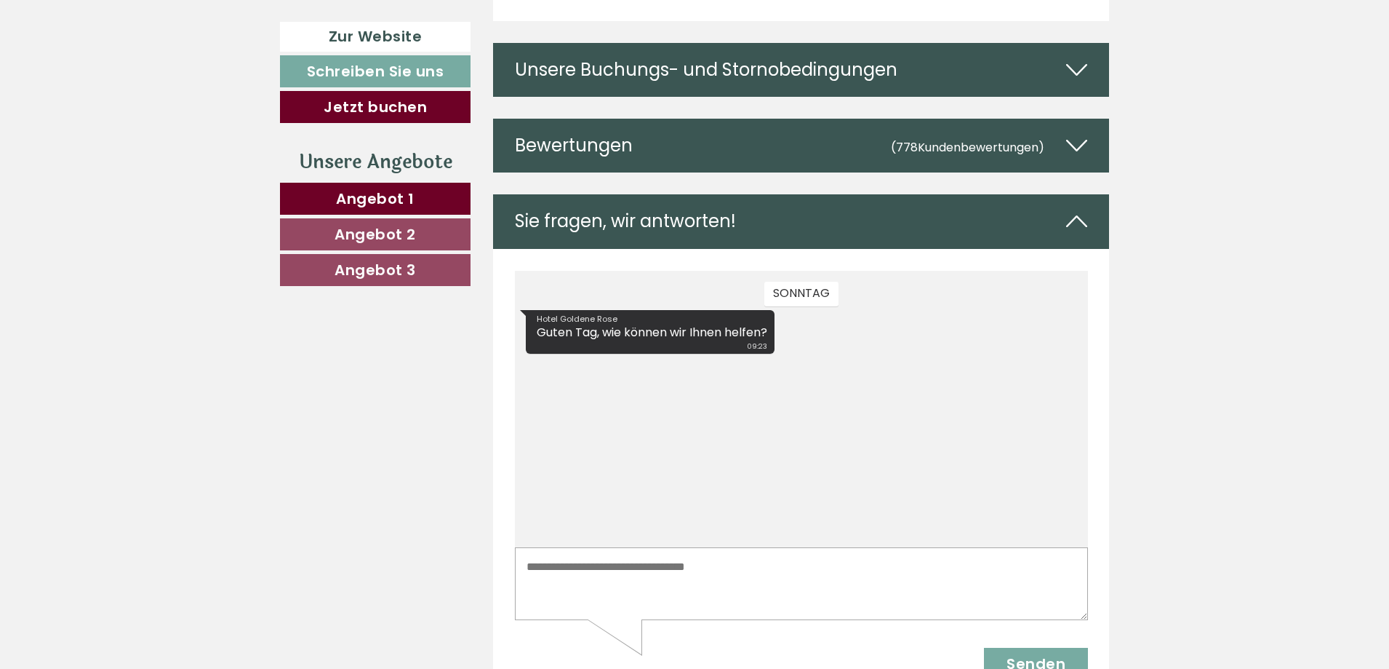
click at [743, 119] on div "Bewertungen (778 Kundenbewertungen )" at bounding box center [801, 146] width 617 height 54
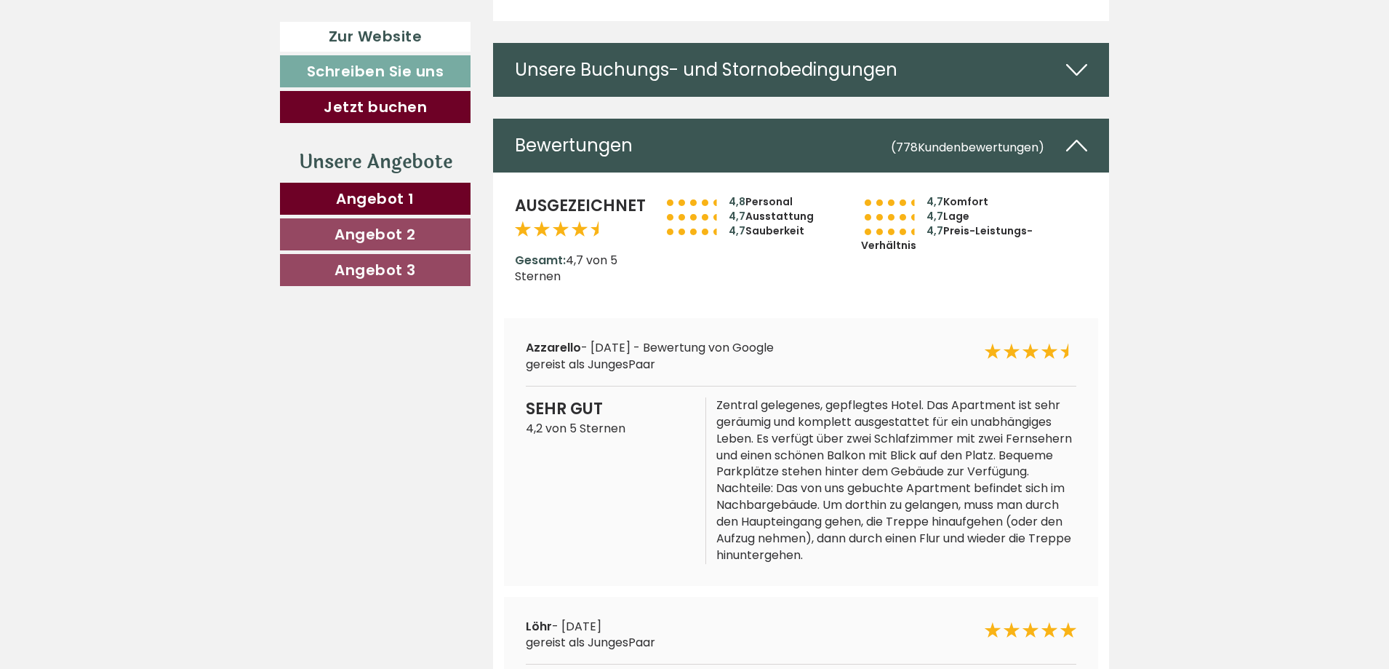
click at [743, 119] on div "Bewertungen (778 Kundenbewertungen )" at bounding box center [801, 146] width 617 height 54
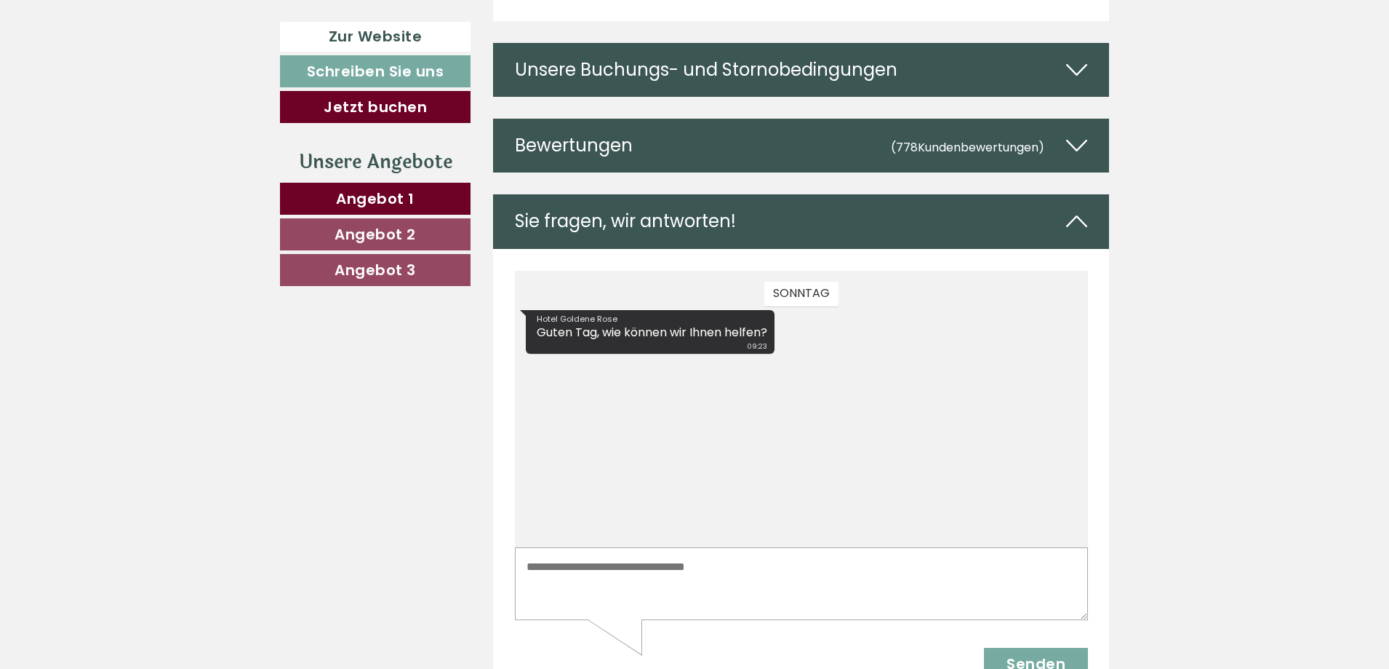
scroll to position [8002, 0]
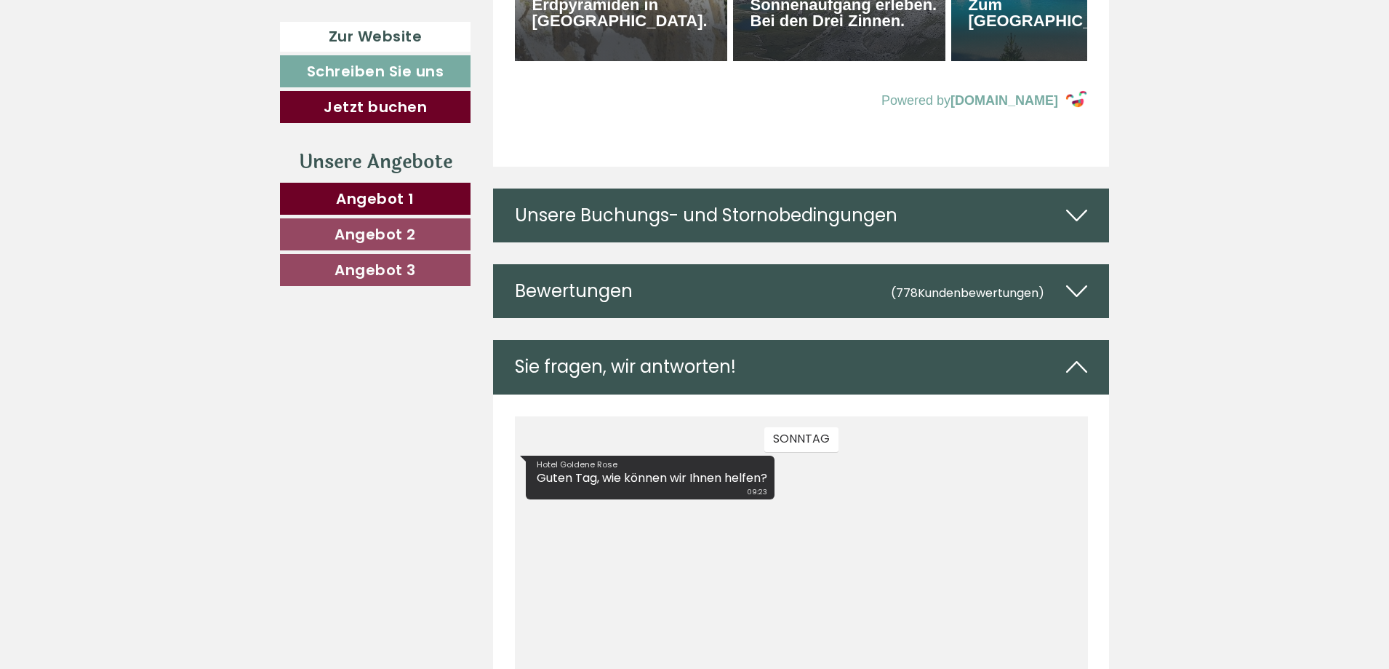
click at [800, 340] on div "Sie fragen, wir antworten!" at bounding box center [801, 367] width 617 height 54
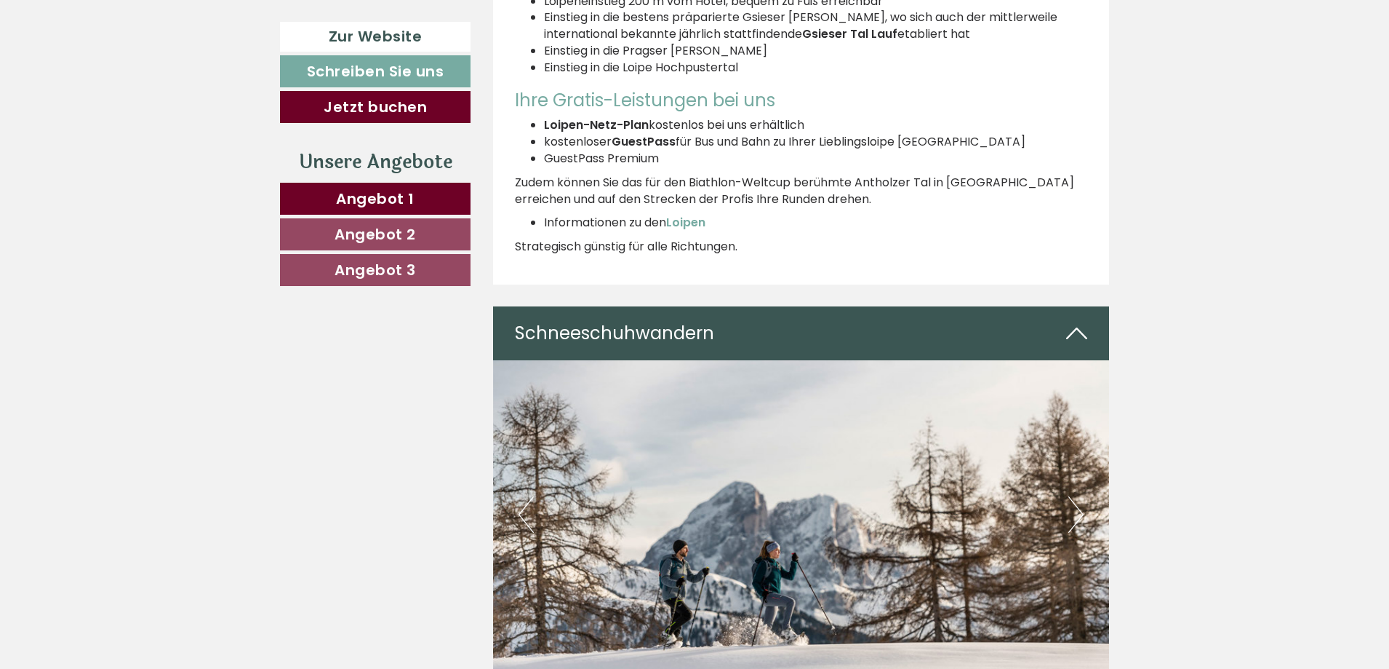
click at [752, 306] on div "Schneeschuhwandern" at bounding box center [801, 333] width 617 height 54
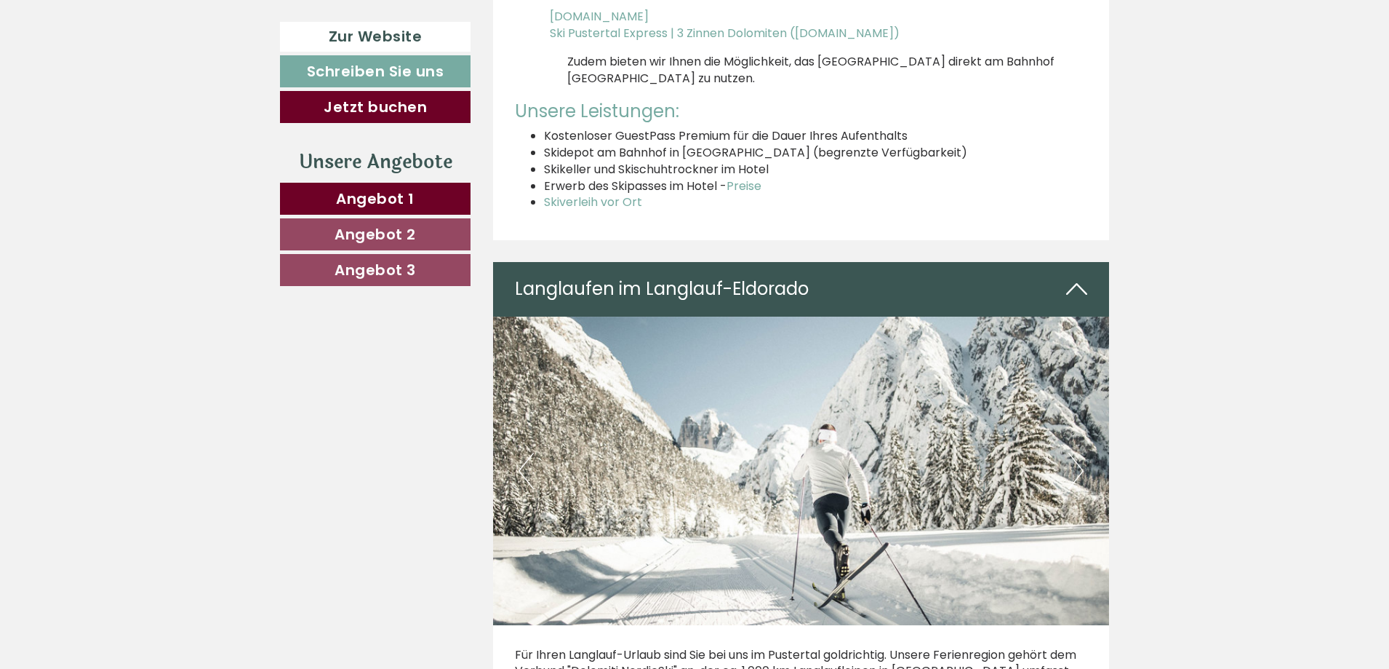
click at [738, 262] on div "Langlaufen im Langlauf-Eldorado" at bounding box center [801, 289] width 617 height 54
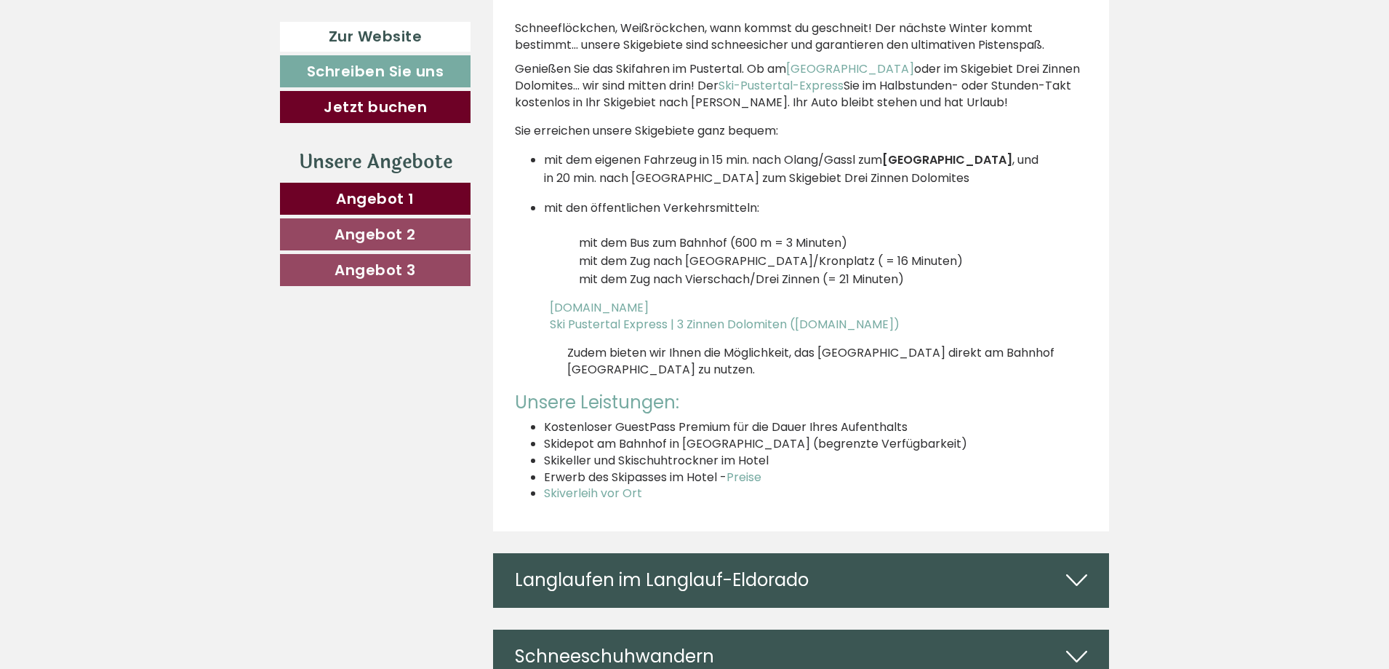
scroll to position [5092, 0]
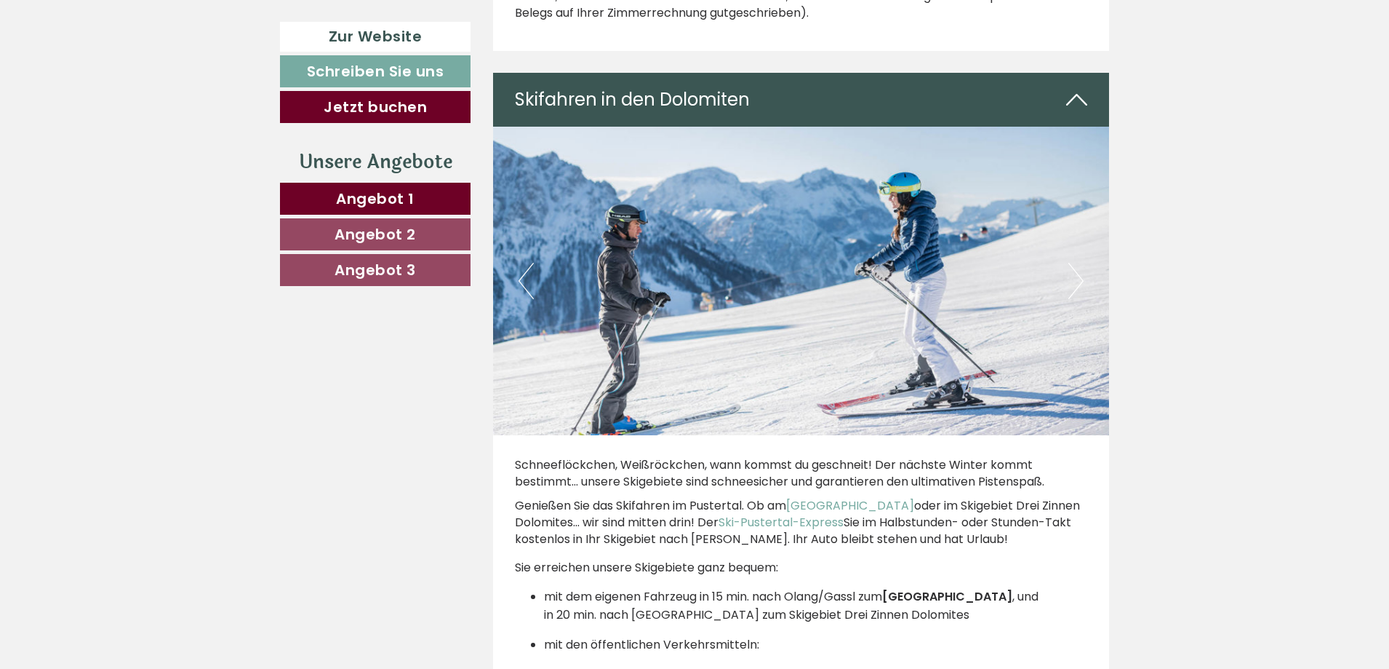
click at [781, 73] on div "Skifahren in den Dolomiten" at bounding box center [801, 100] width 617 height 54
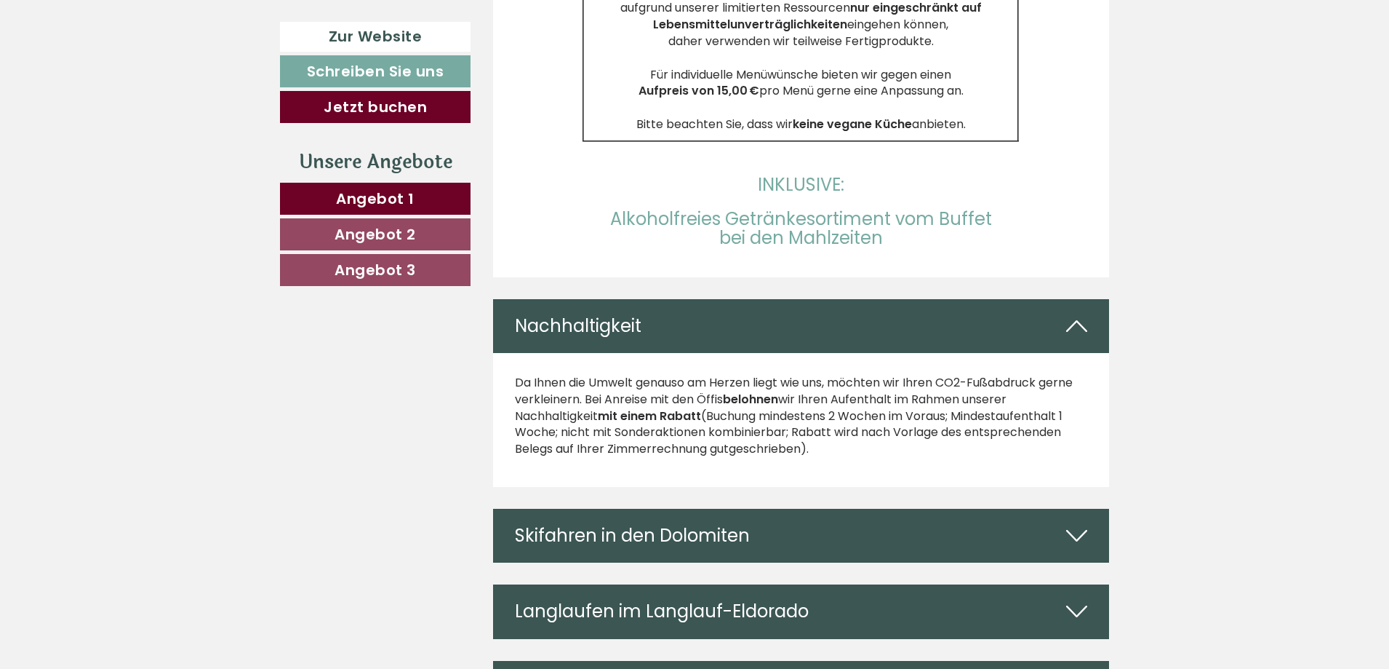
scroll to position [4656, 0]
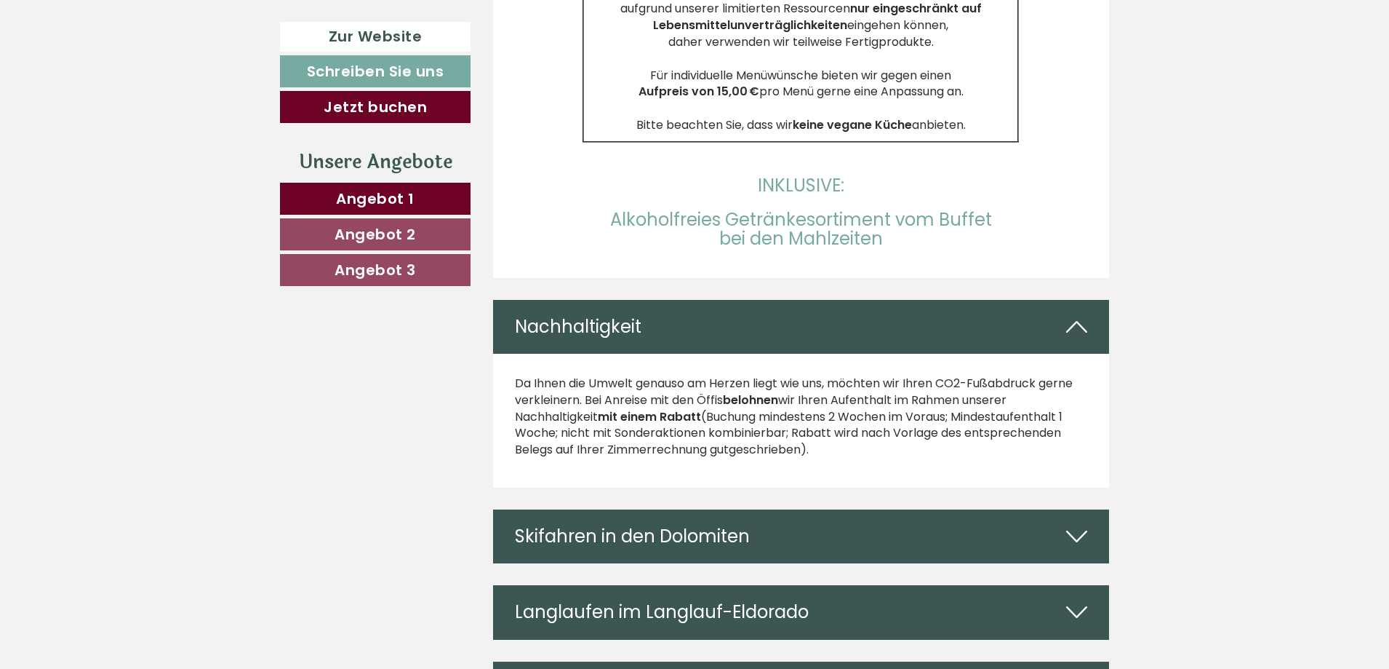
click at [752, 300] on div "Nachhaltigkeit" at bounding box center [801, 327] width 617 height 54
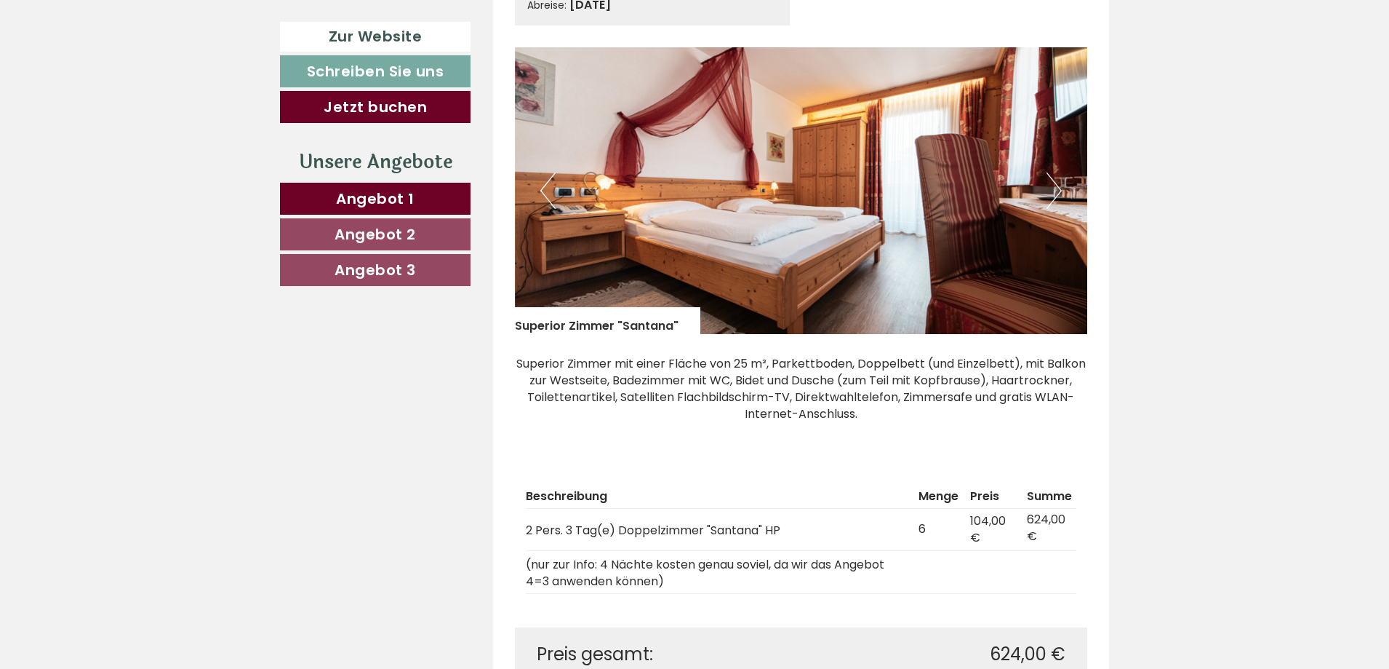
scroll to position [1891, 0]
